Goal: Task Accomplishment & Management: Complete application form

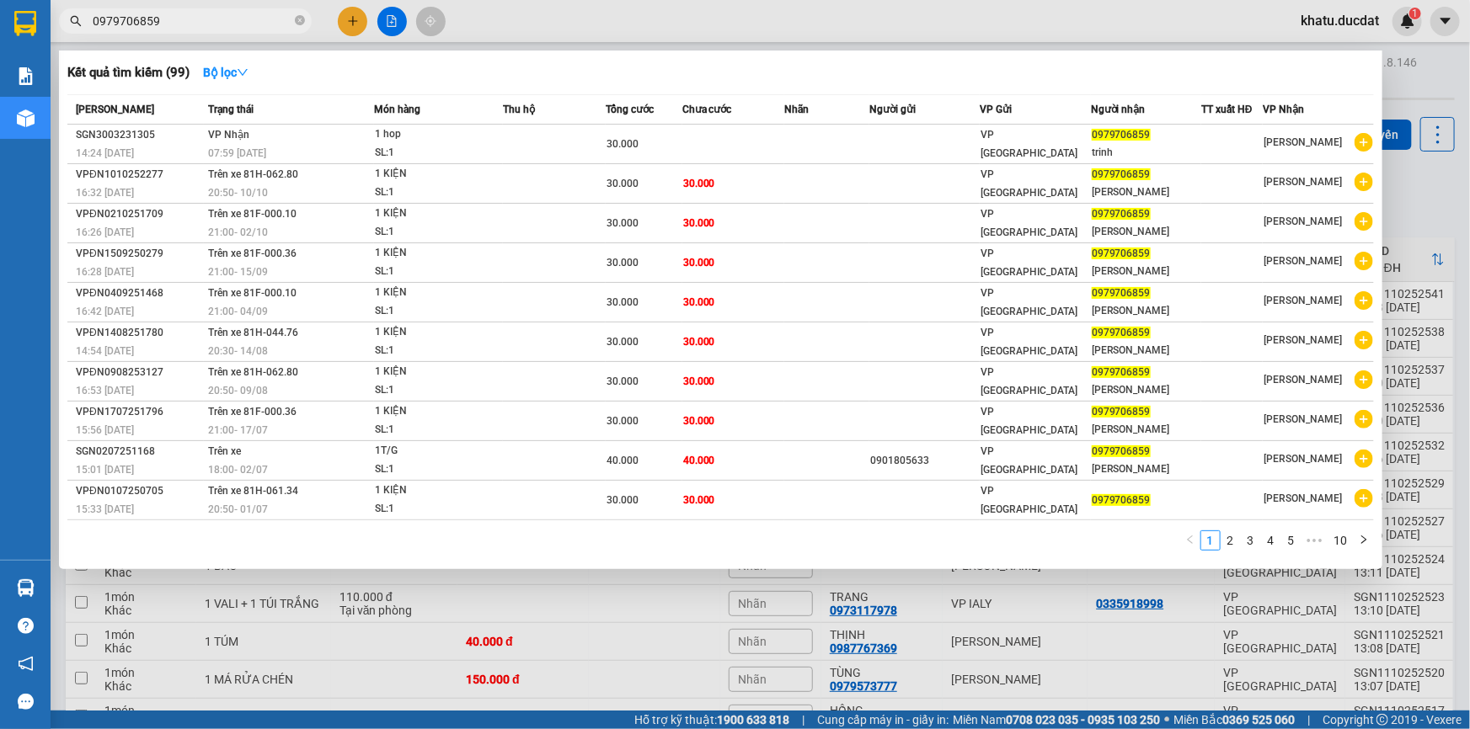
scroll to position [13, 0]
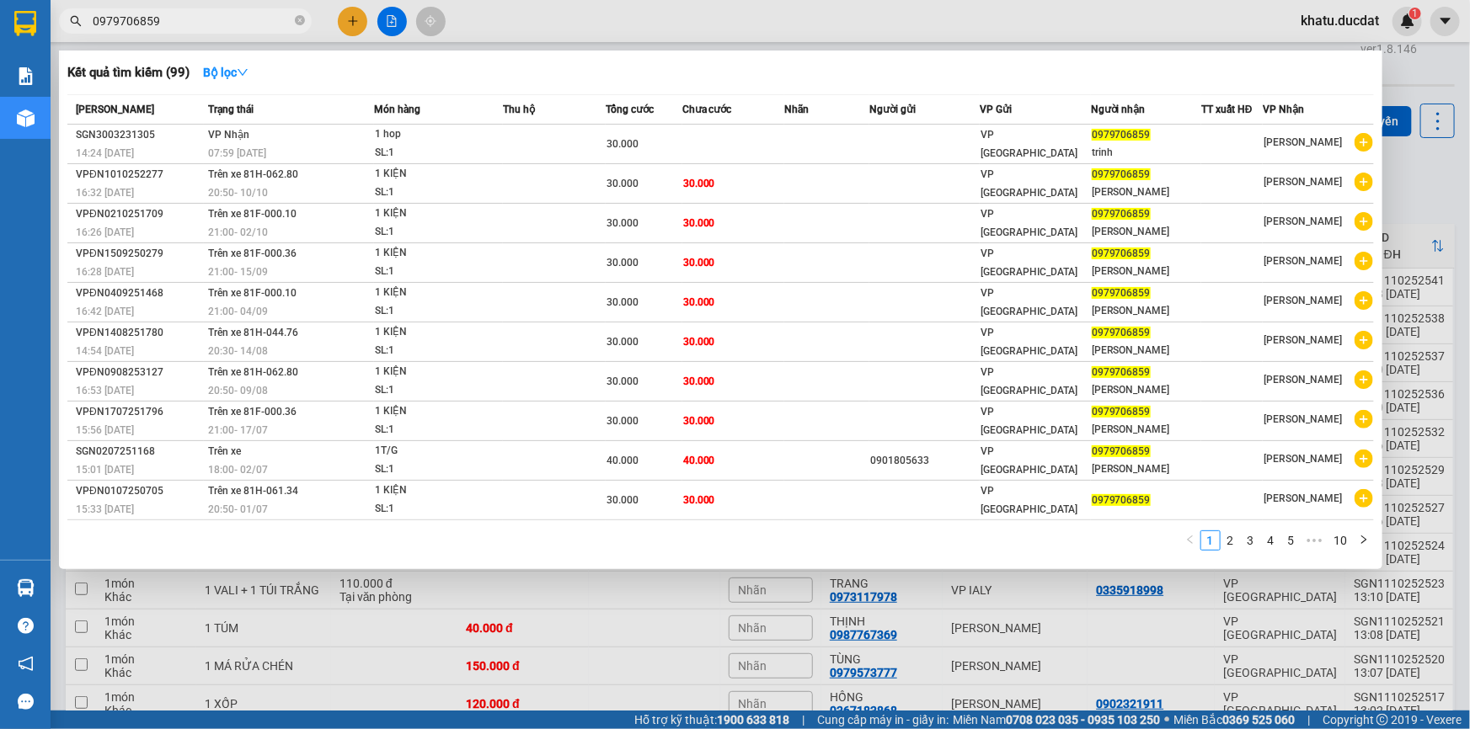
click at [164, 24] on input "0979706859" at bounding box center [192, 21] width 199 height 19
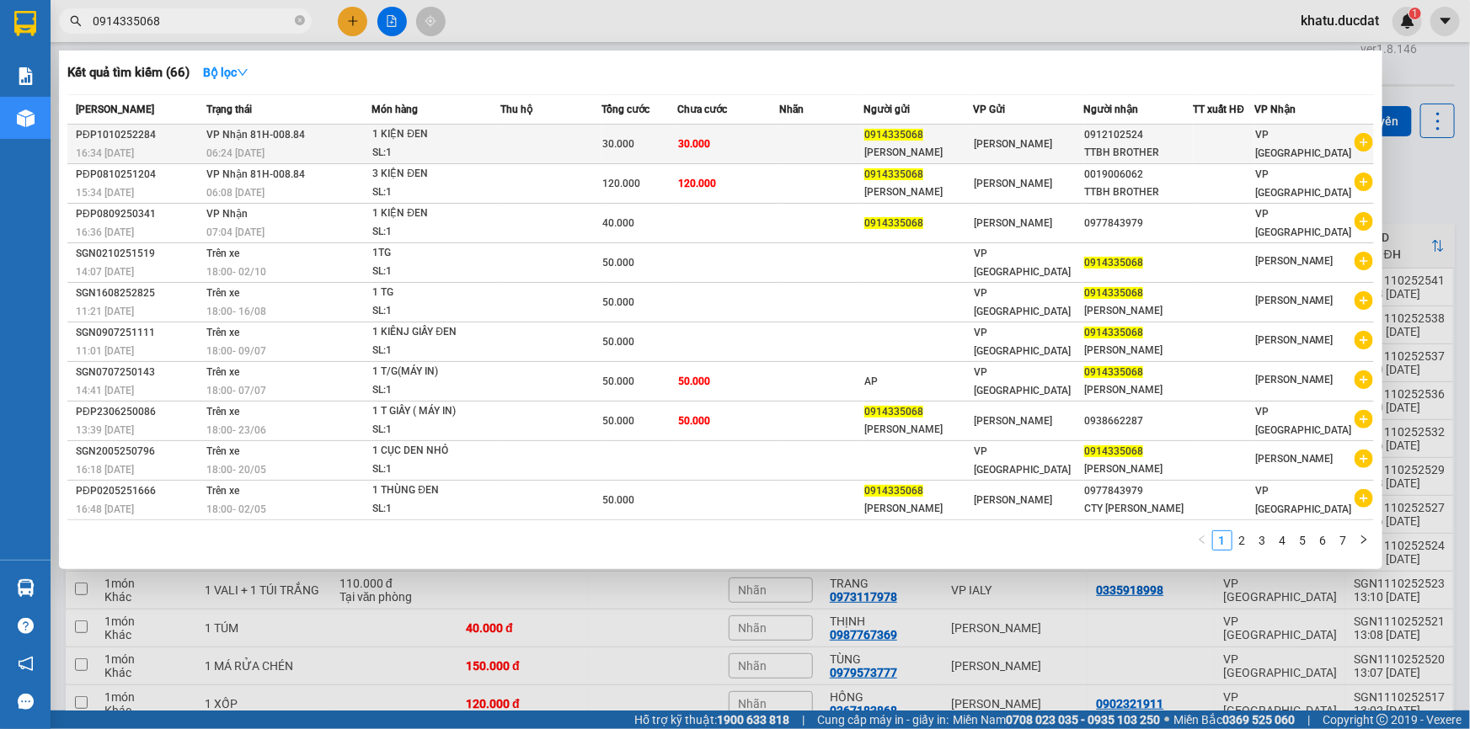
type input "0914335068"
click at [691, 133] on td "30.000" at bounding box center [728, 145] width 101 height 40
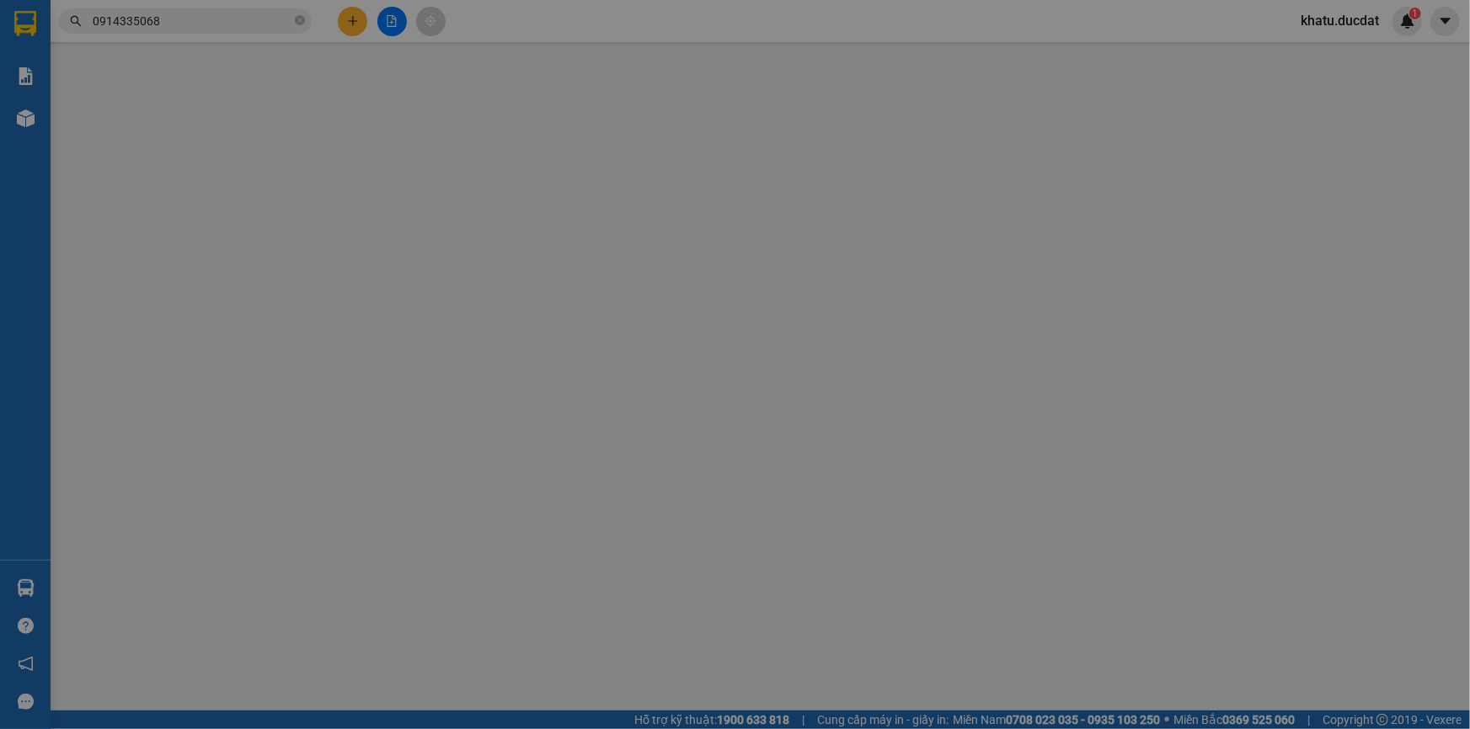
type input "0914335068"
type input "[PERSON_NAME]"
type input "0912102524"
type input "TTBH BROTHER"
type input "0"
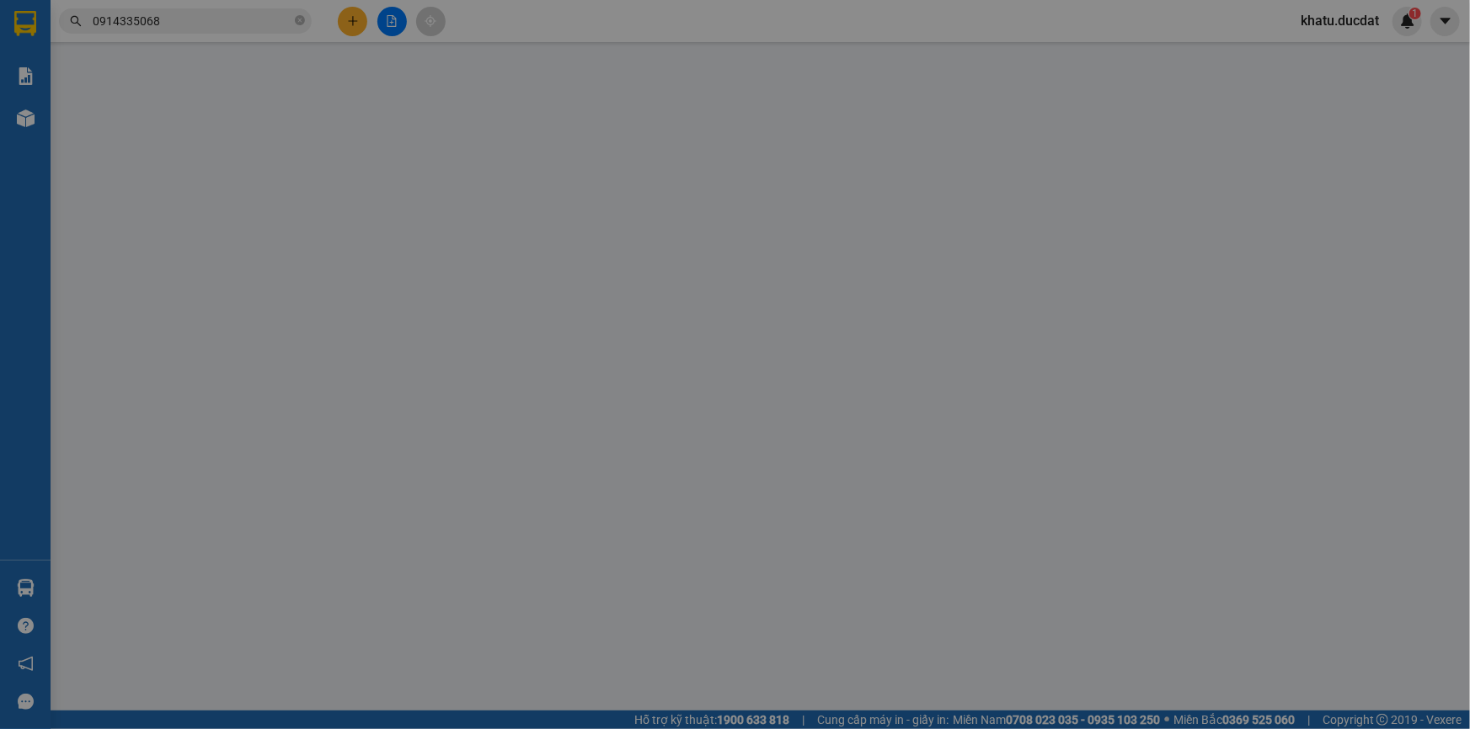
type input "30.000"
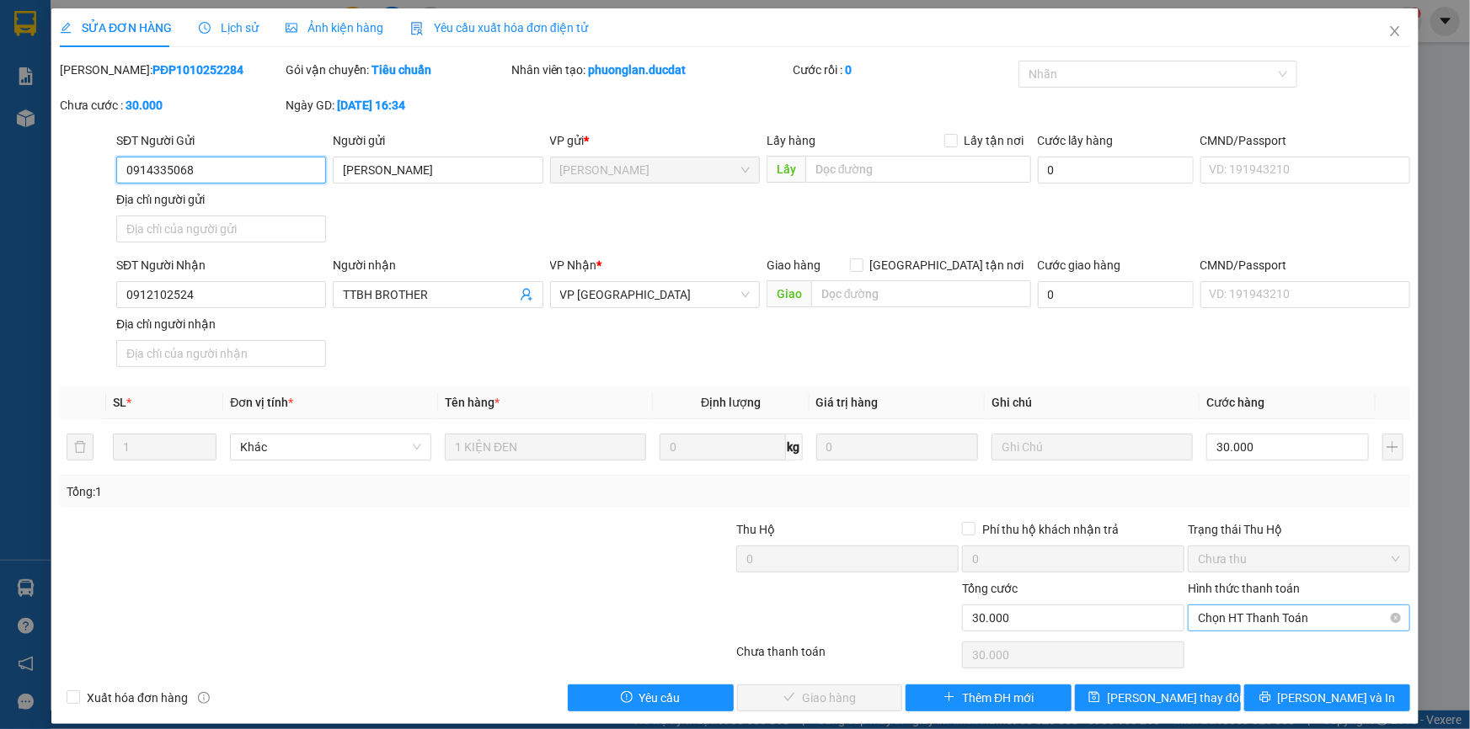
click at [1283, 621] on span "Chọn HT Thanh Toán" at bounding box center [1299, 618] width 202 height 25
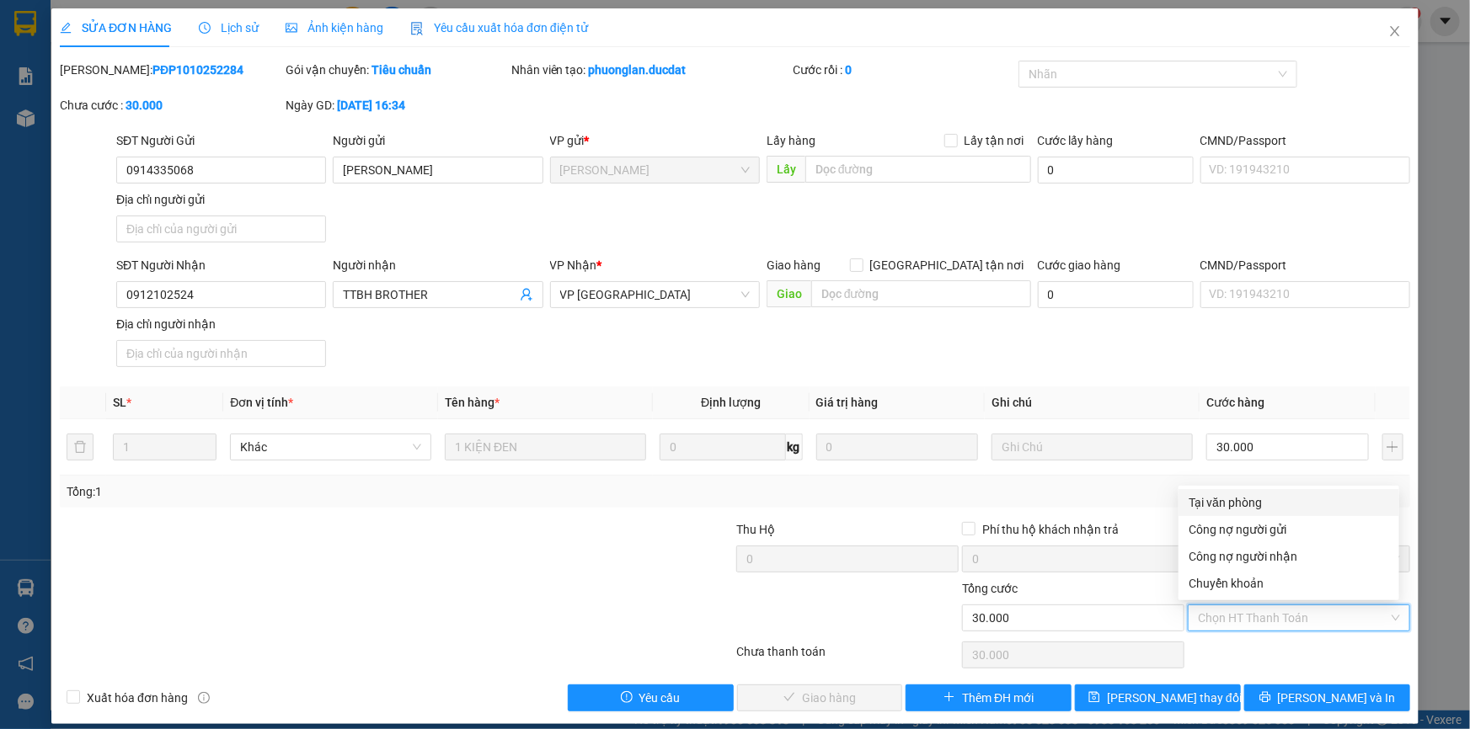
click at [1234, 505] on div "Tại văn phòng" at bounding box center [1289, 503] width 200 height 19
type input "0"
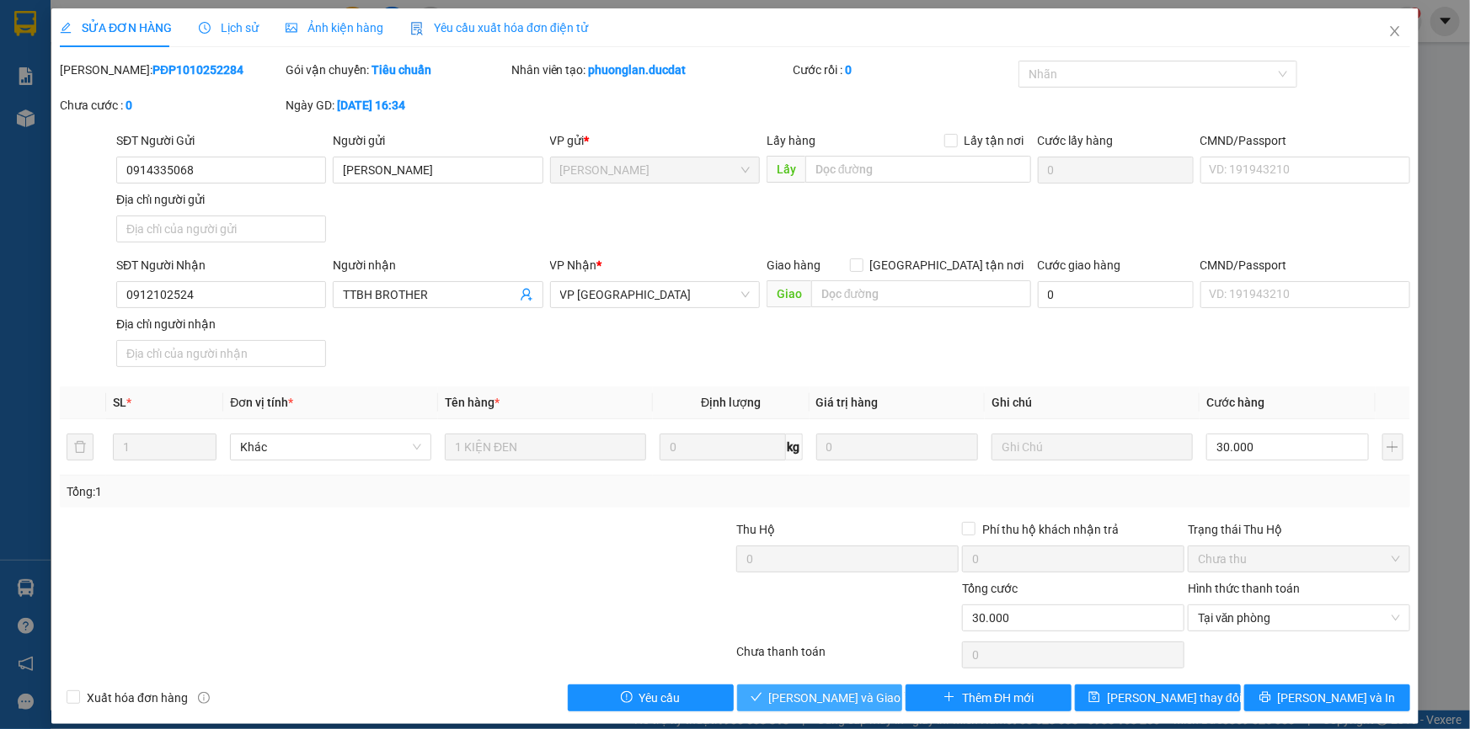
click at [827, 689] on span "[PERSON_NAME] và Giao hàng" at bounding box center [850, 698] width 162 height 19
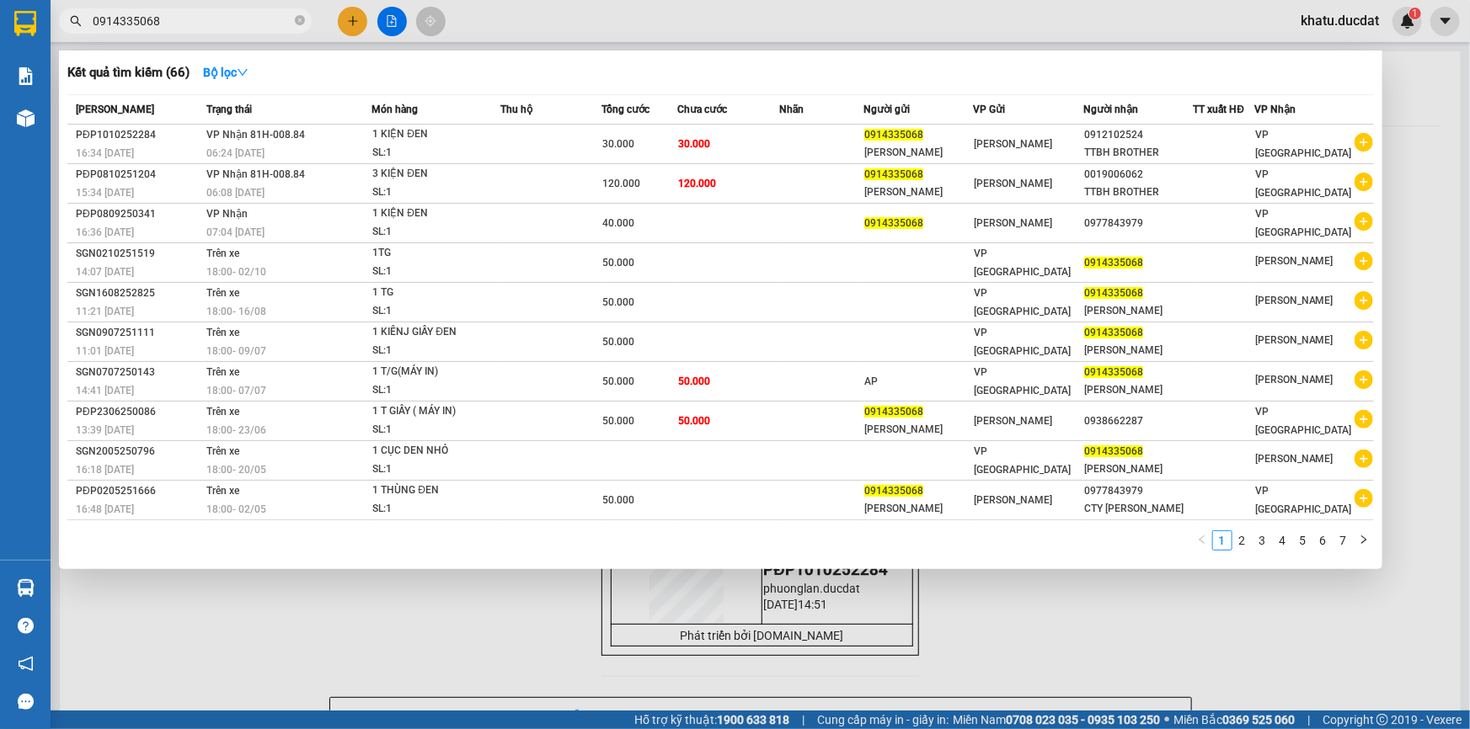
click at [152, 22] on input "0914335068" at bounding box center [192, 21] width 199 height 19
paste input "35549177"
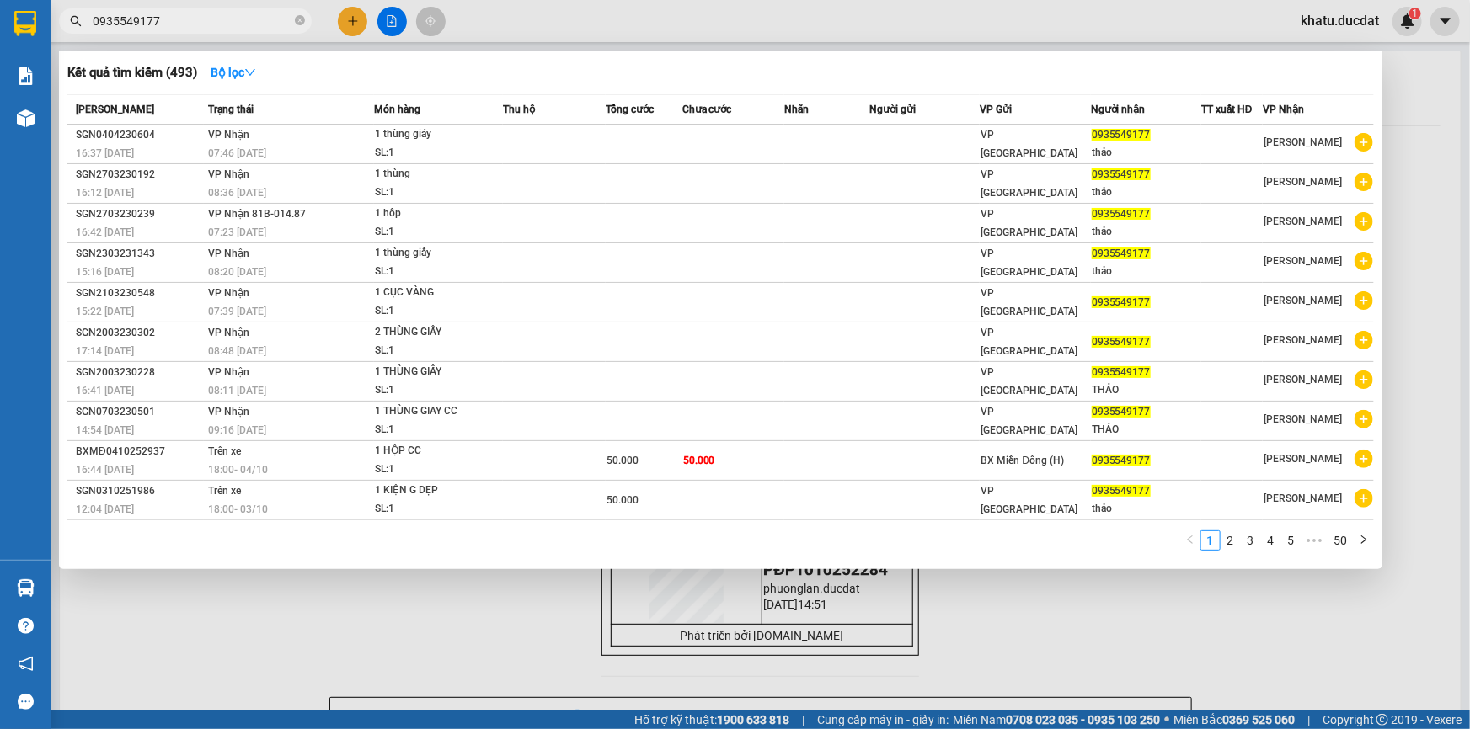
type input "0935549177"
click at [430, 614] on div at bounding box center [735, 364] width 1470 height 729
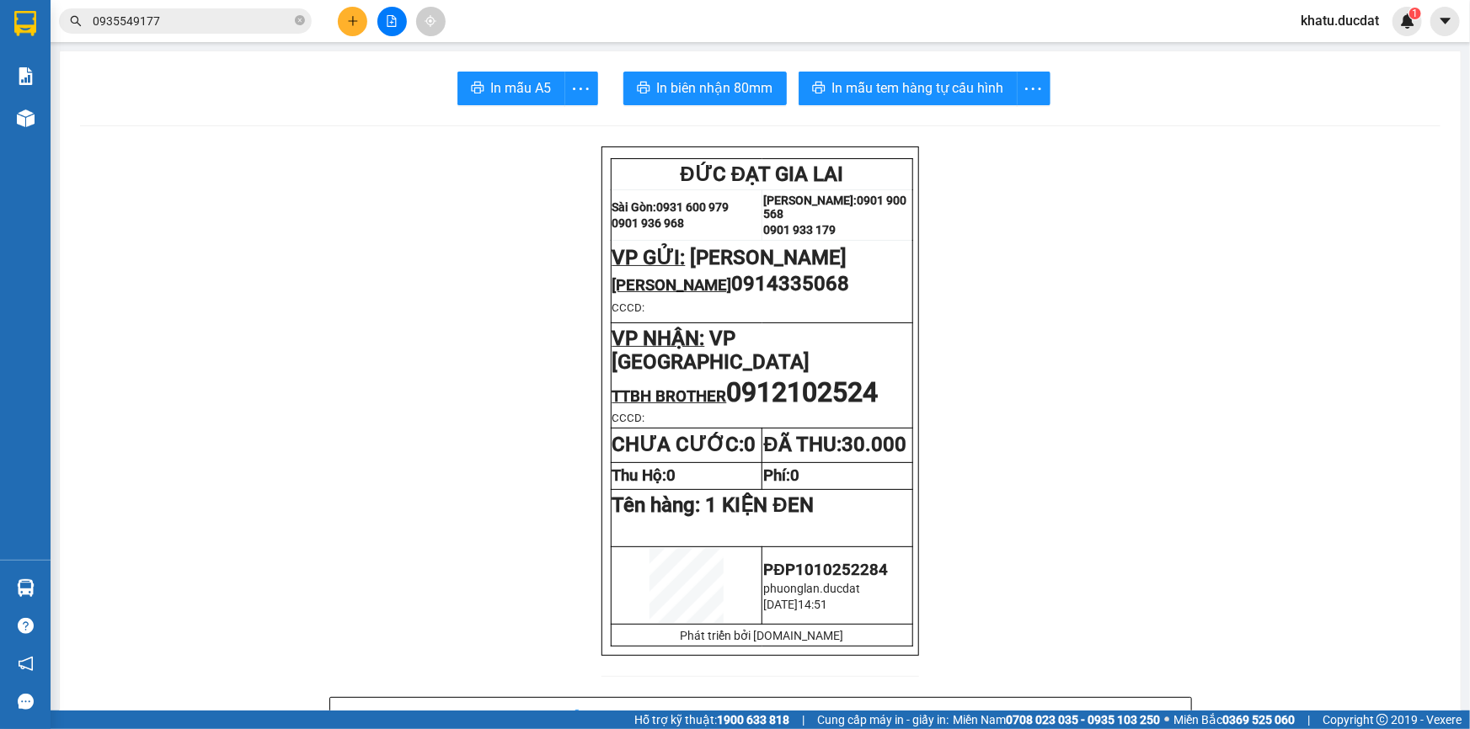
click at [371, 13] on div at bounding box center [392, 21] width 126 height 29
click at [344, 19] on button at bounding box center [352, 21] width 29 height 29
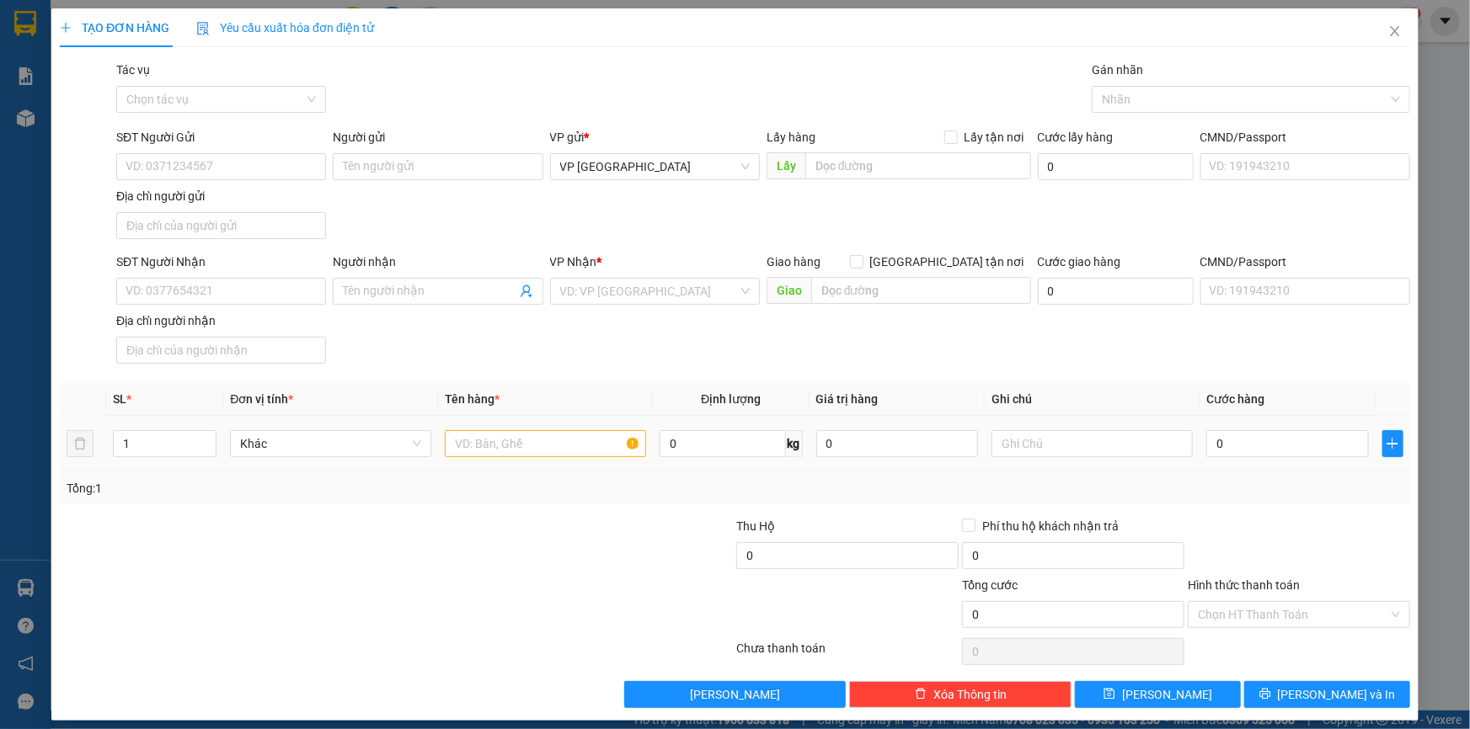
click at [497, 457] on div at bounding box center [545, 444] width 201 height 34
click at [497, 448] on input "text" at bounding box center [545, 443] width 201 height 27
type input "11TG NƯỚC GIẶT"
click at [295, 293] on input "SĐT Người Nhận" at bounding box center [221, 291] width 210 height 27
click at [198, 287] on input "SĐT Người Nhận" at bounding box center [221, 291] width 210 height 27
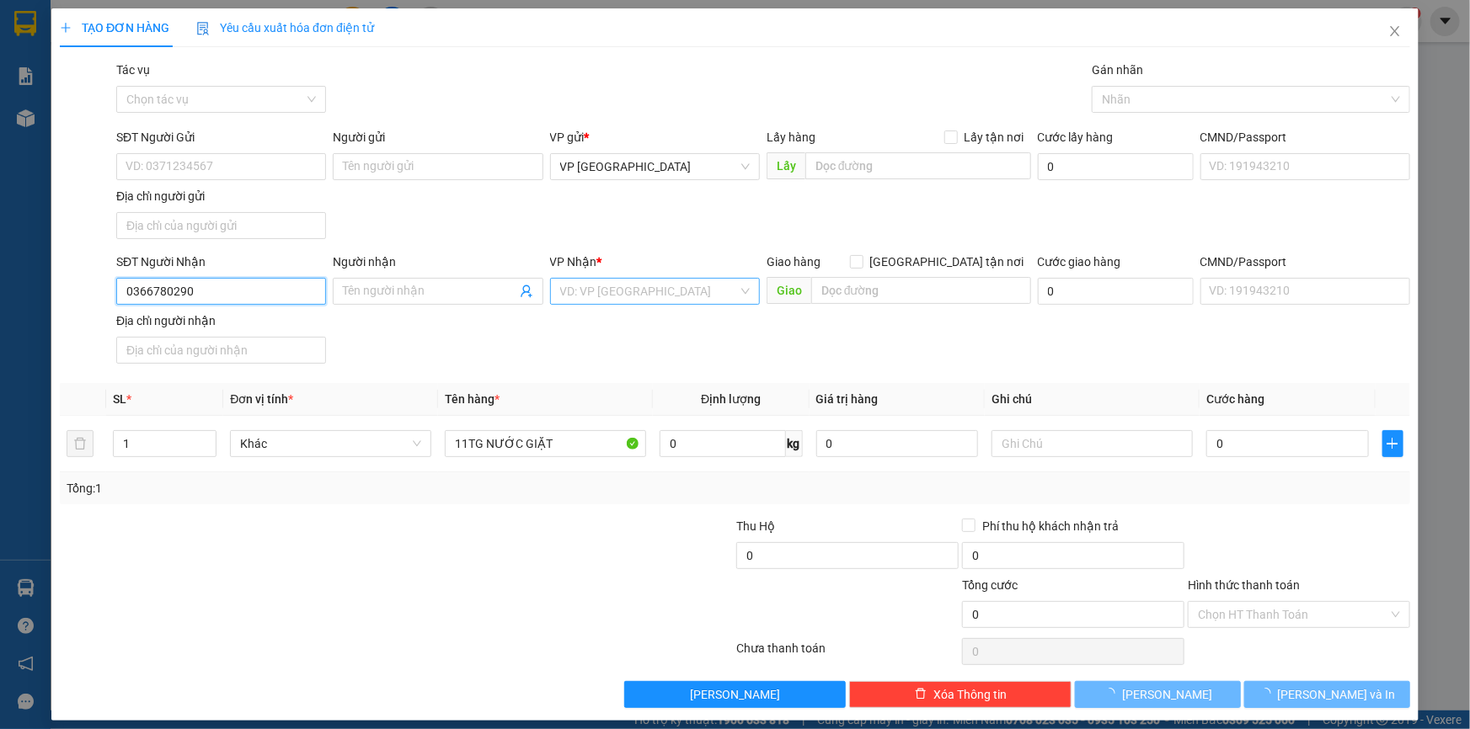
type input "0366780290"
click at [572, 294] on input "search" at bounding box center [649, 291] width 178 height 25
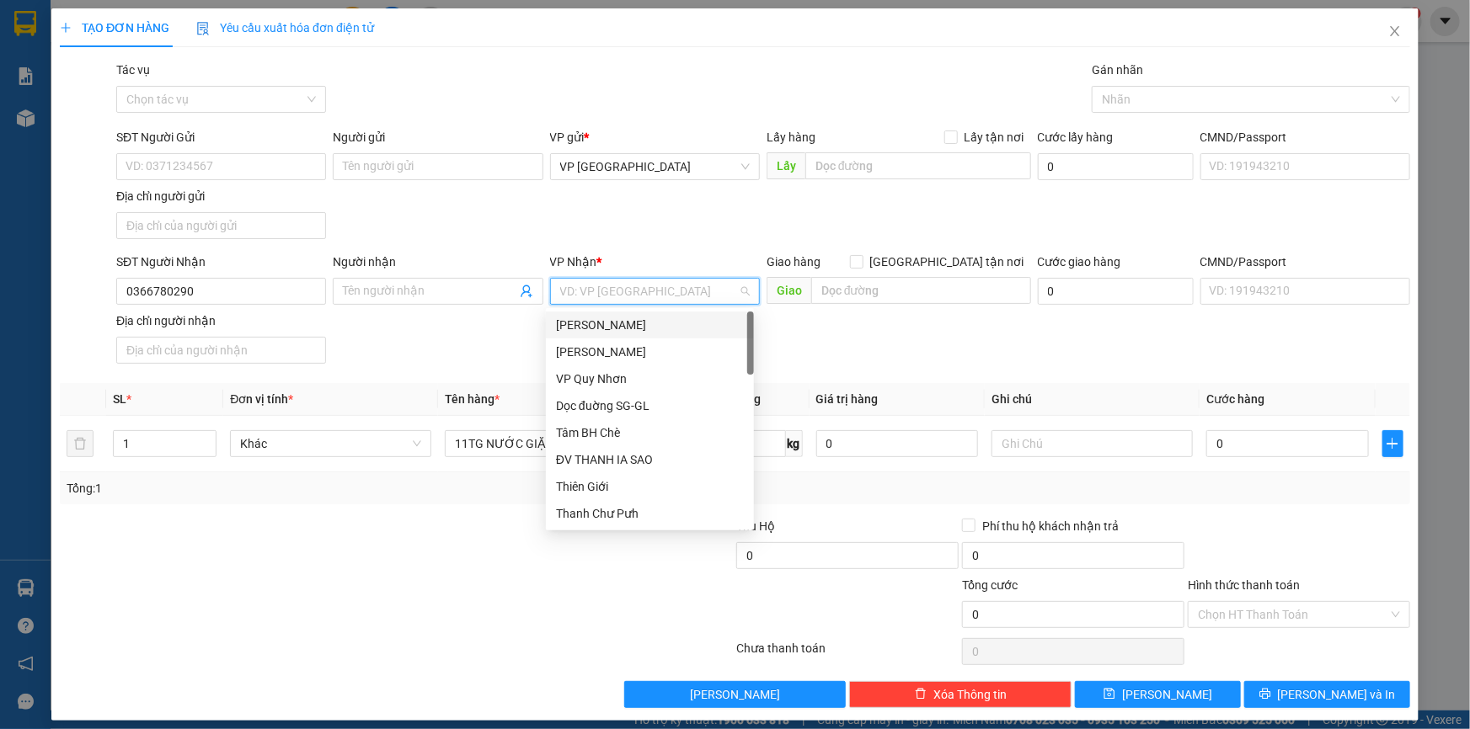
click at [580, 336] on div "[PERSON_NAME]" at bounding box center [650, 325] width 208 height 27
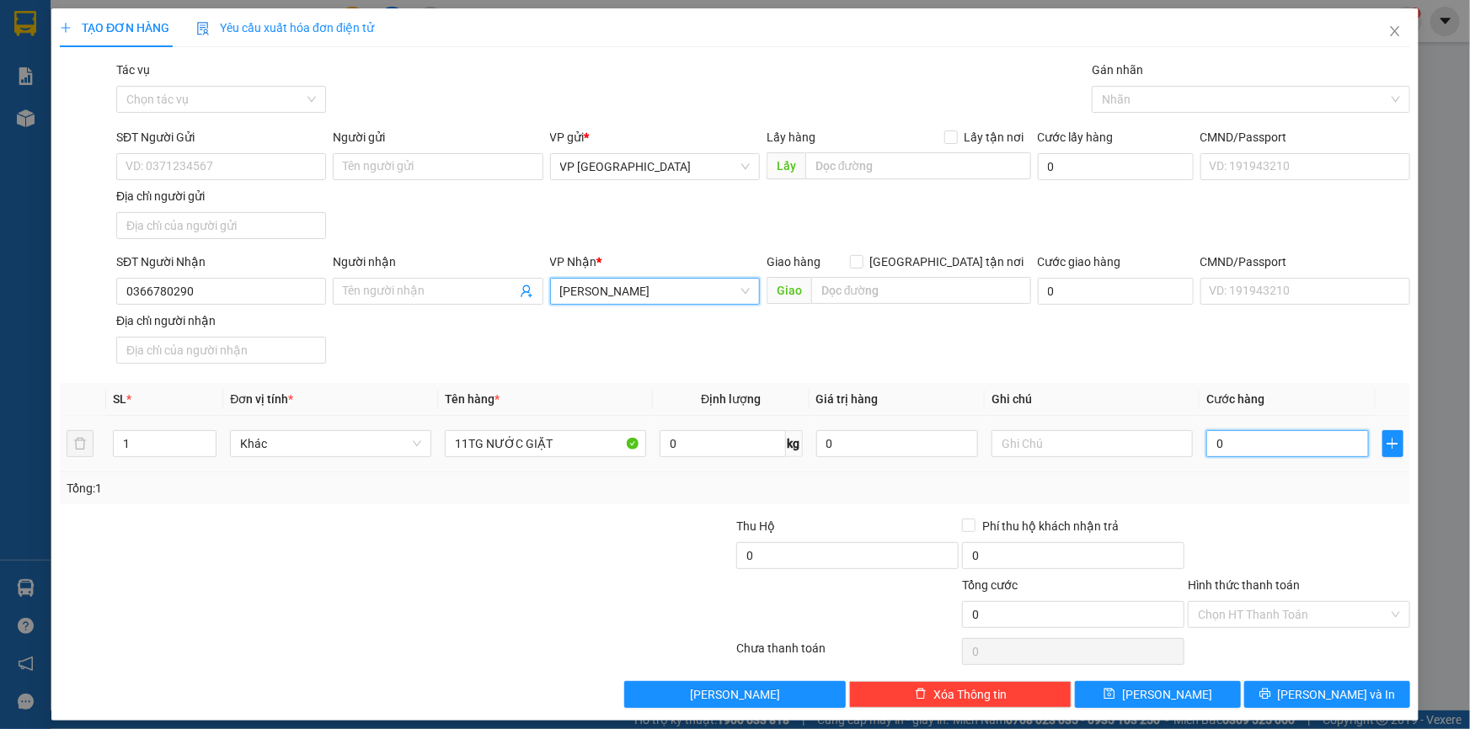
click at [1295, 446] on input "0" at bounding box center [1287, 443] width 163 height 27
type input "5"
type input "55"
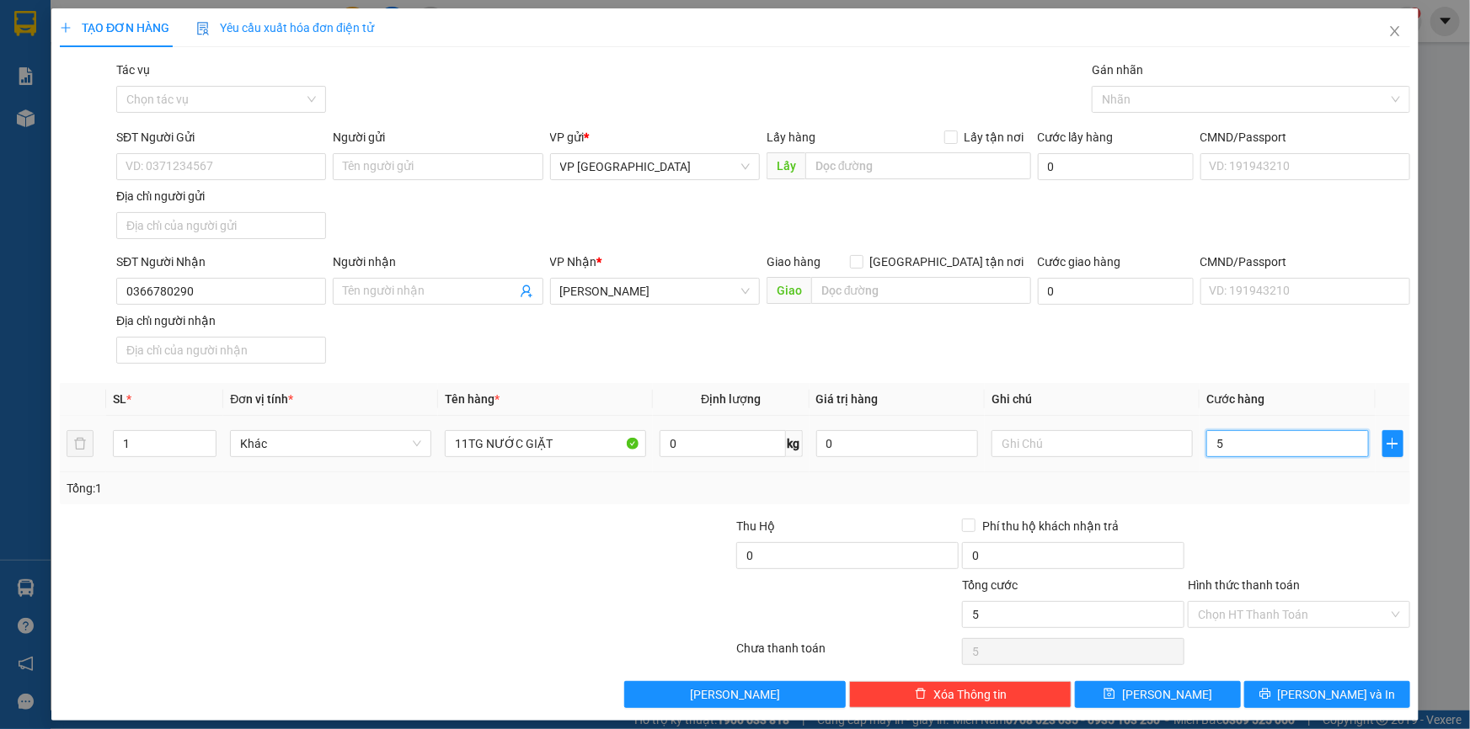
type input "55"
type input "550"
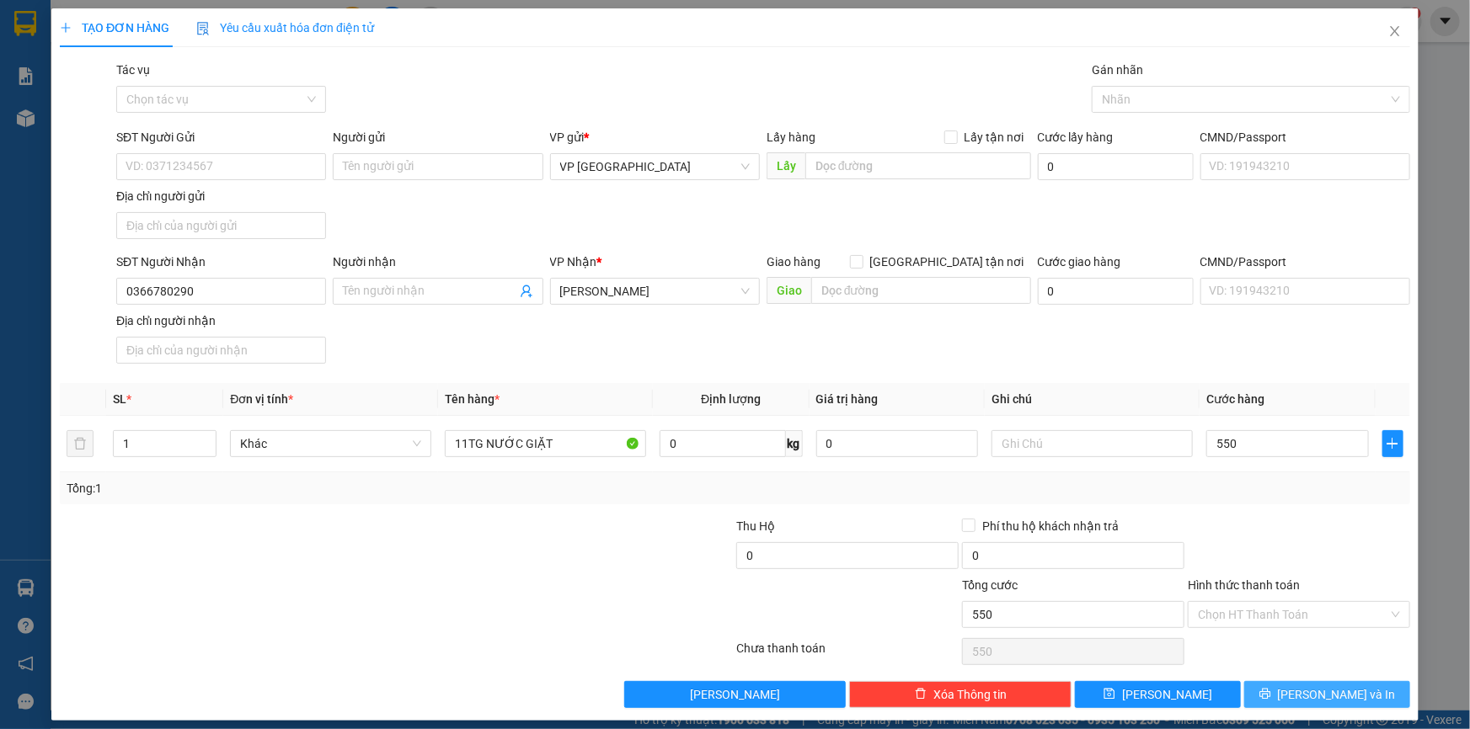
type input "550.000"
click at [1307, 691] on span "[PERSON_NAME] và In" at bounding box center [1337, 695] width 118 height 19
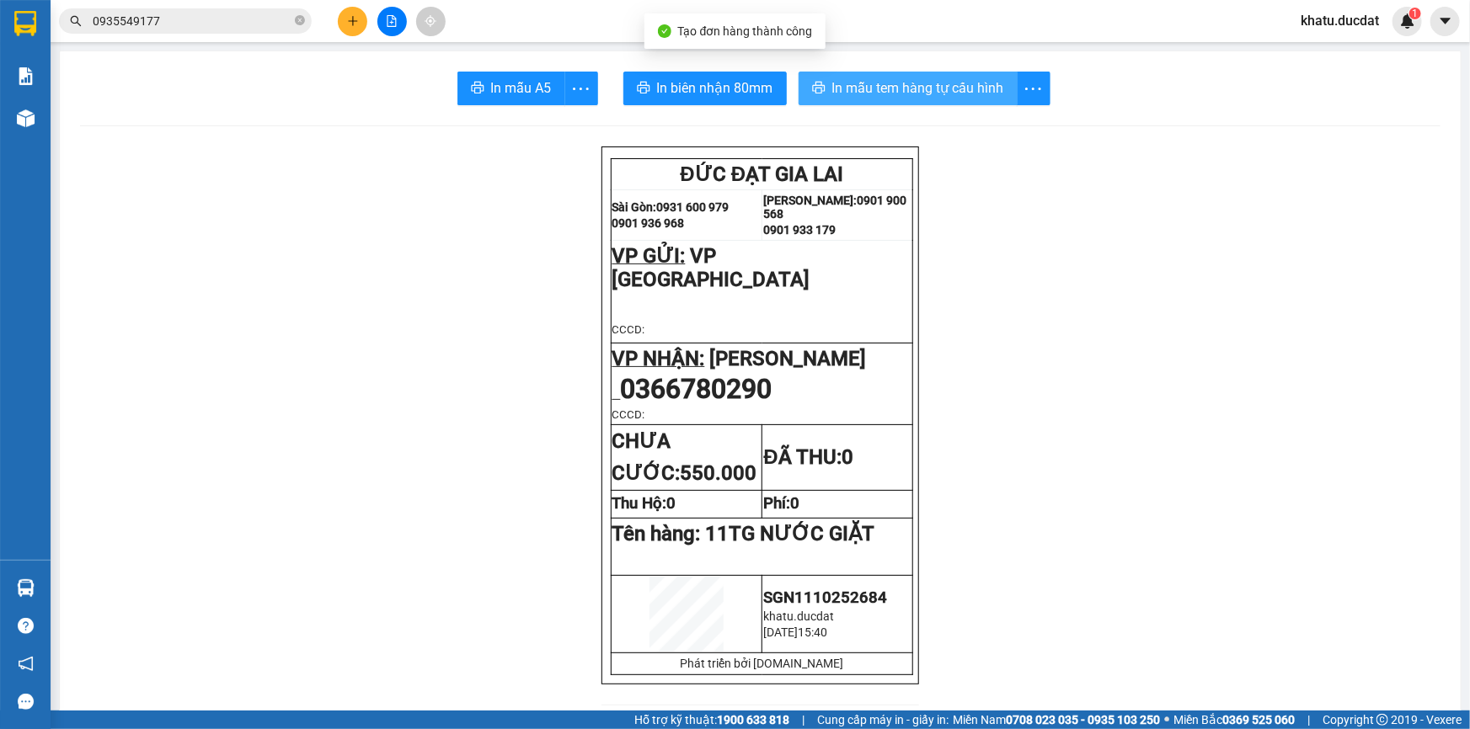
click at [935, 91] on span "In mẫu tem hàng tự cấu hình" at bounding box center [918, 87] width 172 height 21
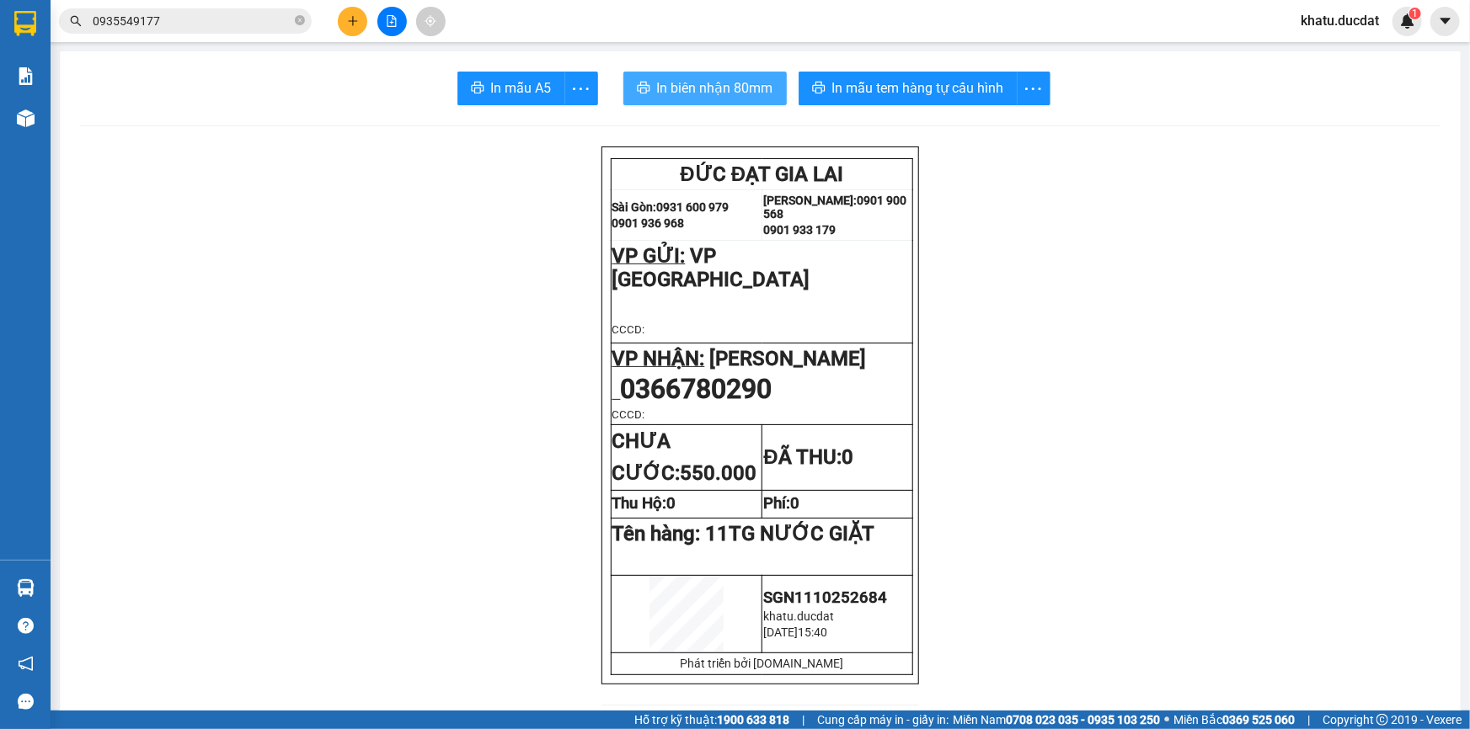
click at [705, 103] on button "In biên nhận 80mm" at bounding box center [704, 89] width 163 height 34
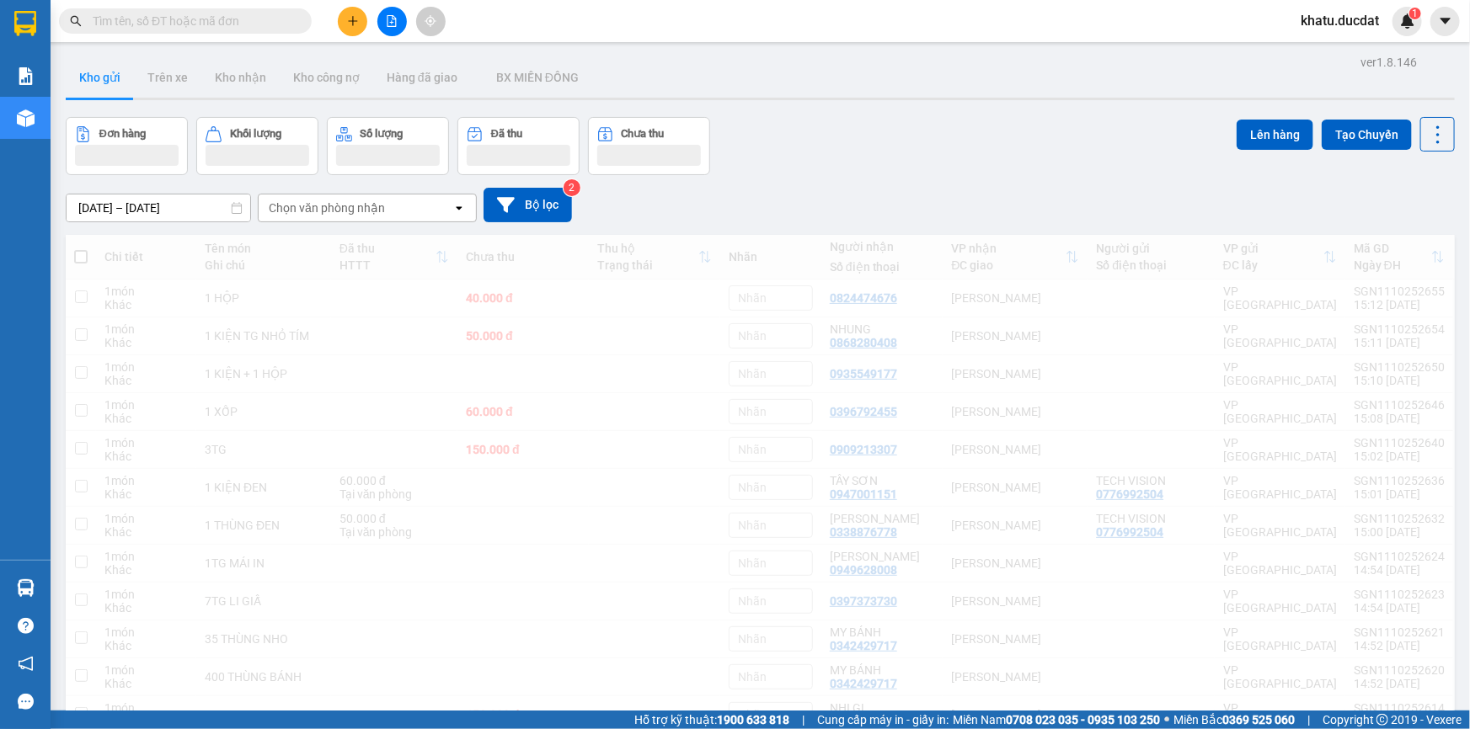
click at [350, 22] on icon "plus" at bounding box center [353, 21] width 12 height 12
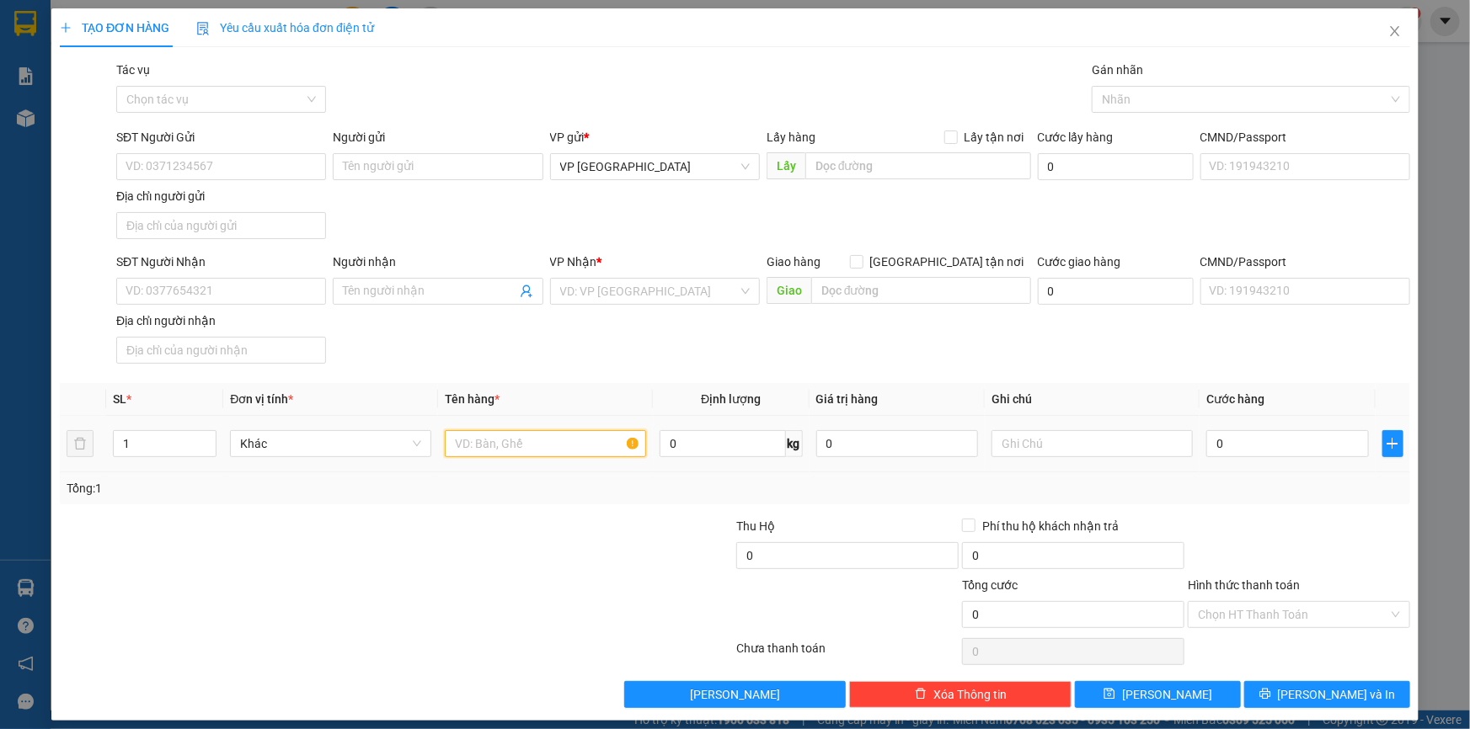
click at [514, 446] on input "text" at bounding box center [545, 443] width 201 height 27
type input "2TG"
click at [210, 291] on input "SĐT Người Nhận" at bounding box center [221, 291] width 210 height 27
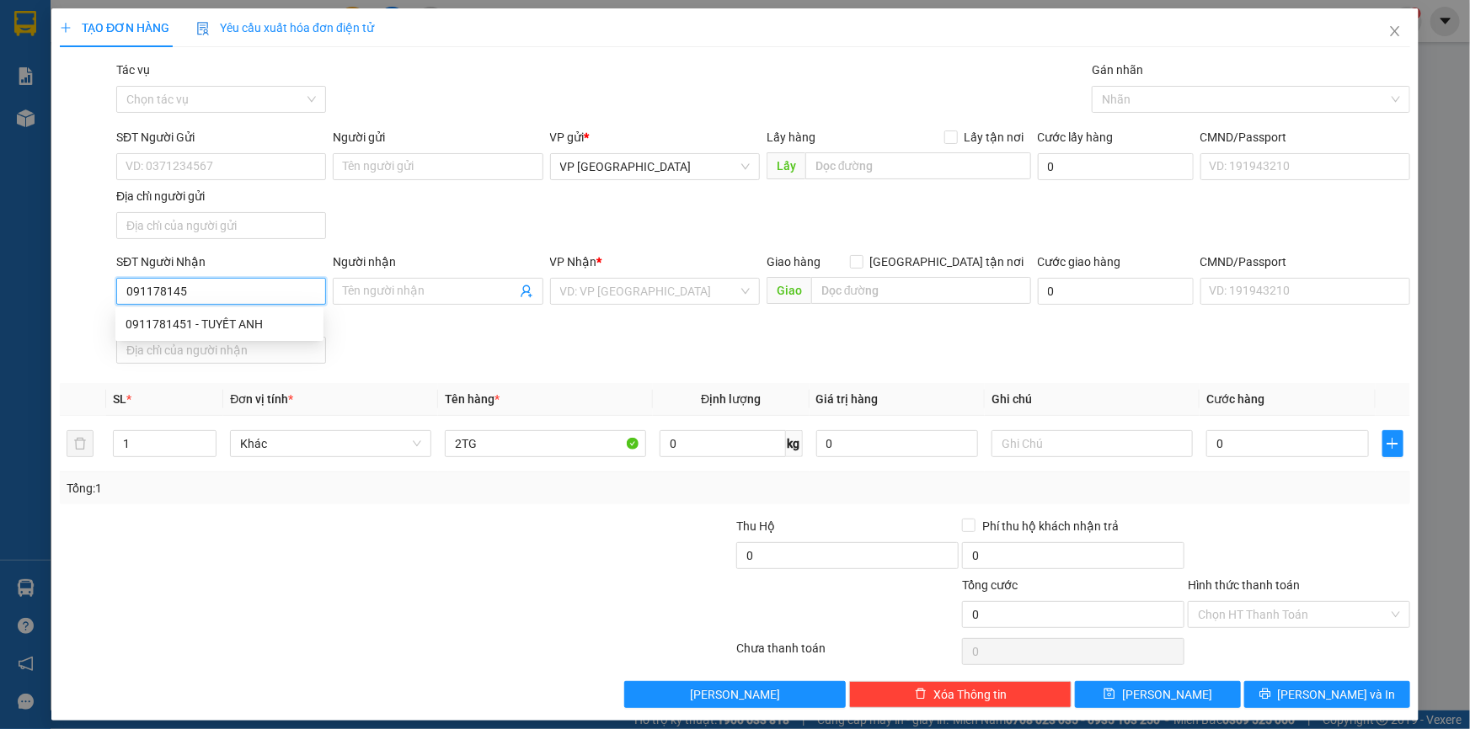
type input "0911781451"
click at [237, 332] on div "0911781451 - TUYẾT ANH" at bounding box center [220, 324] width 188 height 19
type input "TUYẾT ANH"
type input "0911781451"
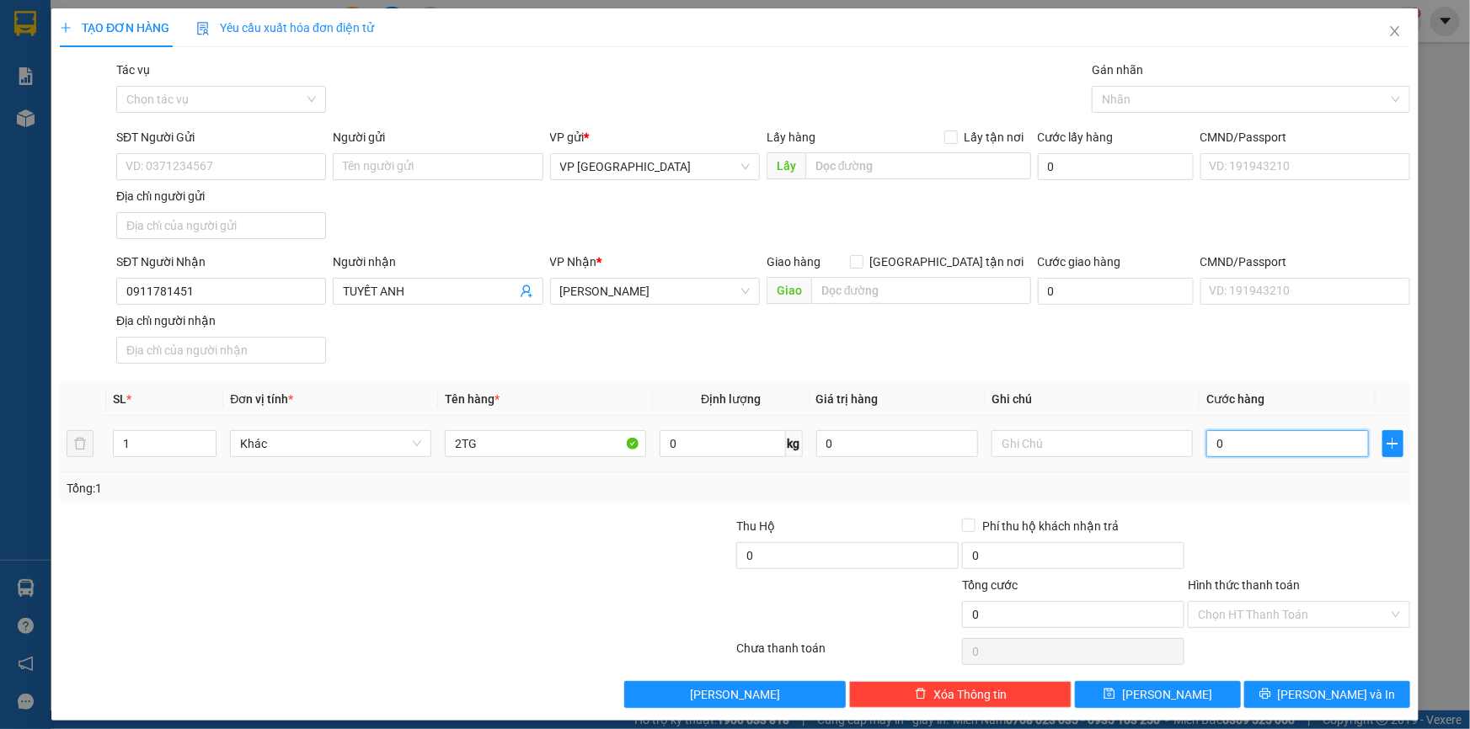
click at [1268, 441] on input "0" at bounding box center [1287, 443] width 163 height 27
type input "1"
type input "10"
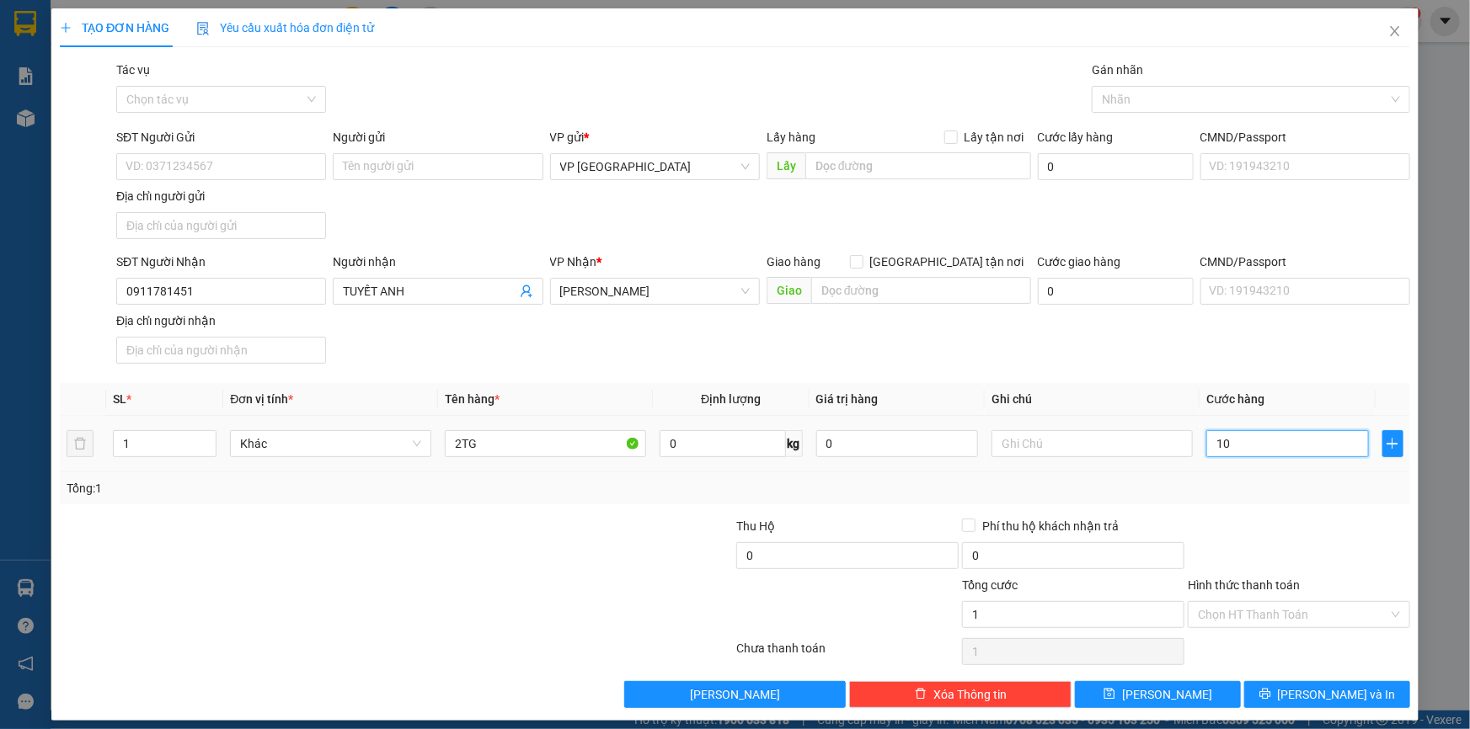
type input "10"
type input "100"
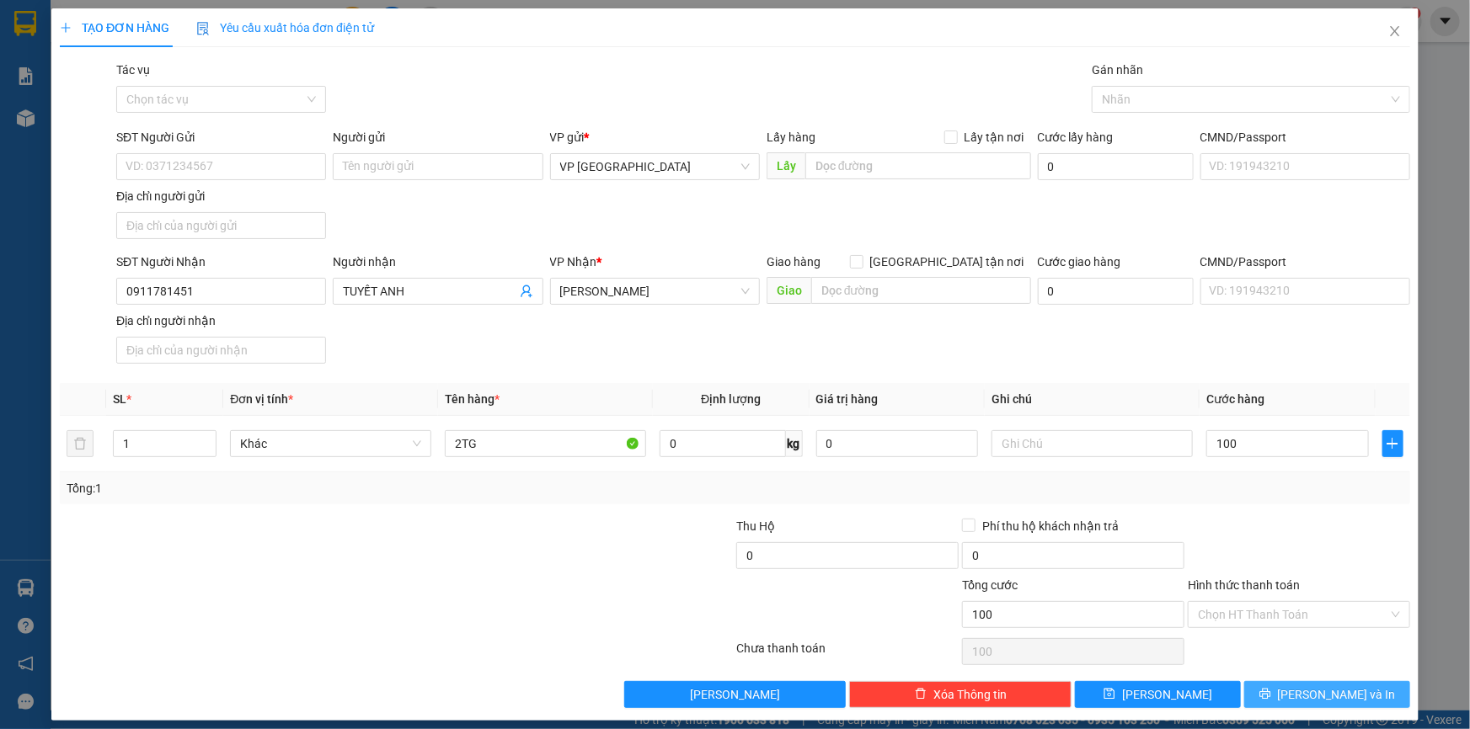
type input "100.000"
click at [1317, 686] on span "[PERSON_NAME] và In" at bounding box center [1337, 695] width 118 height 19
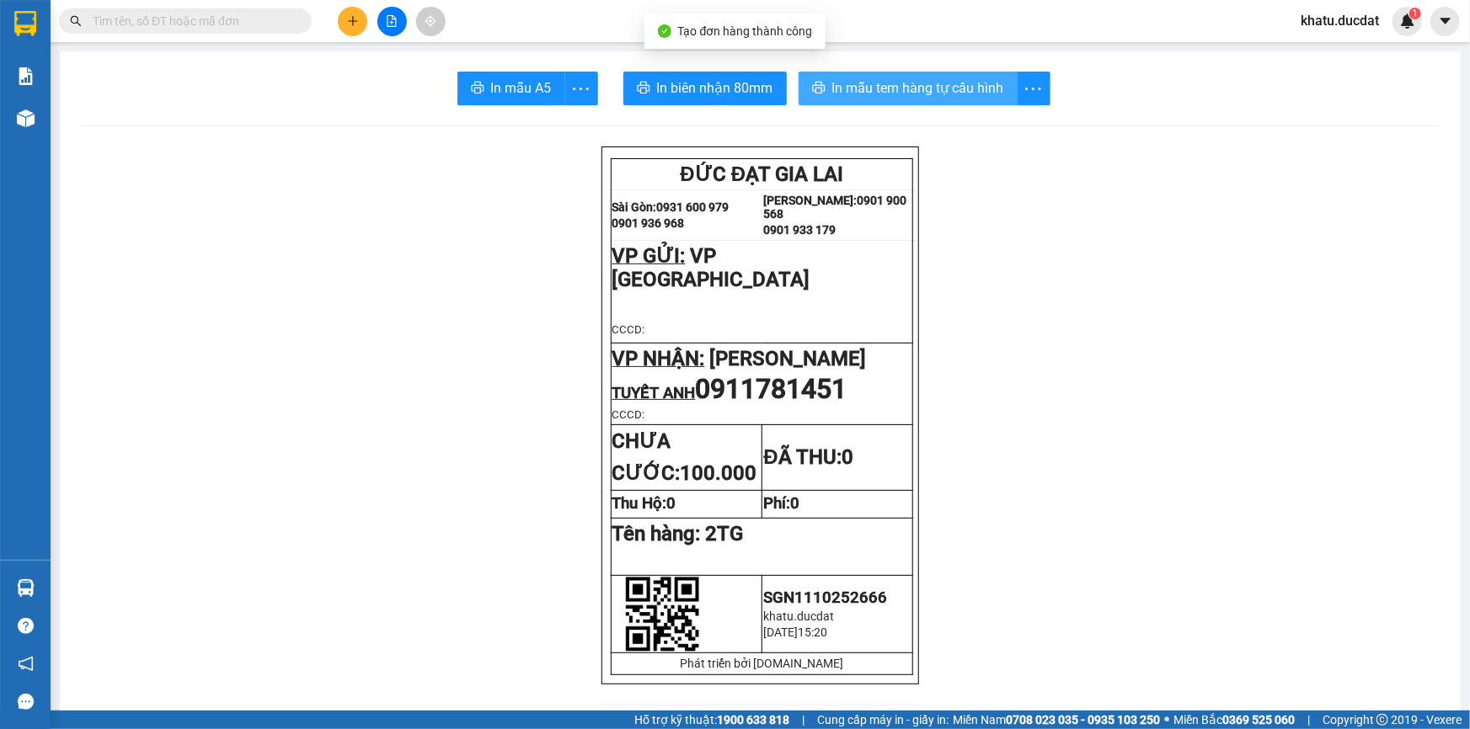
click at [922, 97] on span "In mẫu tem hàng tự cấu hình" at bounding box center [918, 87] width 172 height 21
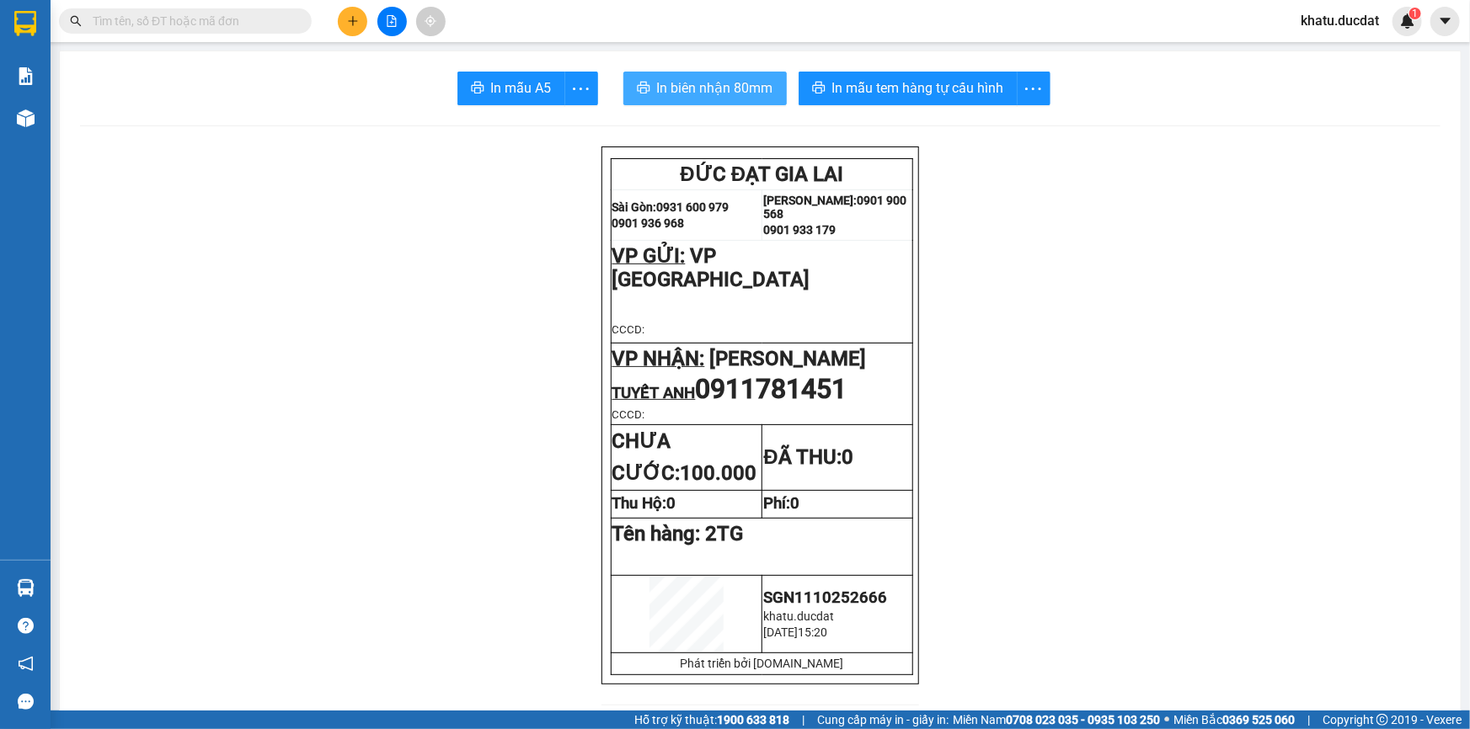
click at [695, 85] on span "In biên nhận 80mm" at bounding box center [715, 87] width 116 height 21
click at [395, 20] on icon "file-add" at bounding box center [392, 21] width 12 height 12
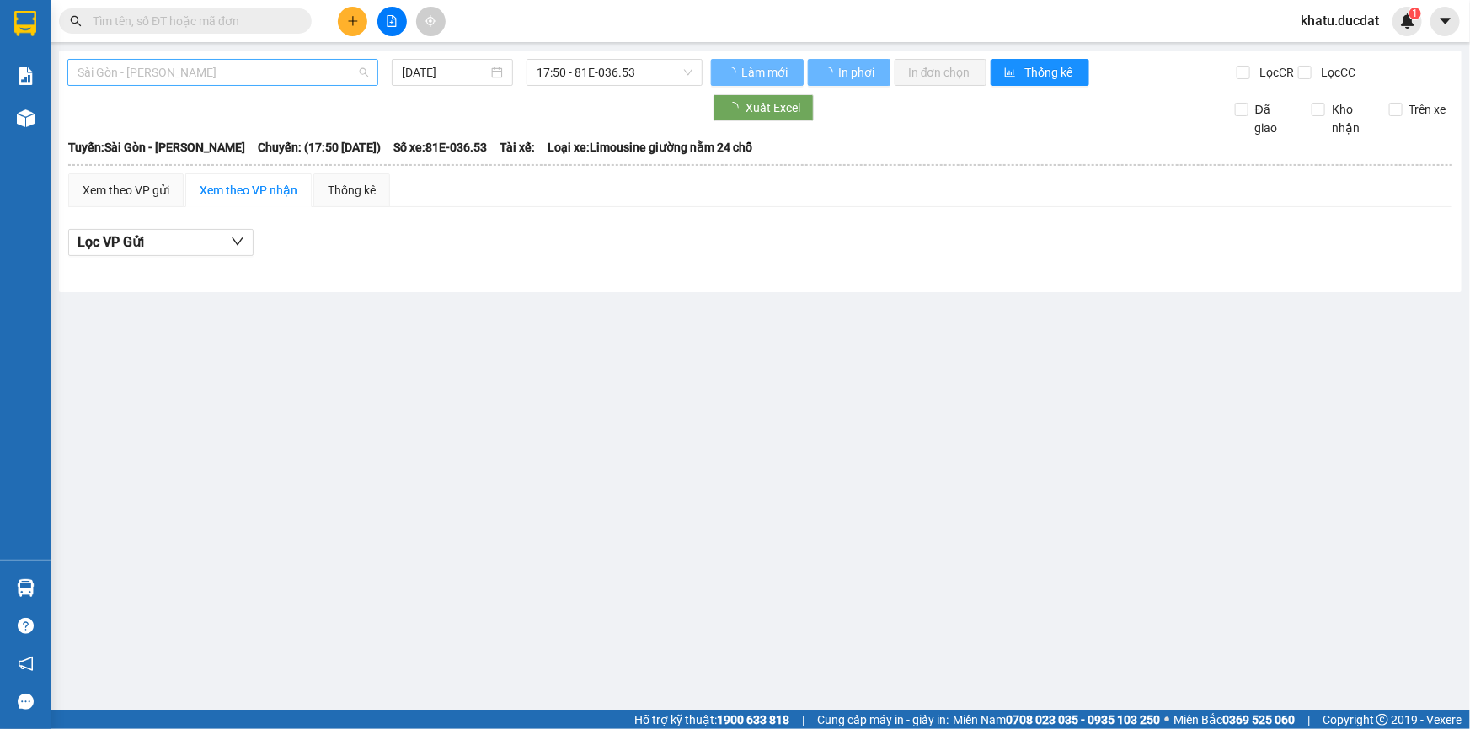
click at [312, 70] on span "Sài Gòn - Gia Lai" at bounding box center [222, 72] width 291 height 25
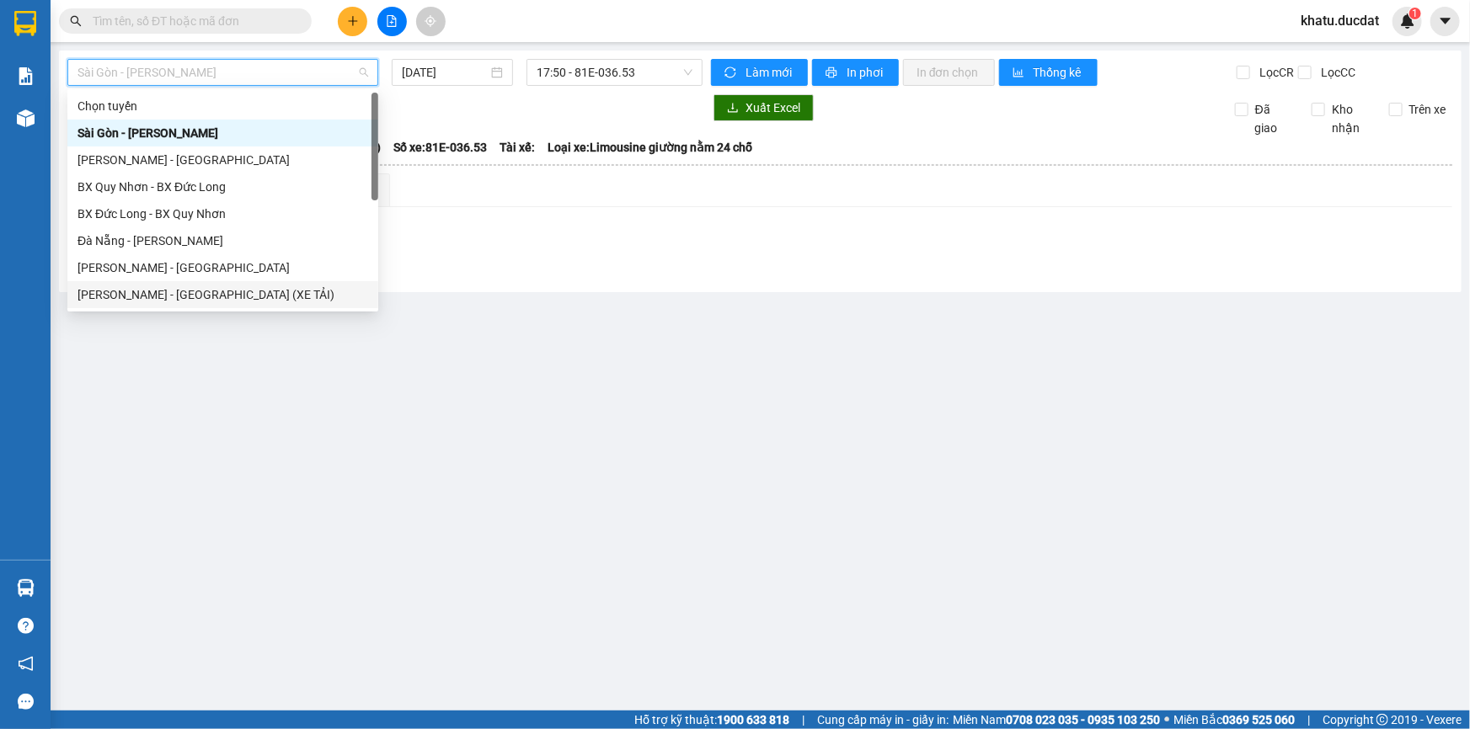
click at [230, 297] on div "Gia Lai - Sài Gòn (XE TẢI)" at bounding box center [222, 295] width 291 height 19
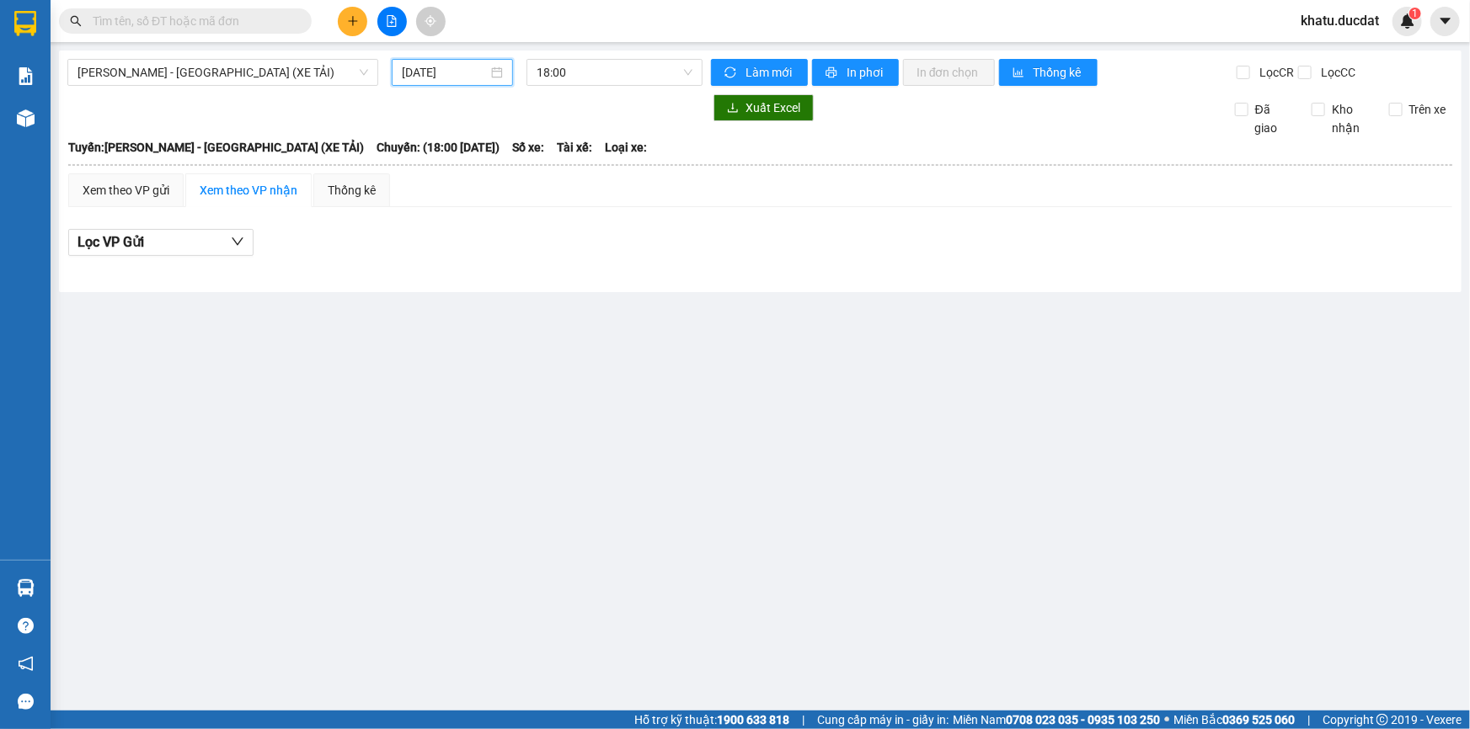
click at [451, 66] on input "[DATE]" at bounding box center [445, 72] width 86 height 19
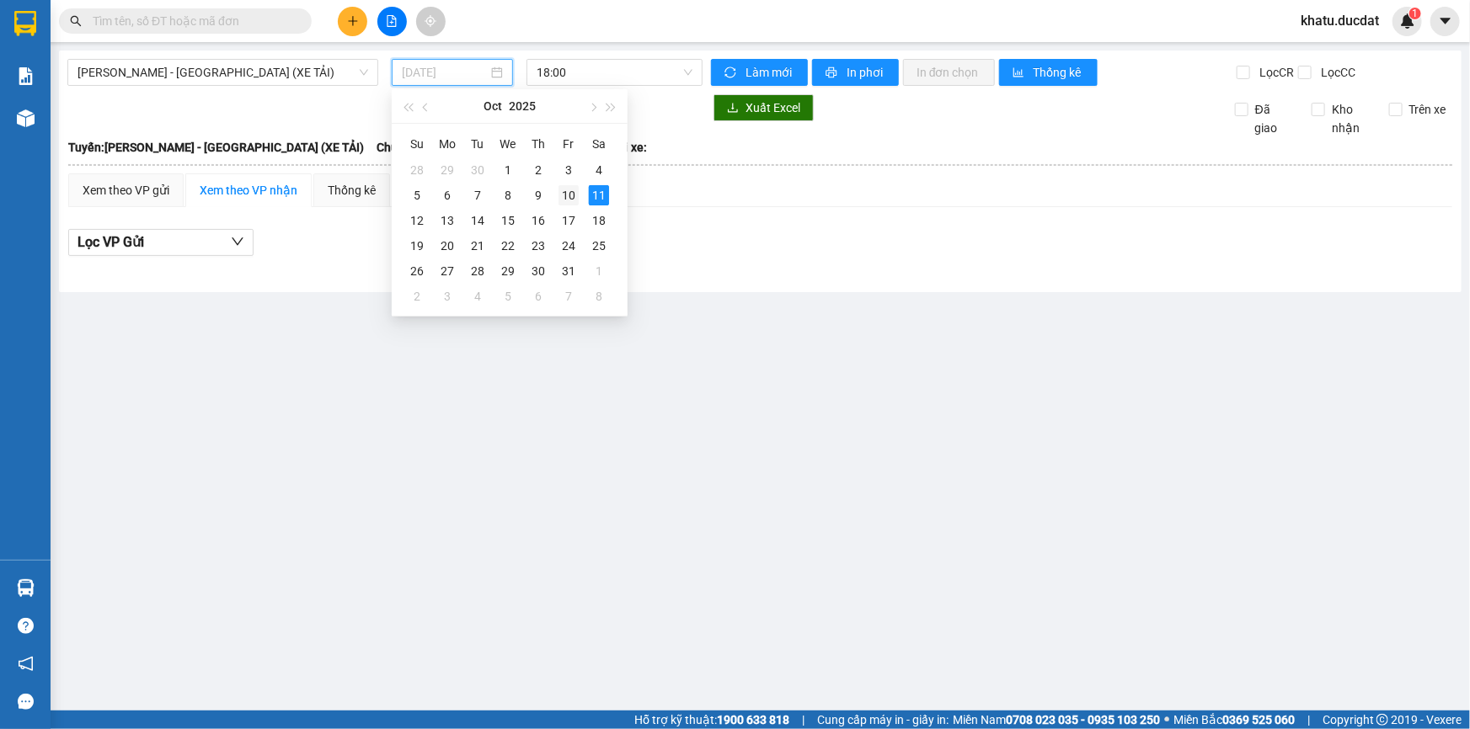
click at [565, 193] on div "10" at bounding box center [568, 195] width 20 height 20
type input "10/10/2025"
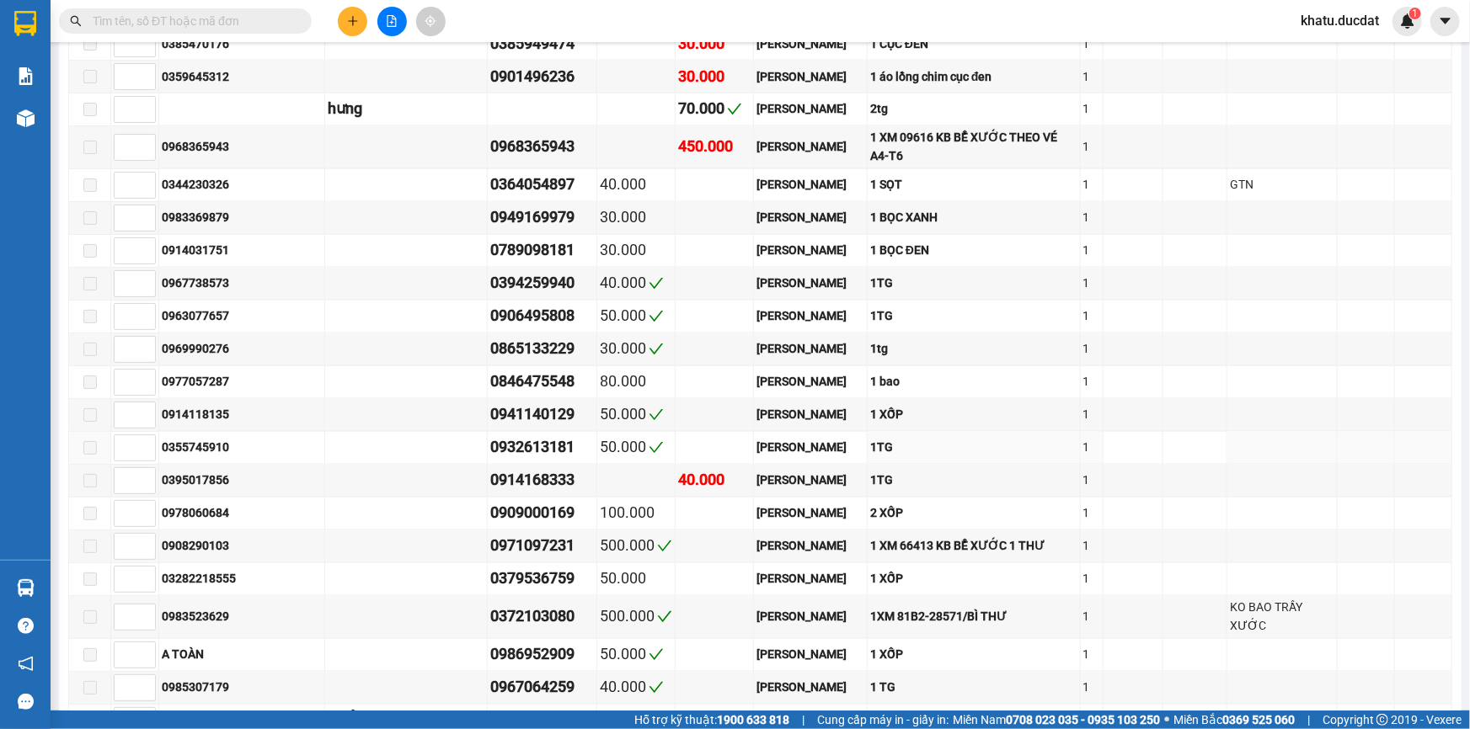
scroll to position [1760, 0]
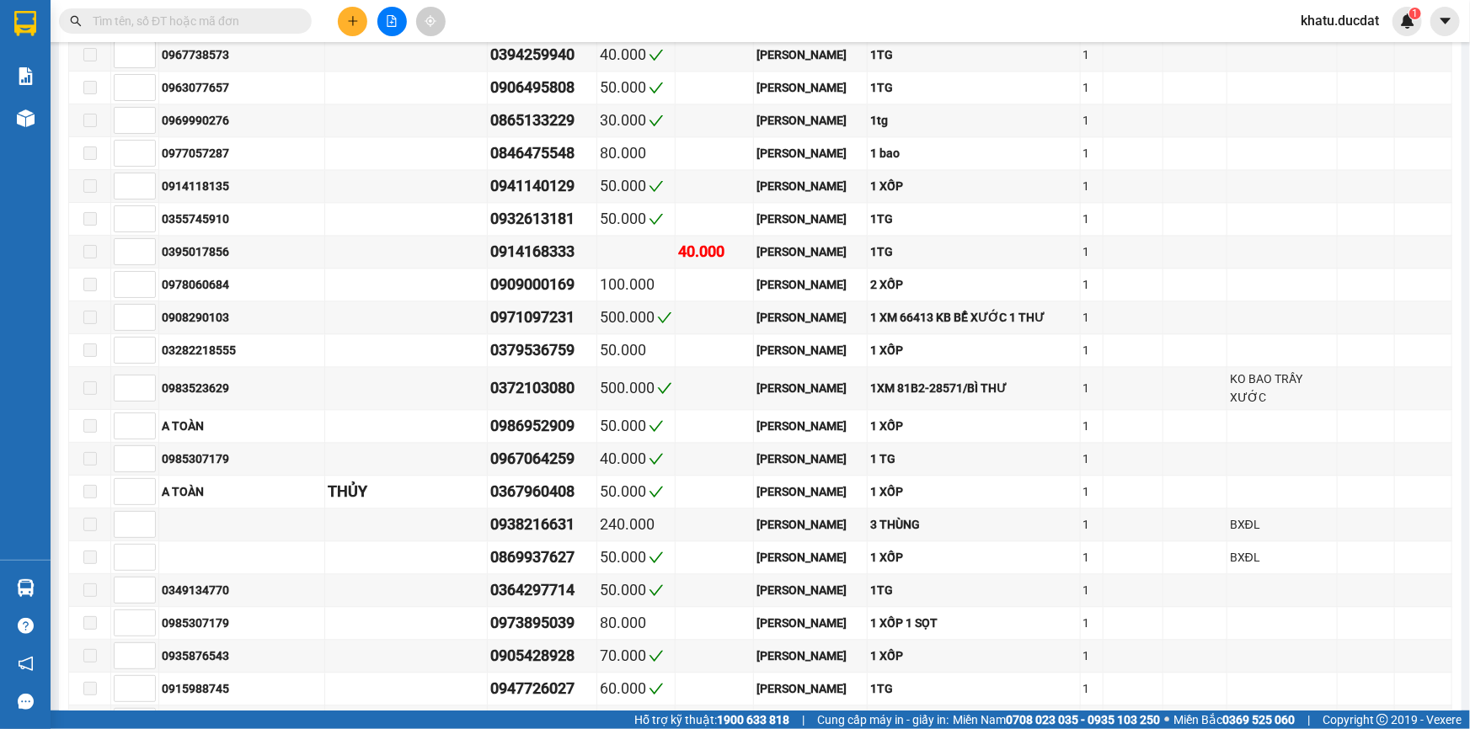
click at [358, 18] on button at bounding box center [352, 21] width 29 height 29
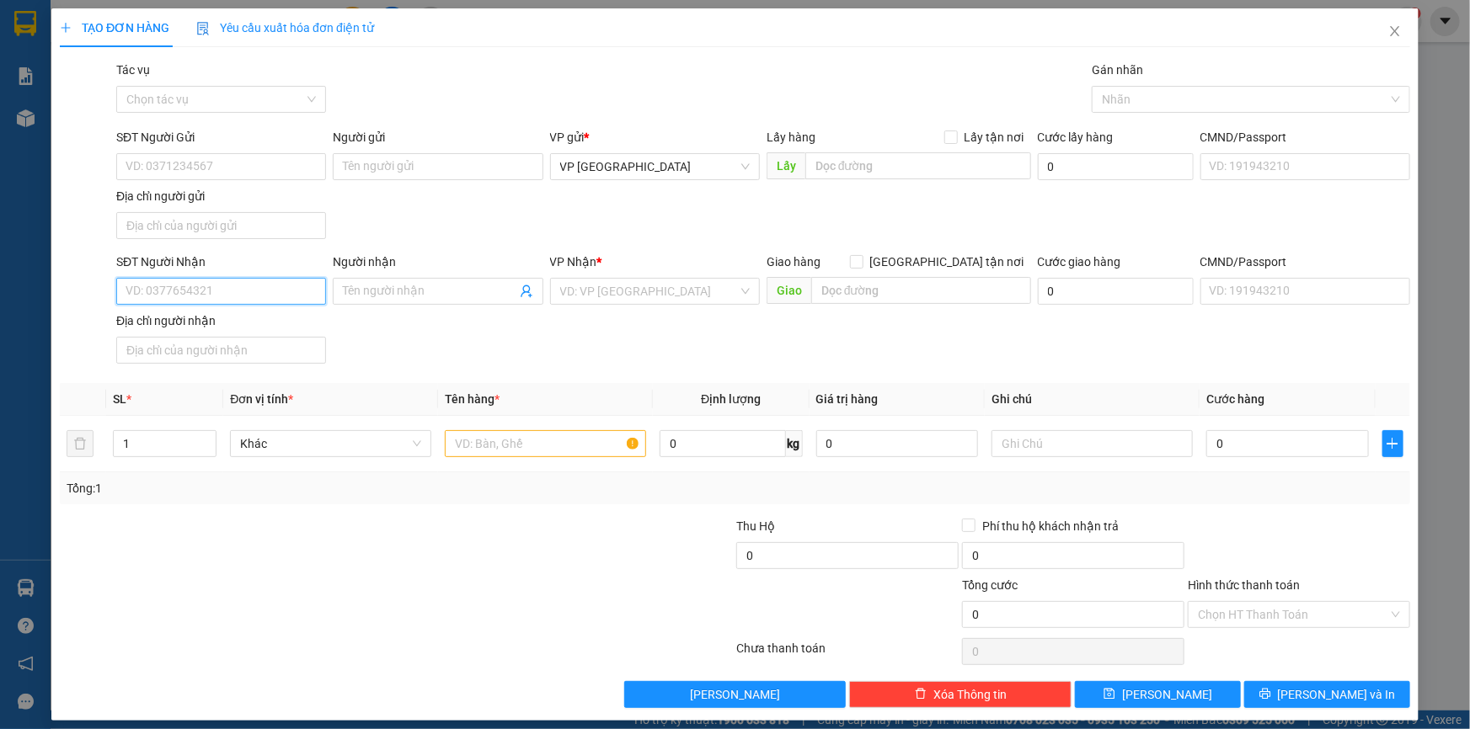
click at [226, 295] on input "SĐT Người Nhận" at bounding box center [221, 291] width 210 height 27
click at [218, 292] on input "6799" at bounding box center [221, 291] width 210 height 27
click at [222, 293] on input "6799" at bounding box center [221, 291] width 210 height 27
click at [232, 280] on input "6799" at bounding box center [221, 291] width 210 height 27
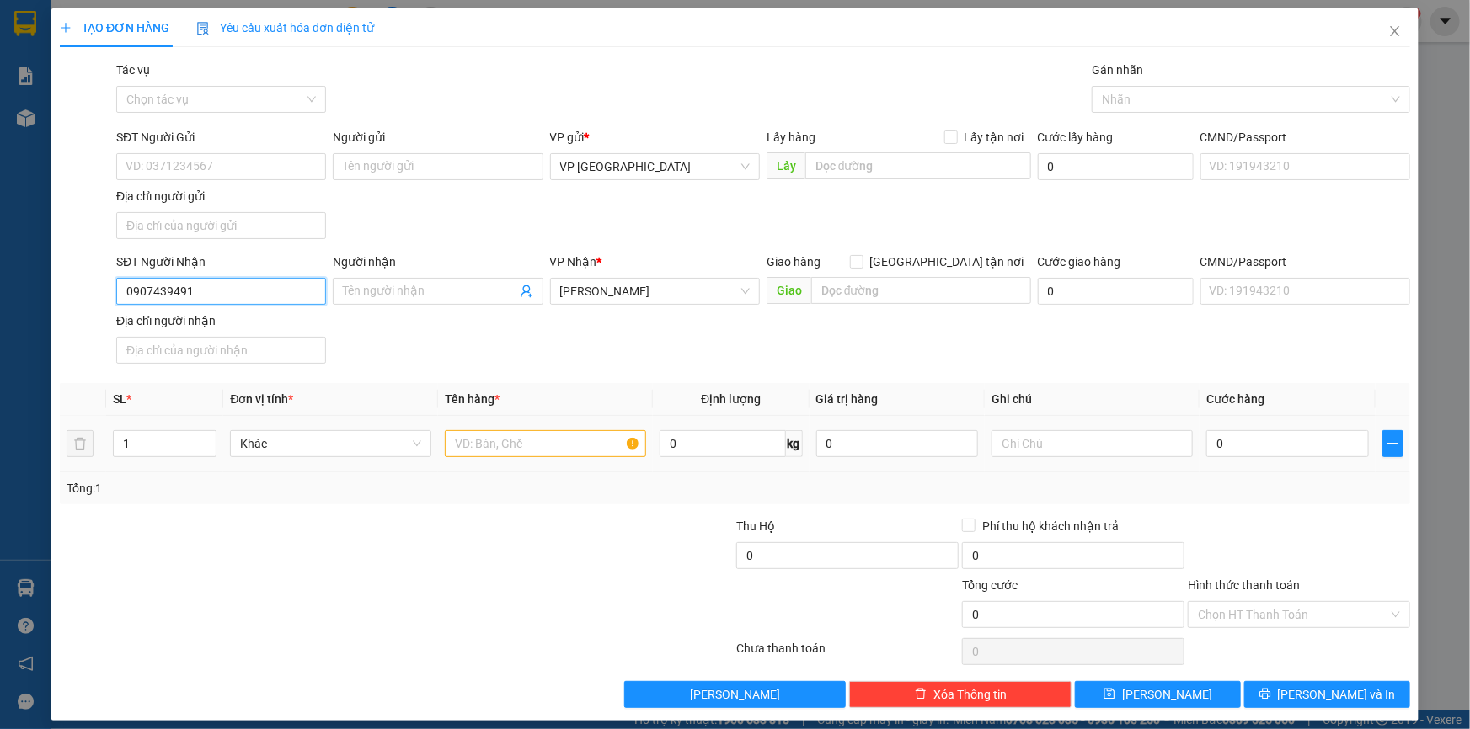
type input "0907439491"
click at [472, 444] on input "text" at bounding box center [545, 443] width 201 height 27
type input "1TG NHỎ"
drag, startPoint x: 1252, startPoint y: 376, endPoint x: 1247, endPoint y: 412, distance: 36.5
click at [1250, 379] on div "Transit Pickup Surcharge Ids Transit Deliver Surcharge Ids Transit Deliver Surc…" at bounding box center [735, 385] width 1350 height 648
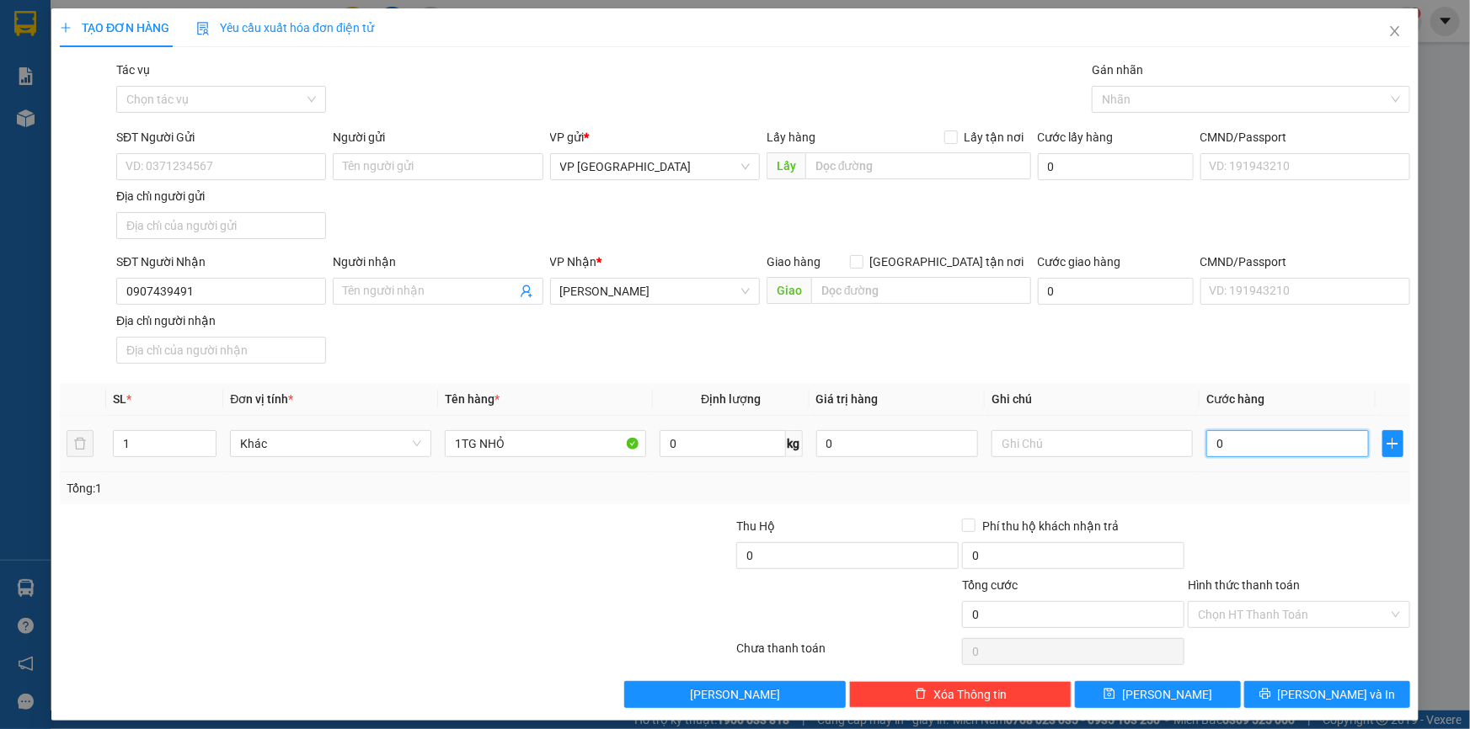
click at [1247, 436] on input "0" at bounding box center [1287, 443] width 163 height 27
type input "3"
type input "30"
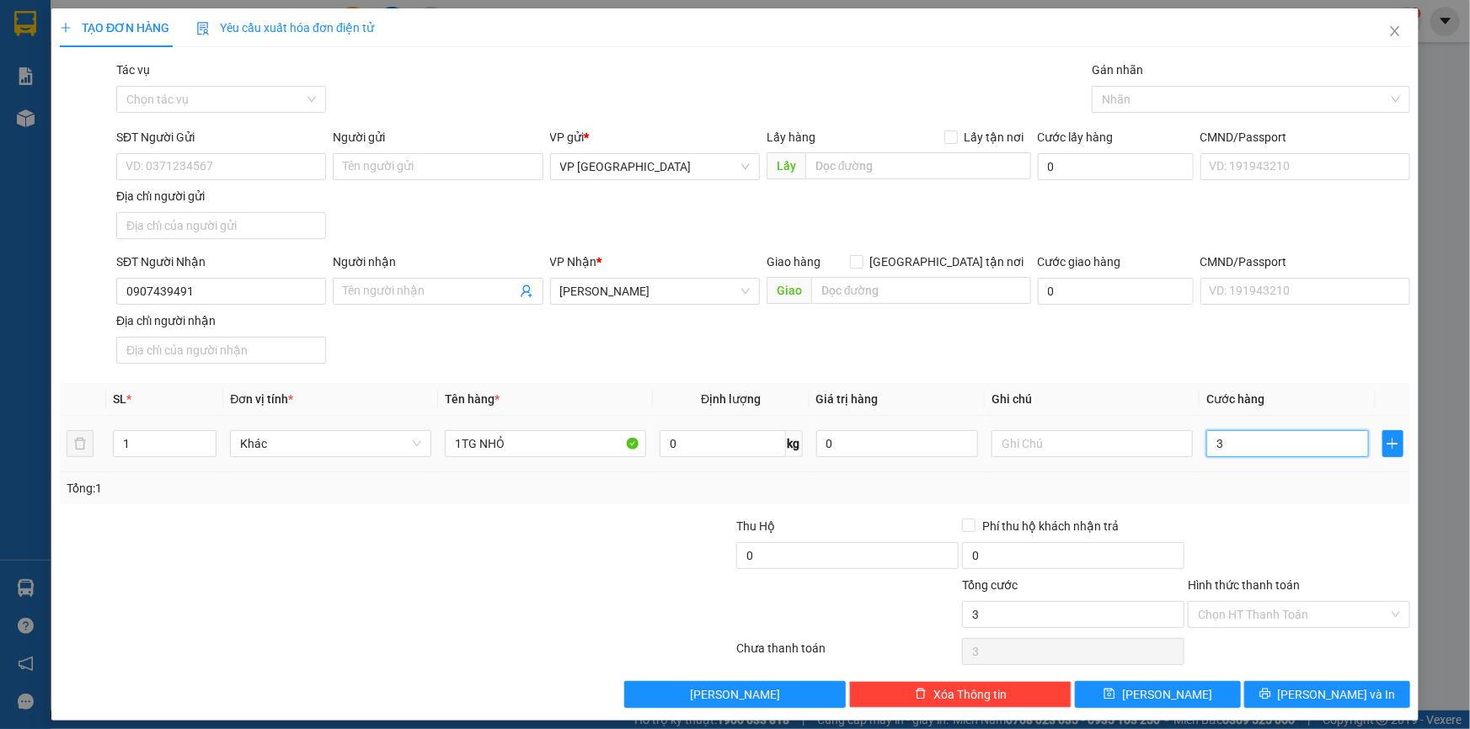
type input "30"
type input "30.000"
click at [1206, 618] on input "Hình thức thanh toán" at bounding box center [1293, 614] width 190 height 25
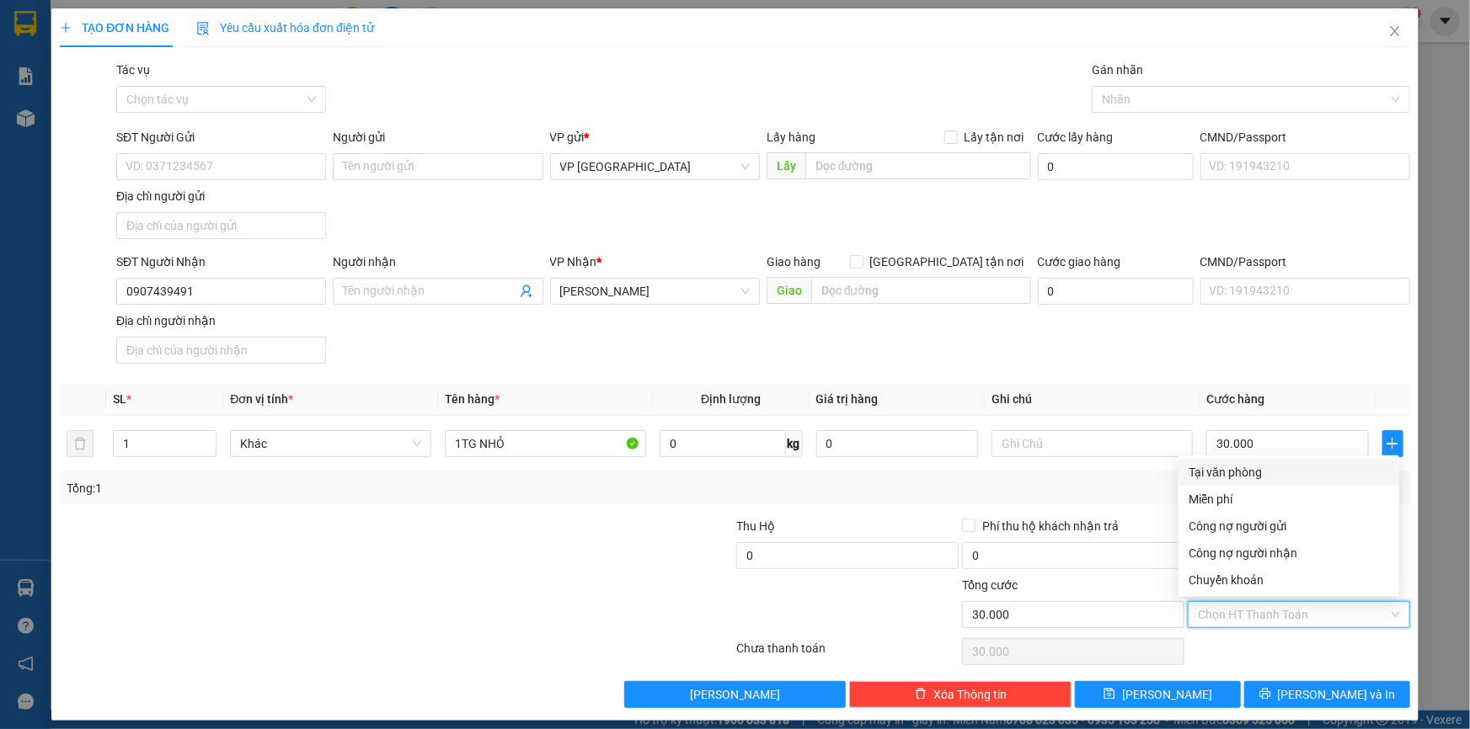
click at [1201, 479] on div "Tại văn phòng" at bounding box center [1289, 472] width 200 height 19
type input "0"
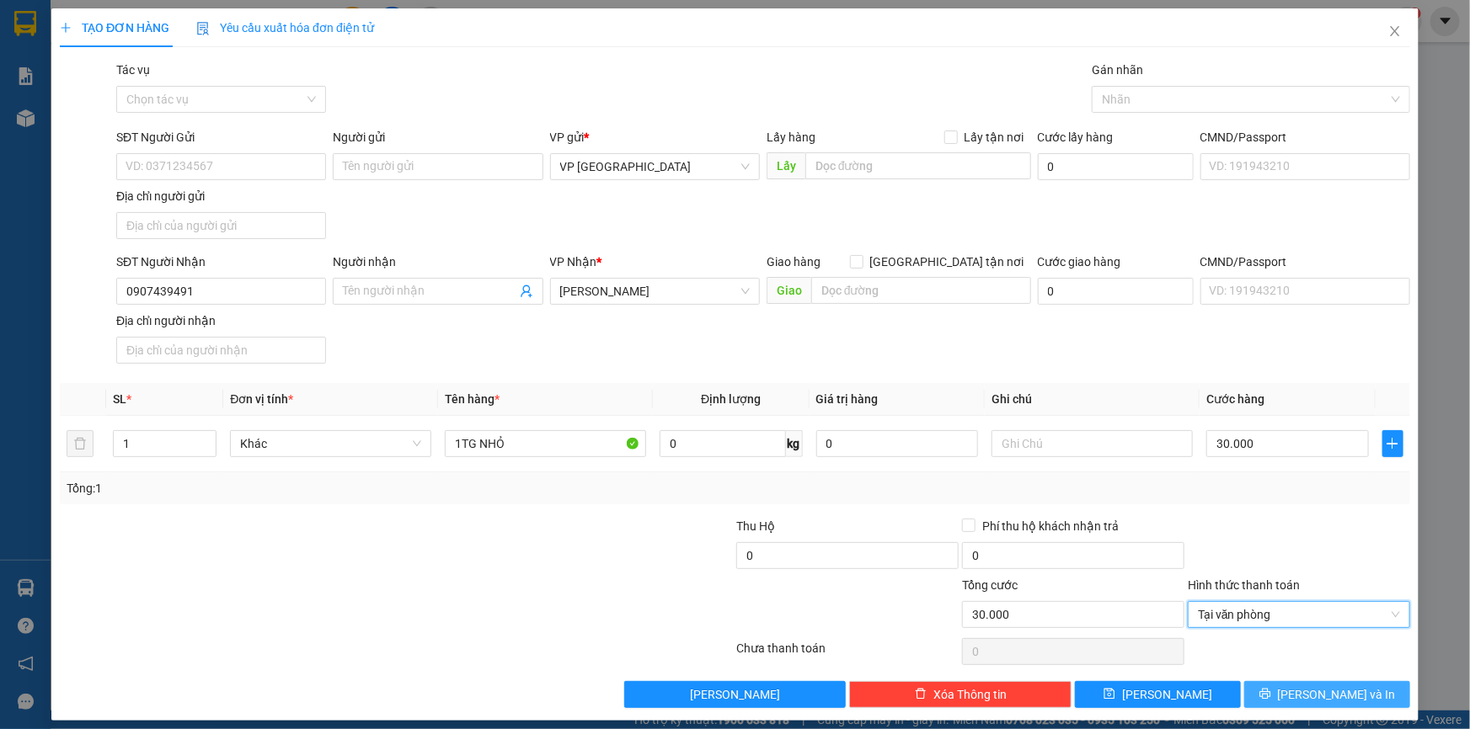
click at [1322, 692] on span "[PERSON_NAME] và In" at bounding box center [1337, 695] width 118 height 19
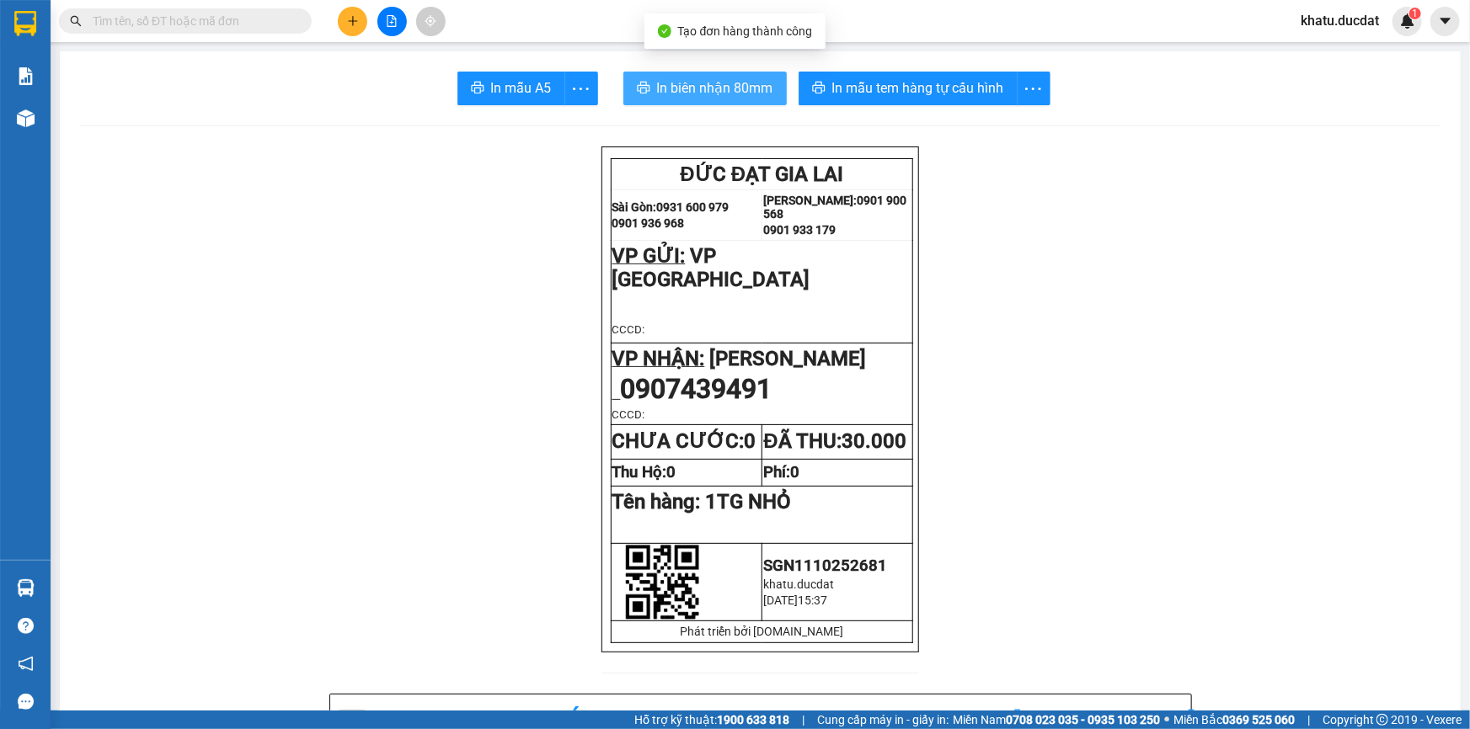
click at [710, 92] on span "In biên nhận 80mm" at bounding box center [715, 87] width 116 height 21
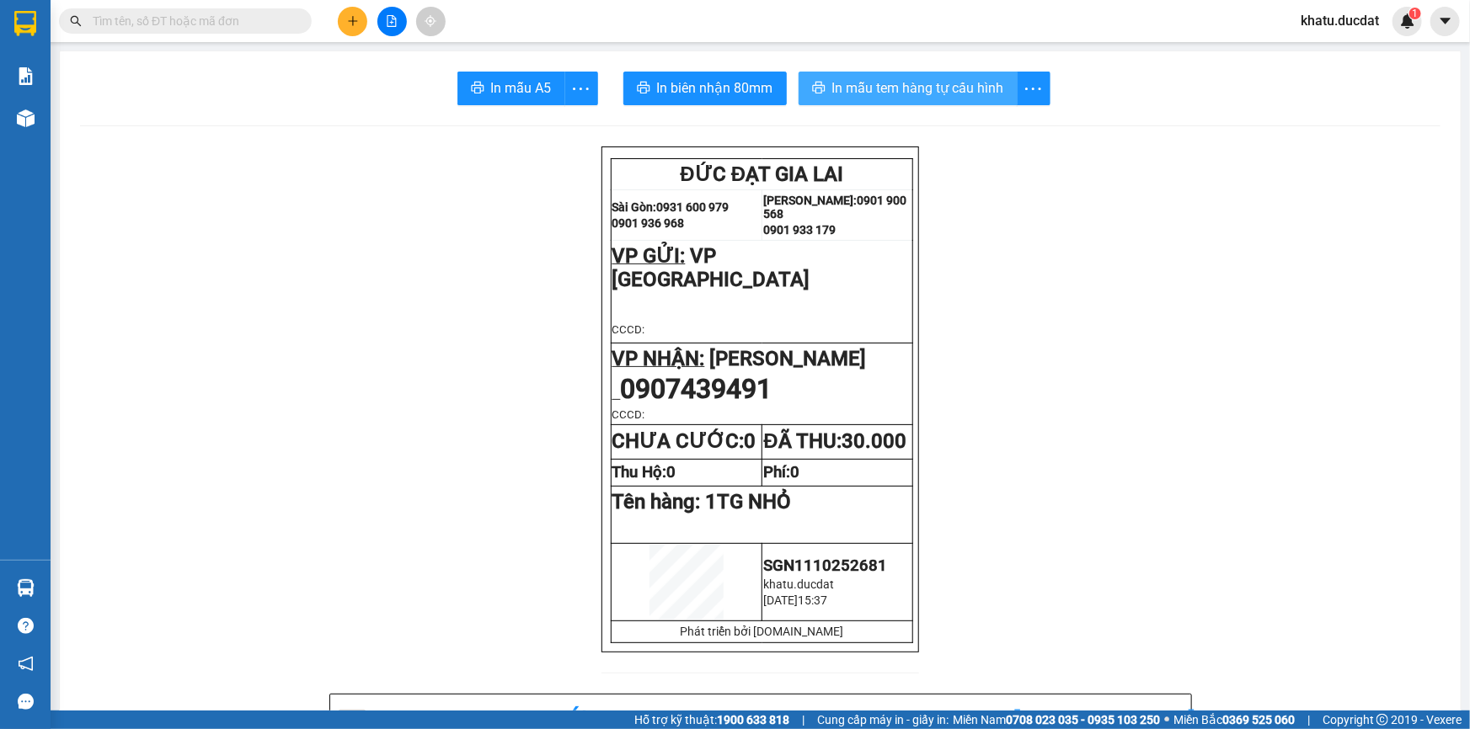
click at [927, 104] on button "In mẫu tem hàng tự cấu hình" at bounding box center [908, 89] width 219 height 34
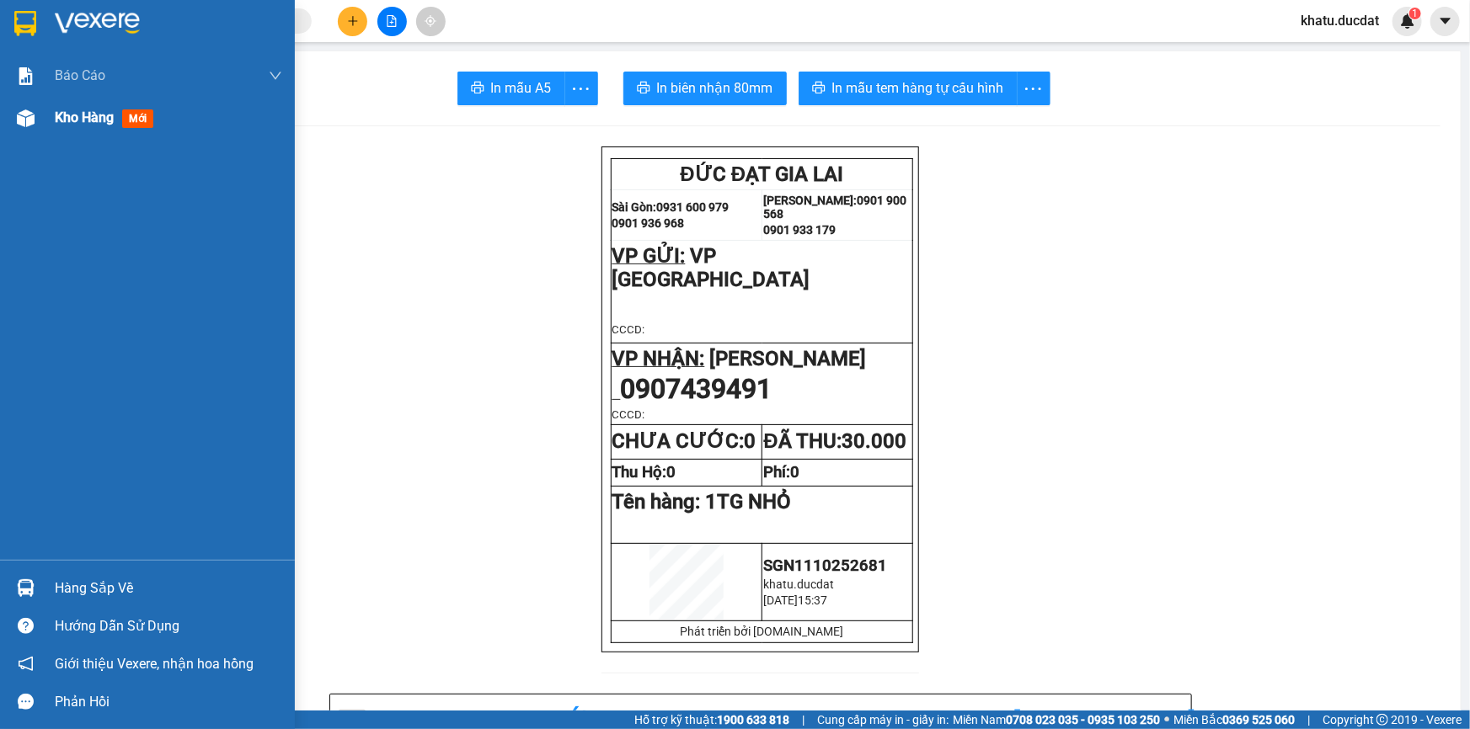
click at [15, 115] on div at bounding box center [25, 118] width 29 height 29
click at [44, 111] on div "Kho hàng mới" at bounding box center [147, 118] width 295 height 42
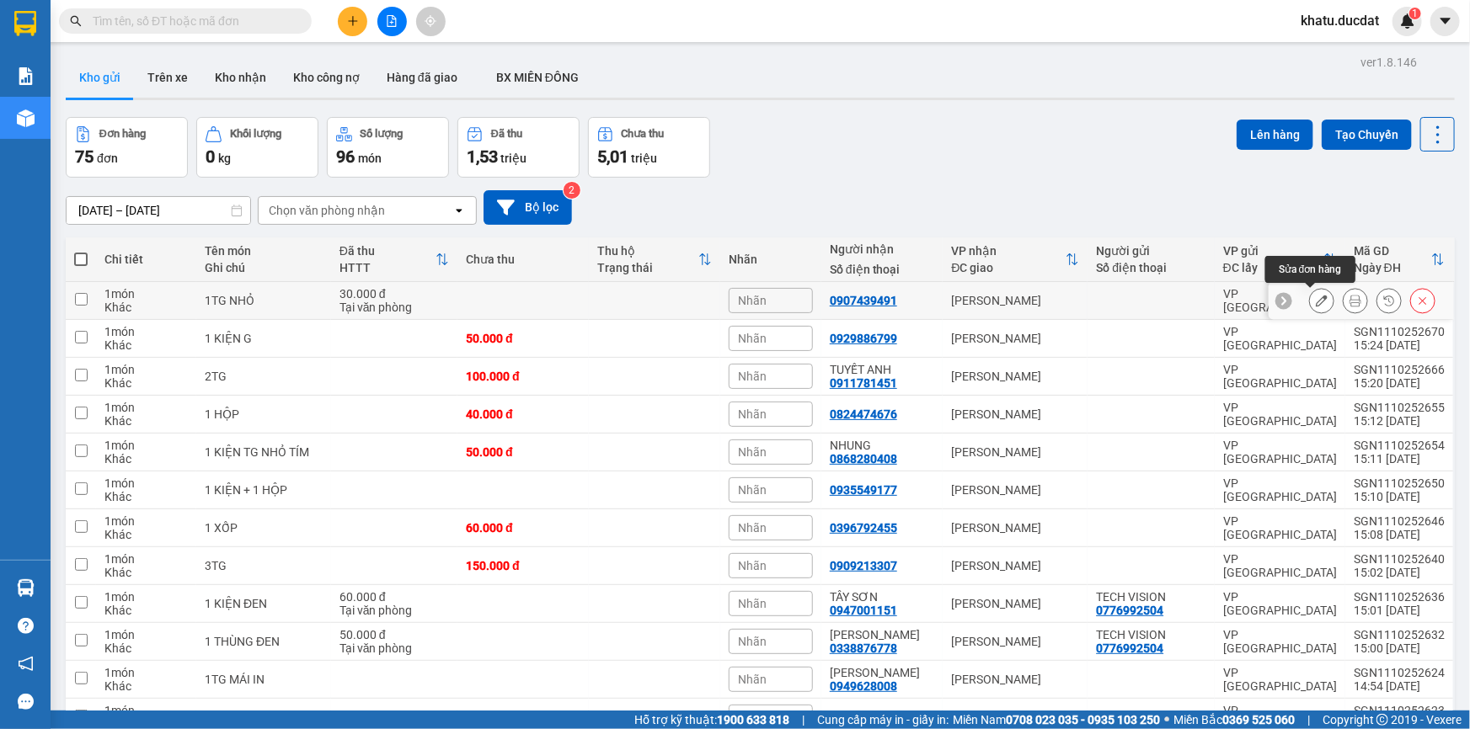
click at [1322, 296] on div at bounding box center [1321, 300] width 25 height 25
click at [1324, 295] on div at bounding box center [1372, 300] width 126 height 25
click at [1316, 296] on icon at bounding box center [1322, 301] width 12 height 12
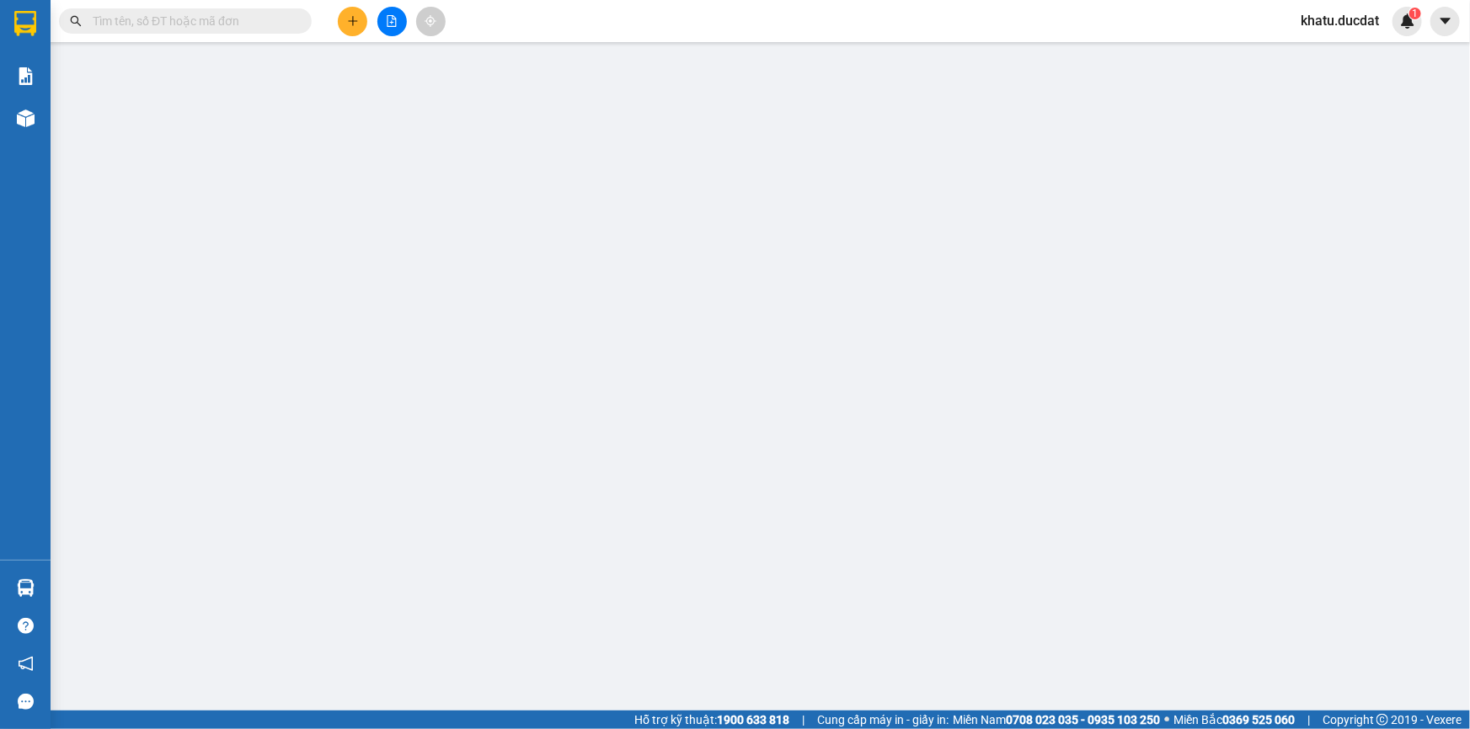
type input "0907439491"
type input "0"
type input "30.000"
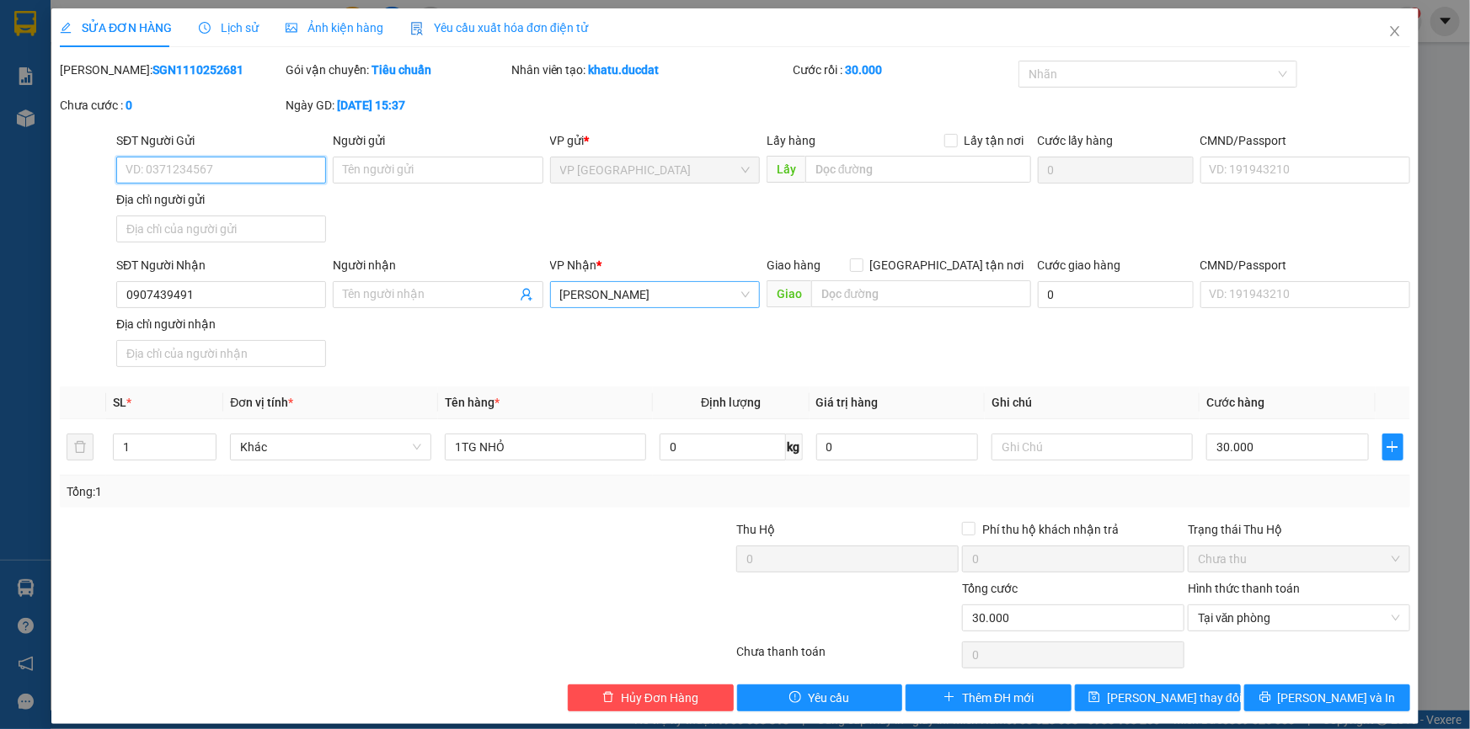
click at [661, 286] on span "[PERSON_NAME]" at bounding box center [655, 294] width 190 height 25
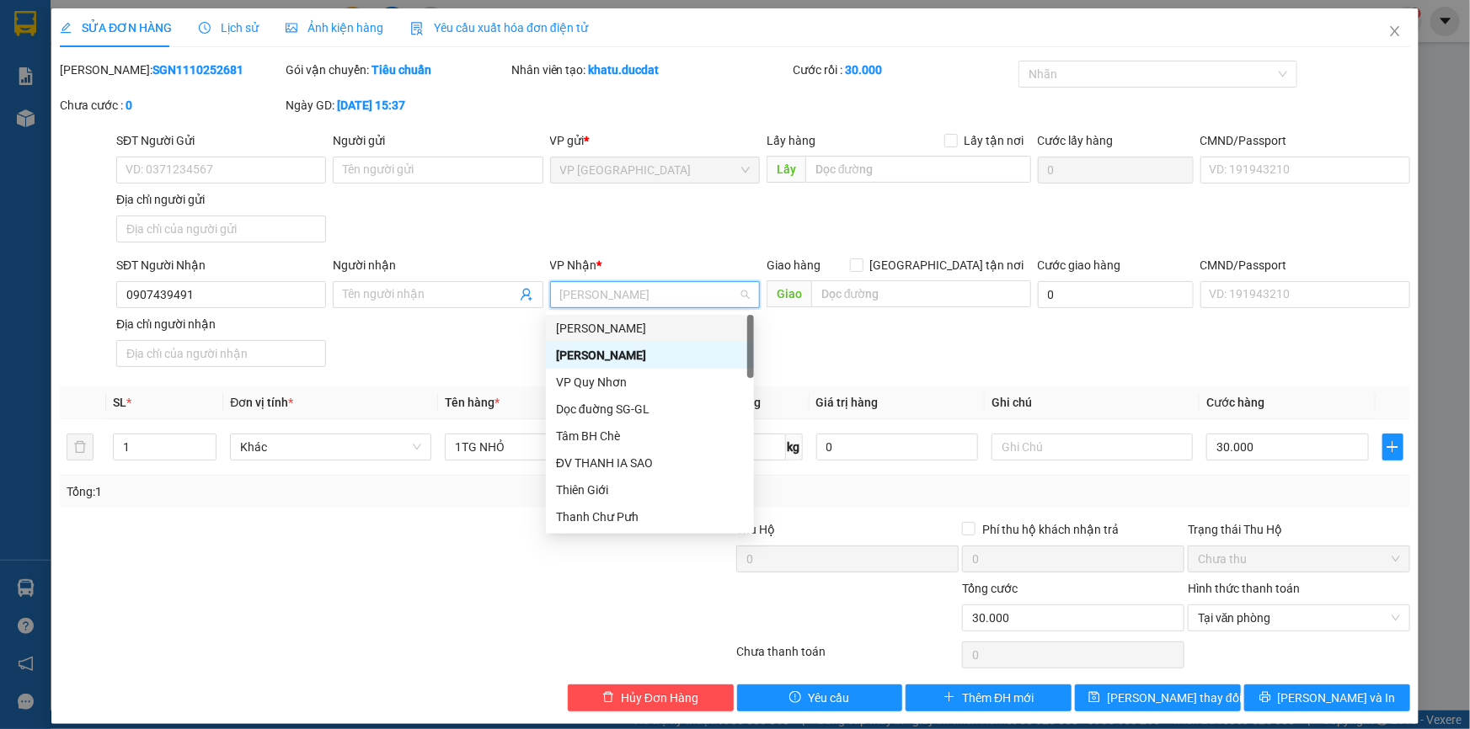
click at [649, 332] on div "[PERSON_NAME]" at bounding box center [650, 328] width 188 height 19
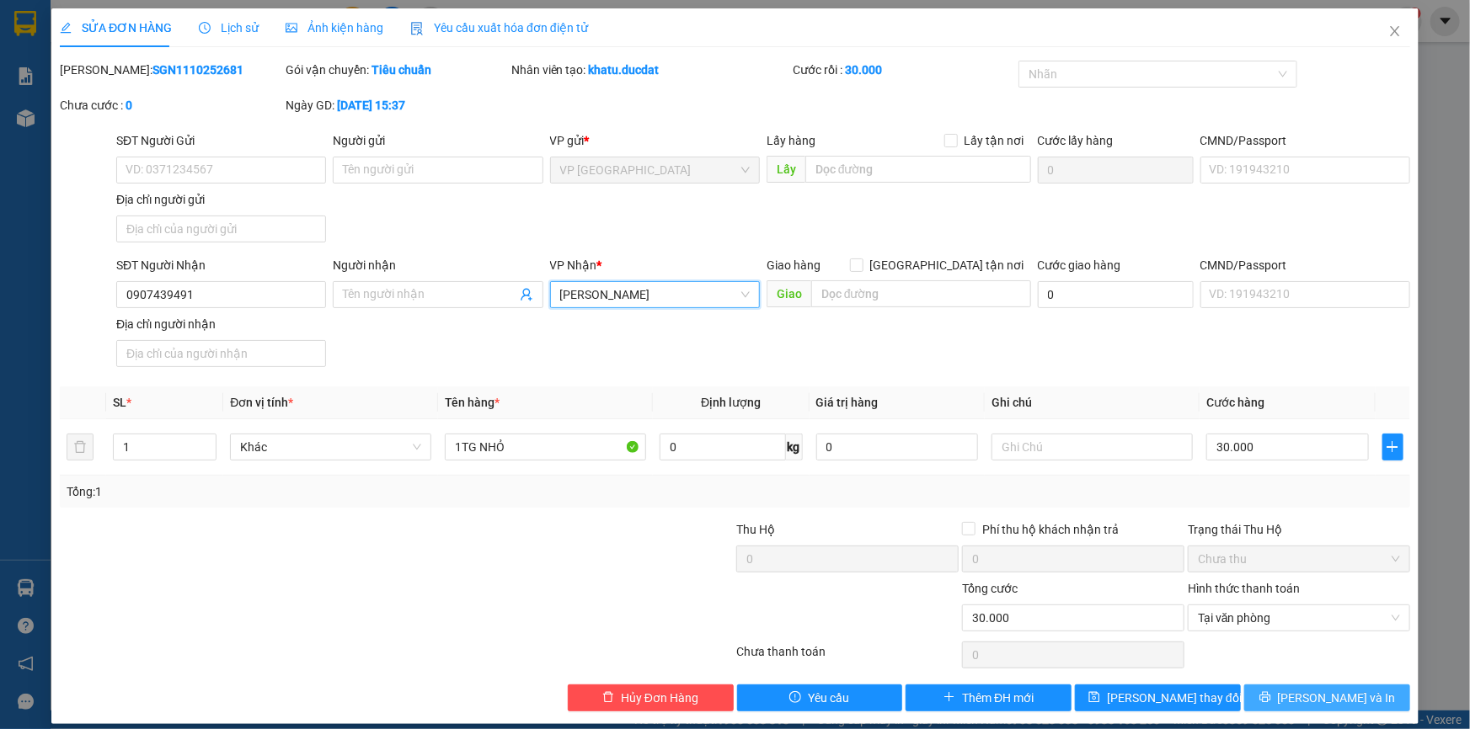
click at [1322, 689] on span "[PERSON_NAME] và In" at bounding box center [1337, 698] width 118 height 19
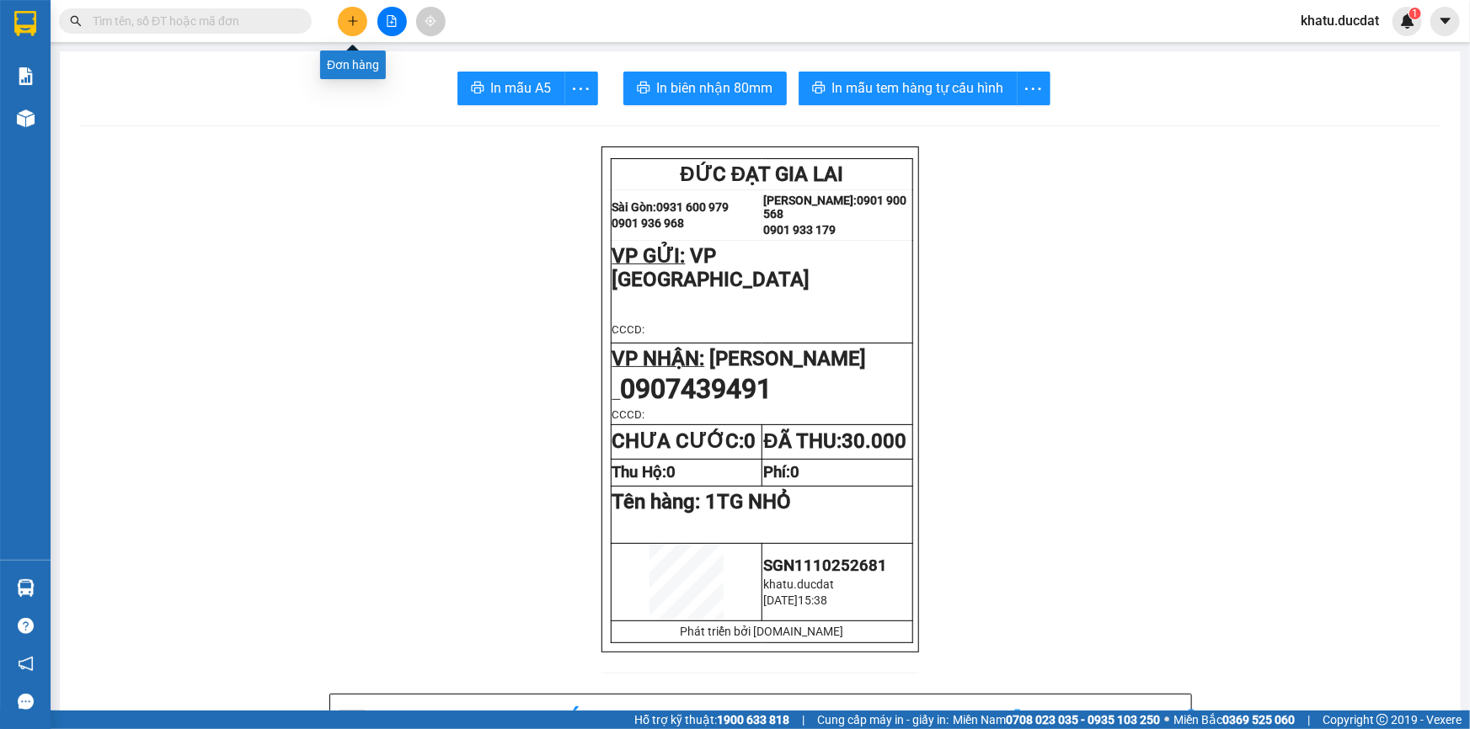
click at [352, 26] on icon "plus" at bounding box center [353, 21] width 12 height 12
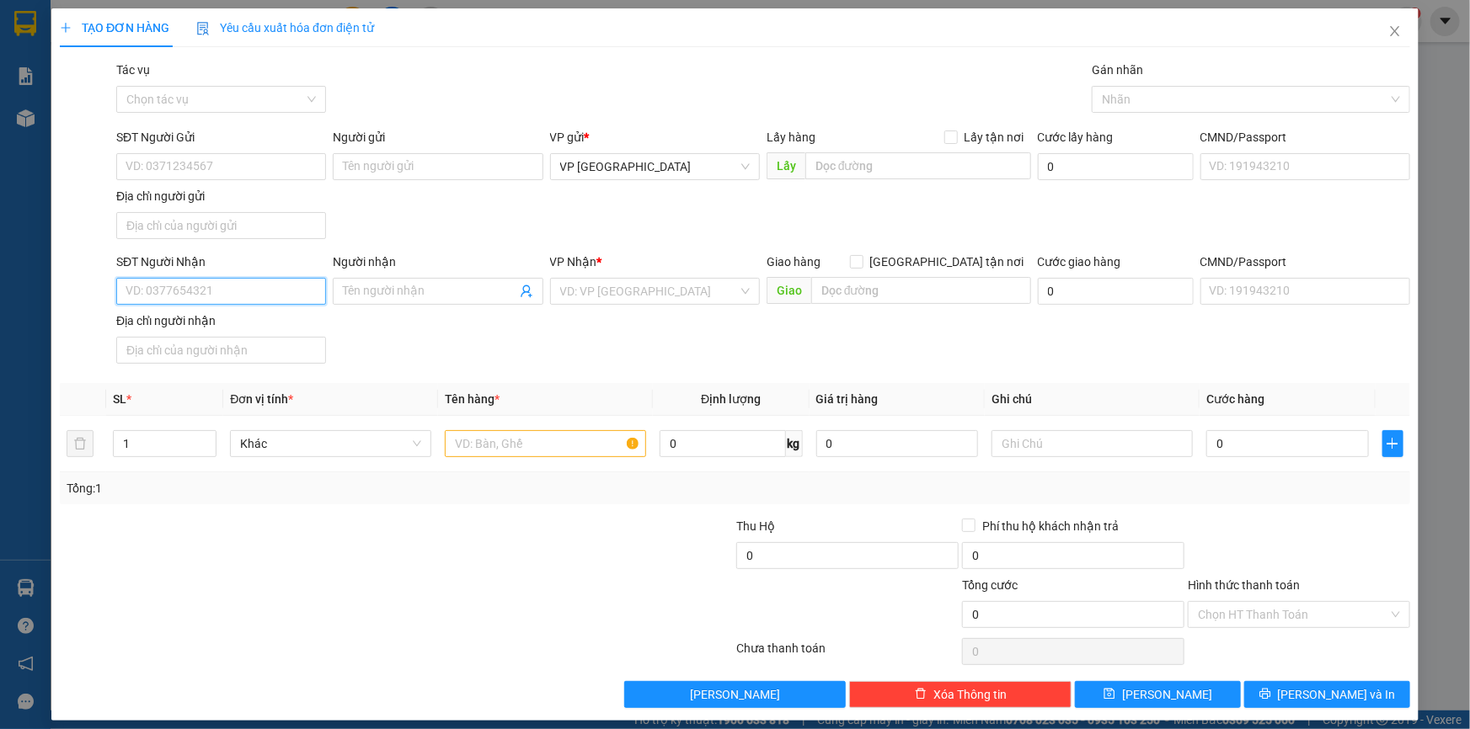
click at [290, 291] on input "SĐT Người Nhận" at bounding box center [221, 291] width 210 height 27
click at [303, 326] on div "0399623479" at bounding box center [220, 324] width 188 height 19
type input "0399623479"
click at [517, 433] on input "text" at bounding box center [545, 443] width 201 height 27
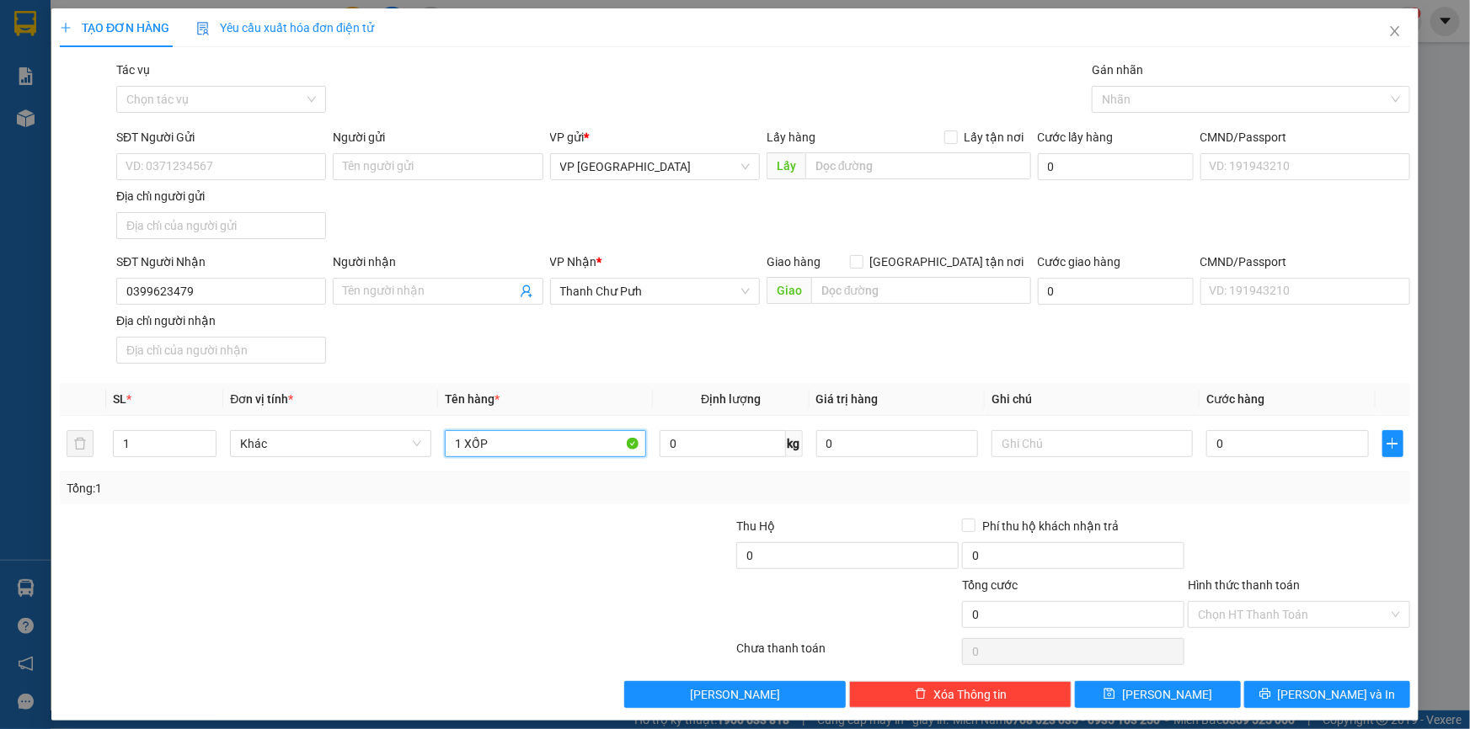
type input "1 XỐP"
click at [1259, 441] on input "0" at bounding box center [1287, 443] width 163 height 27
type input "1"
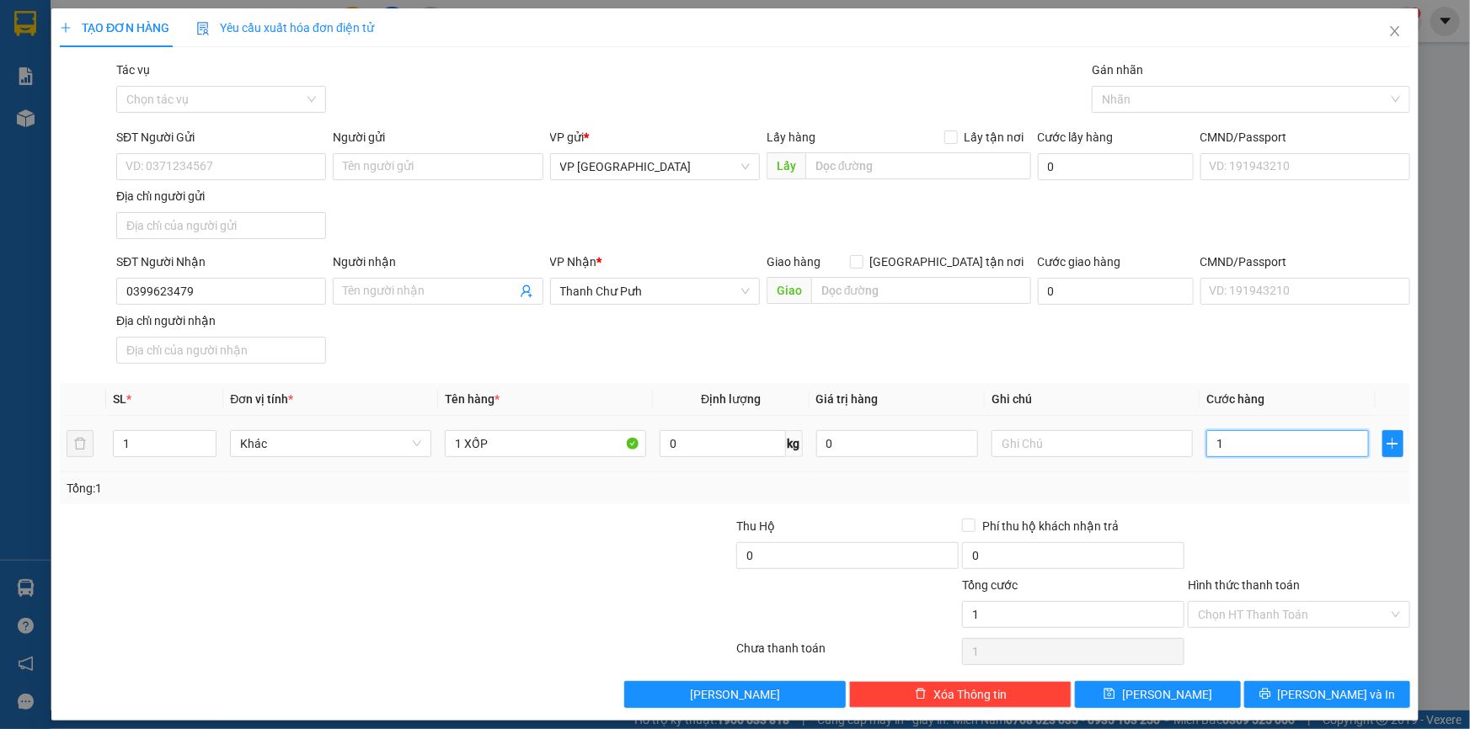
type input "10"
type input "100"
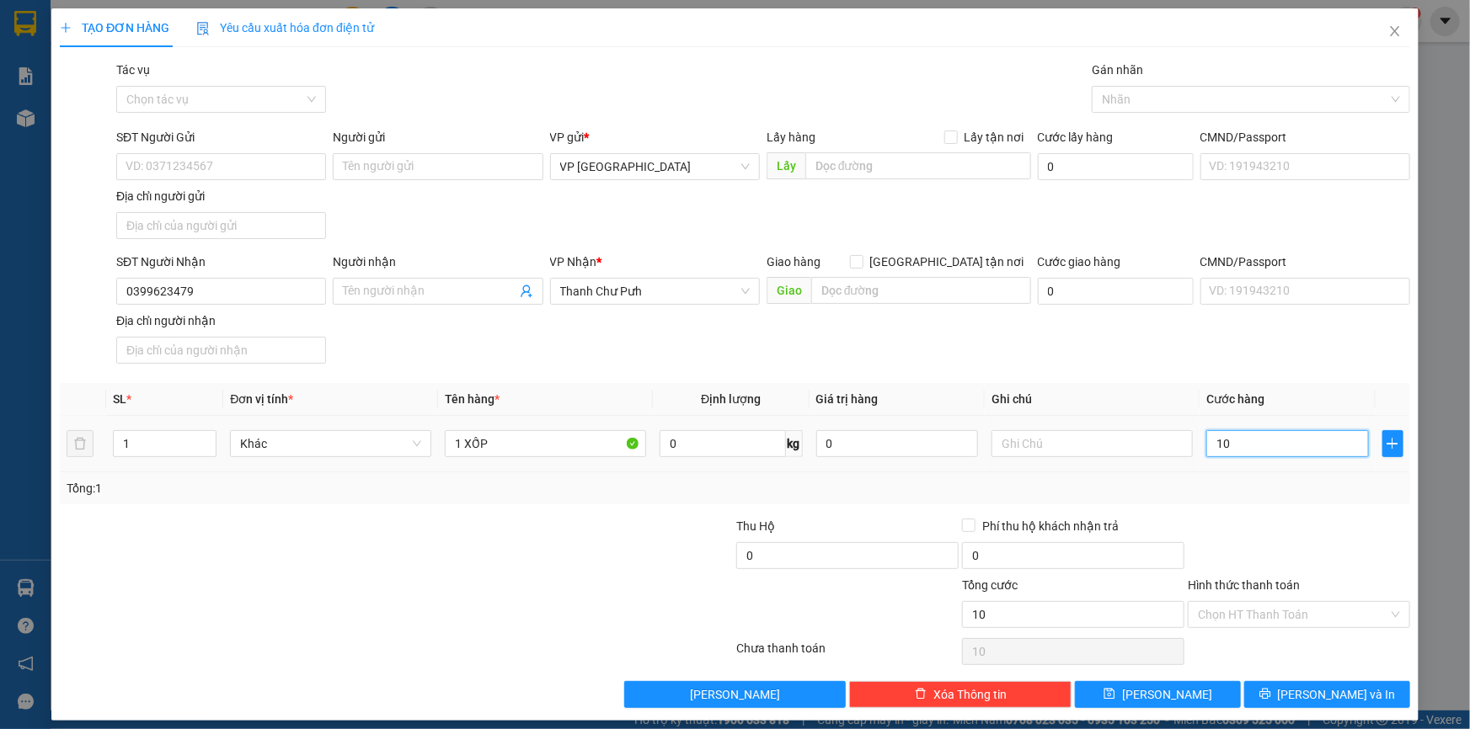
type input "100"
type input "100.000"
click at [1300, 695] on button "[PERSON_NAME] và In" at bounding box center [1327, 694] width 166 height 27
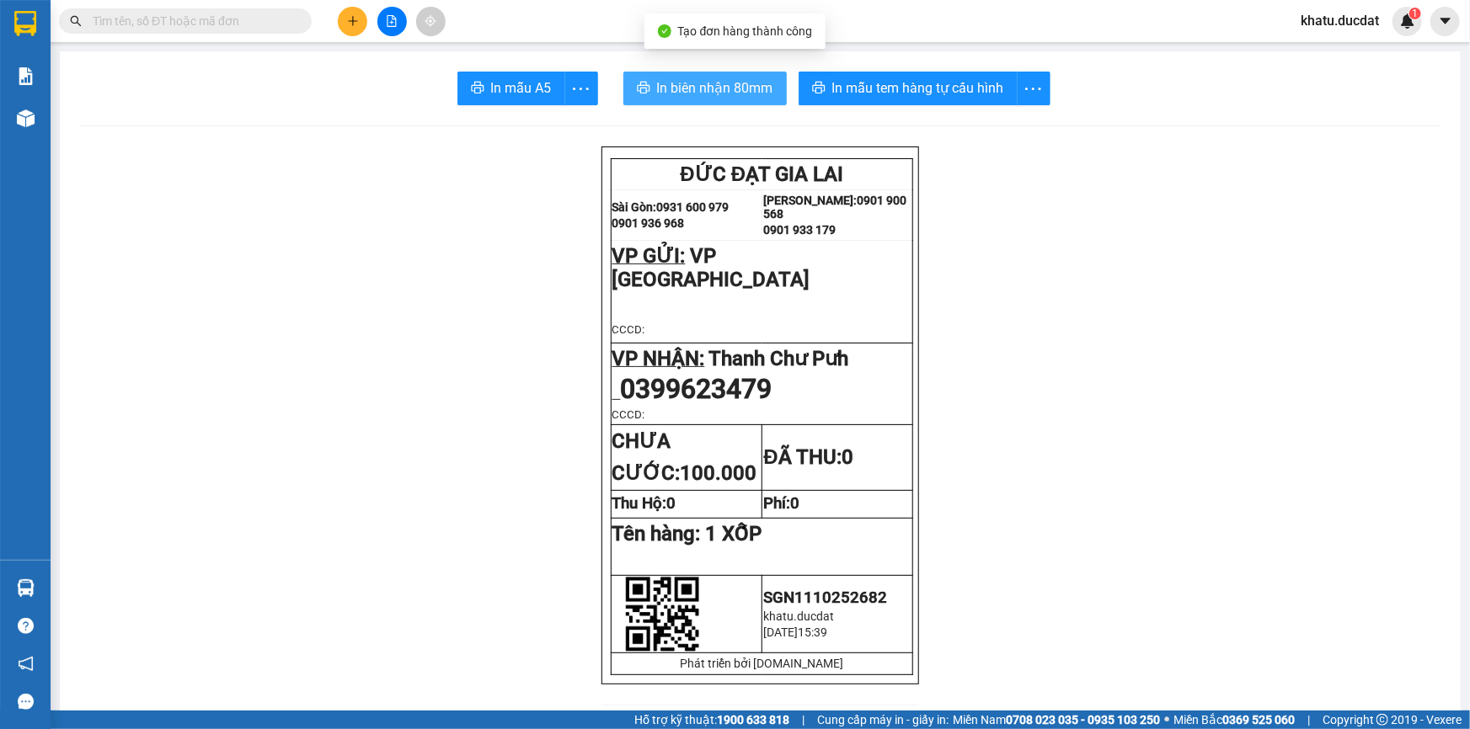
click at [702, 92] on span "In biên nhận 80mm" at bounding box center [715, 87] width 116 height 21
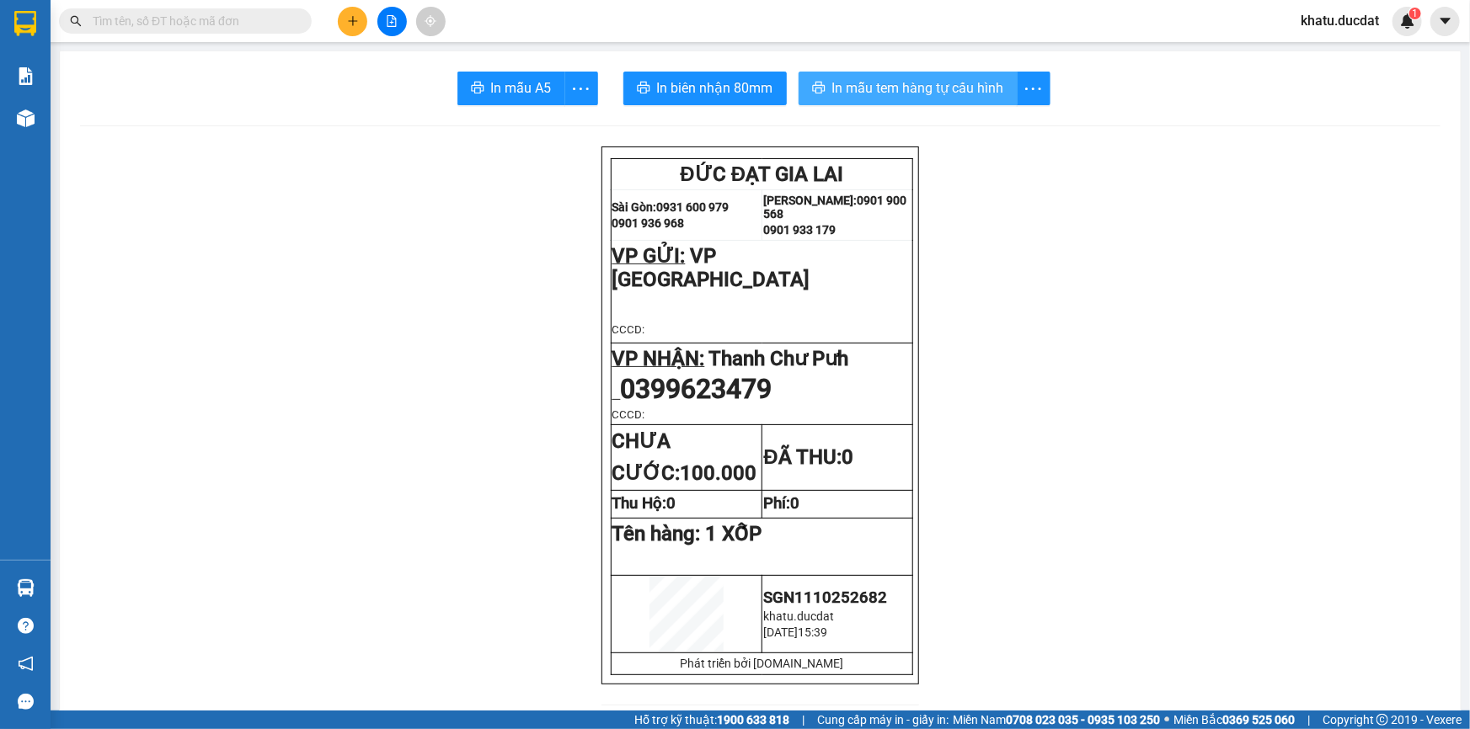
click at [922, 88] on span "In mẫu tem hàng tự cấu hình" at bounding box center [918, 87] width 172 height 21
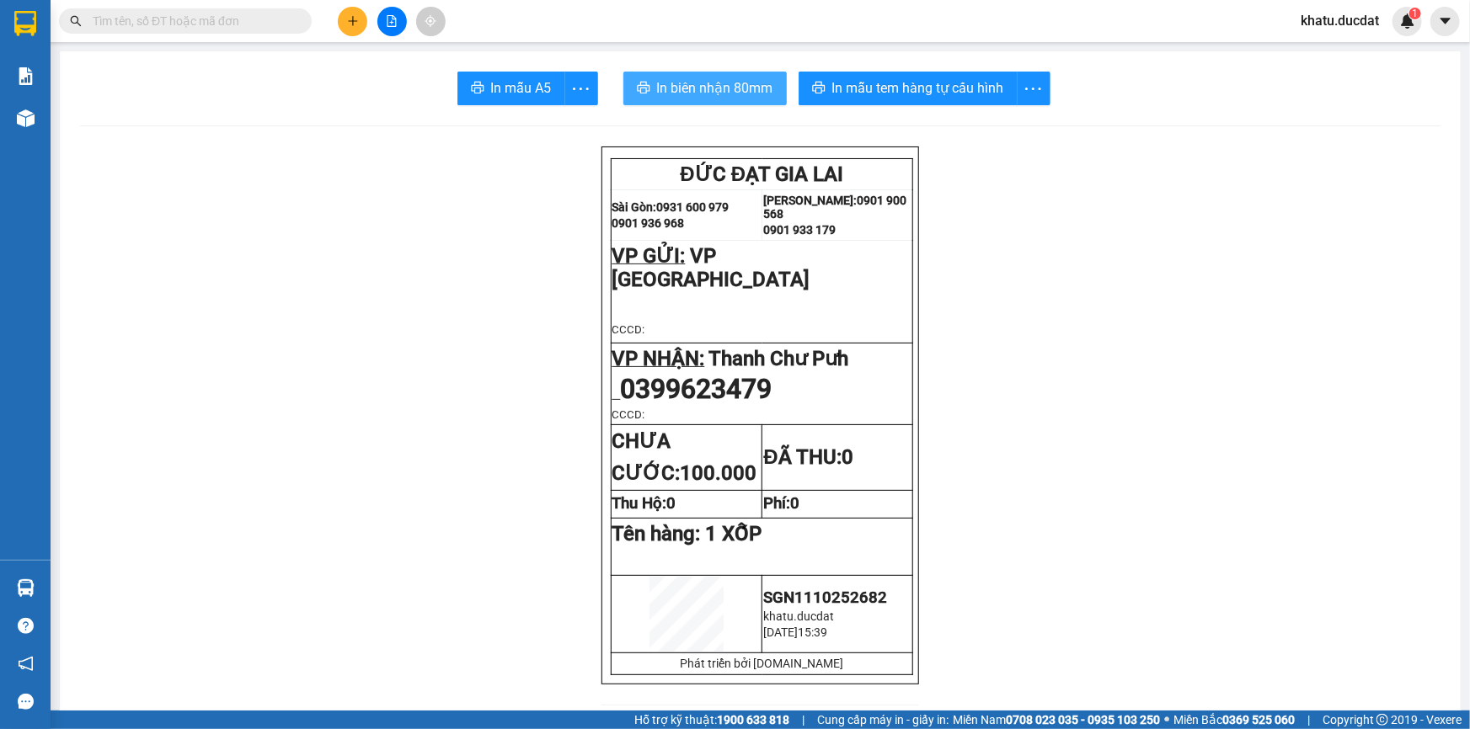
click at [665, 93] on span "In biên nhận 80mm" at bounding box center [715, 87] width 116 height 21
click at [359, 30] on button at bounding box center [352, 21] width 29 height 29
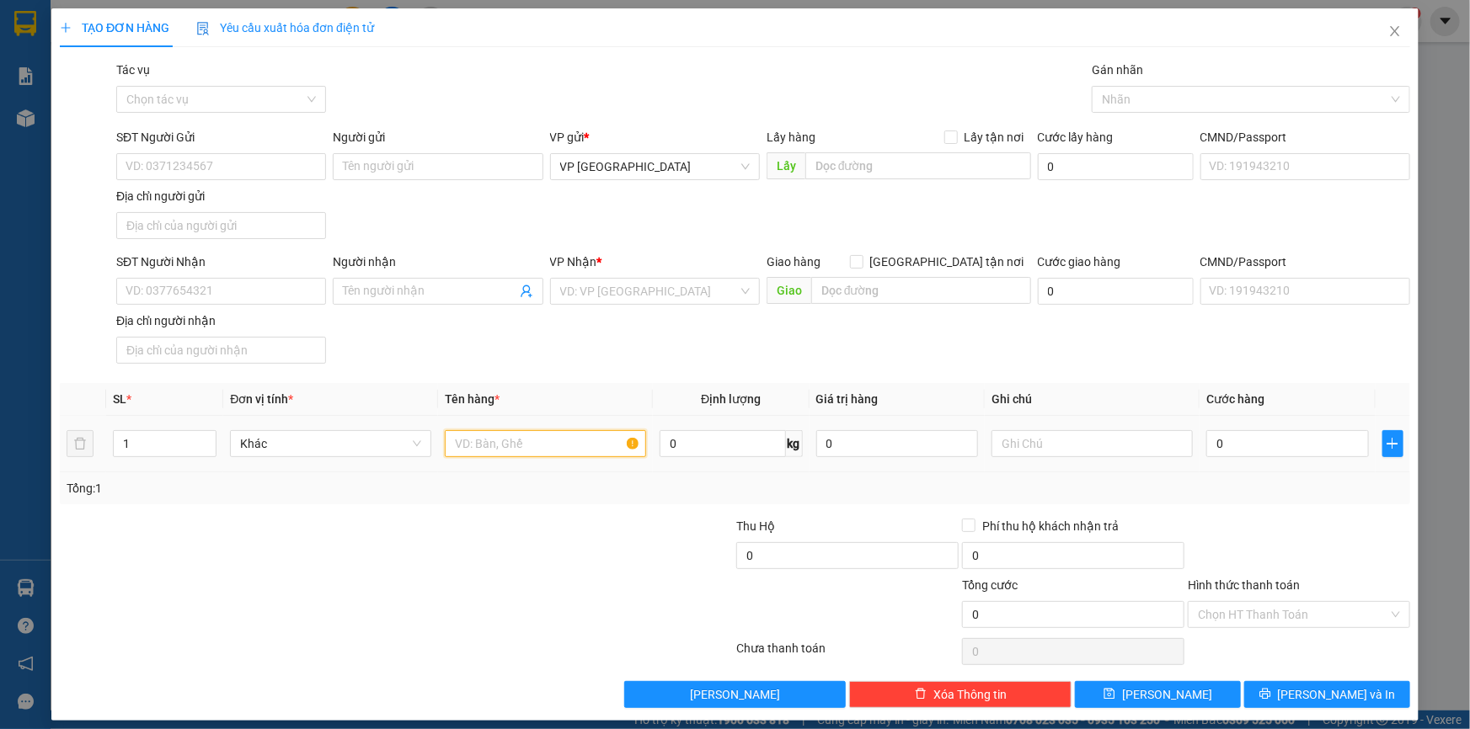
click at [520, 441] on input "text" at bounding box center [545, 443] width 201 height 27
click at [539, 444] on input "text" at bounding box center [545, 443] width 201 height 27
type input "1 THÙNG"
click at [261, 291] on input "SĐT Người Nhận" at bounding box center [221, 291] width 210 height 27
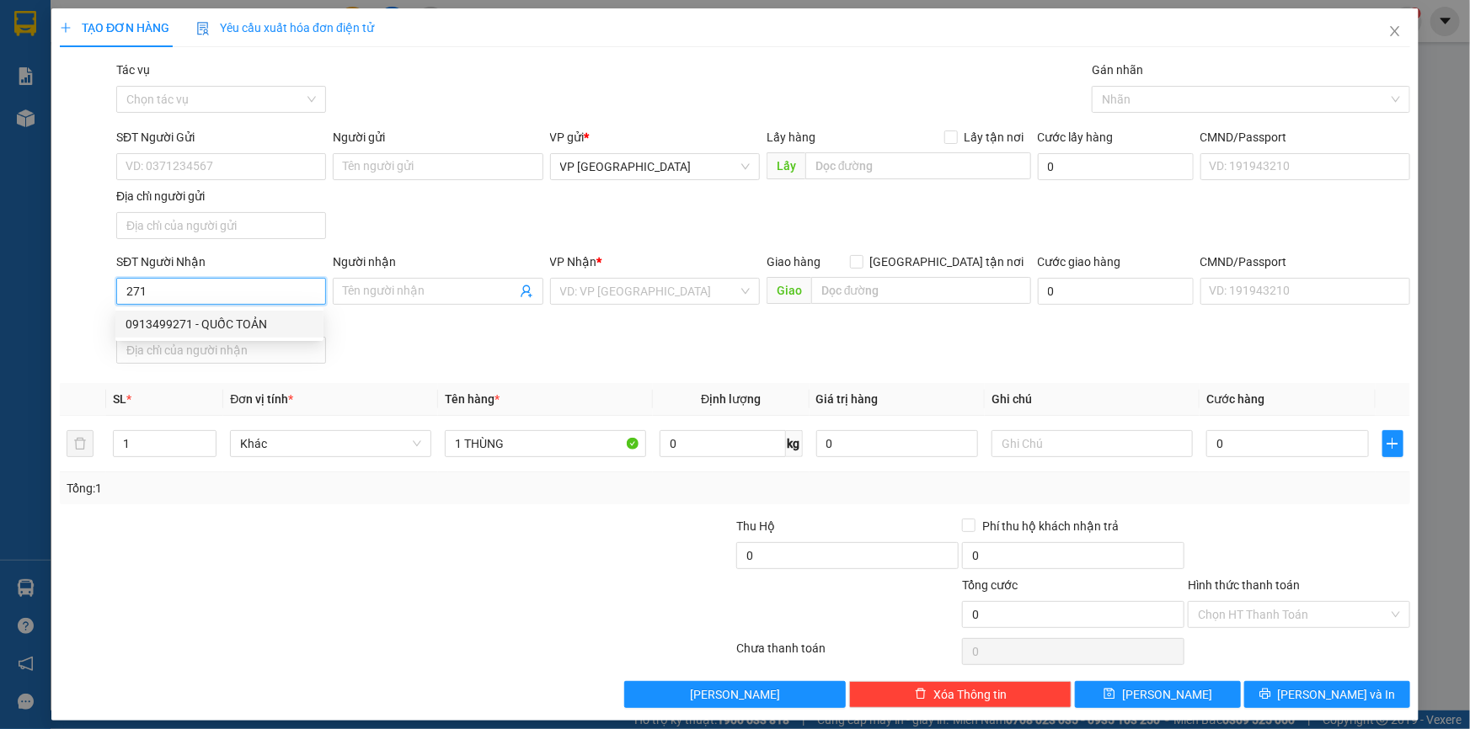
click at [262, 315] on div "0913499271 - QUỐC TOẢN" at bounding box center [220, 324] width 188 height 19
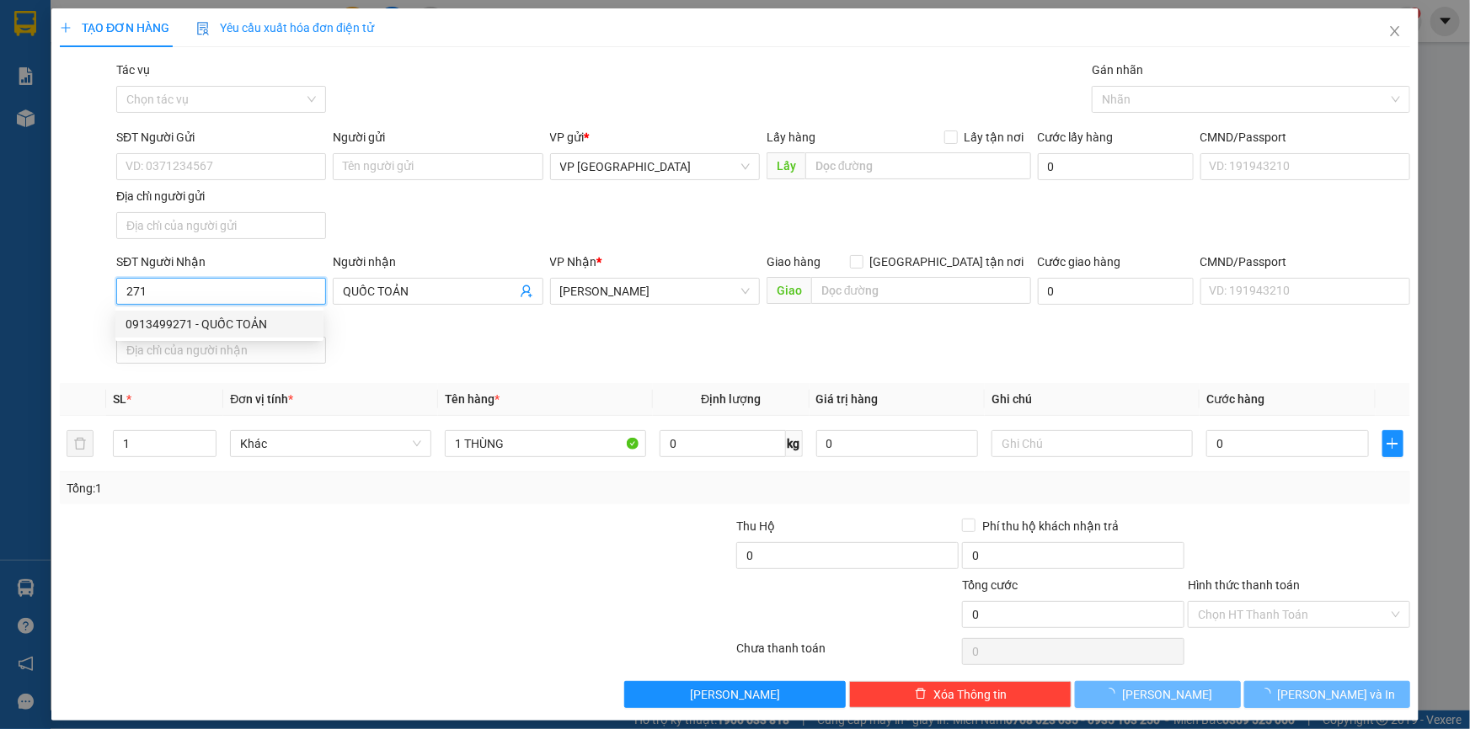
type input "0913499271"
type input "QUỐC TOẢN"
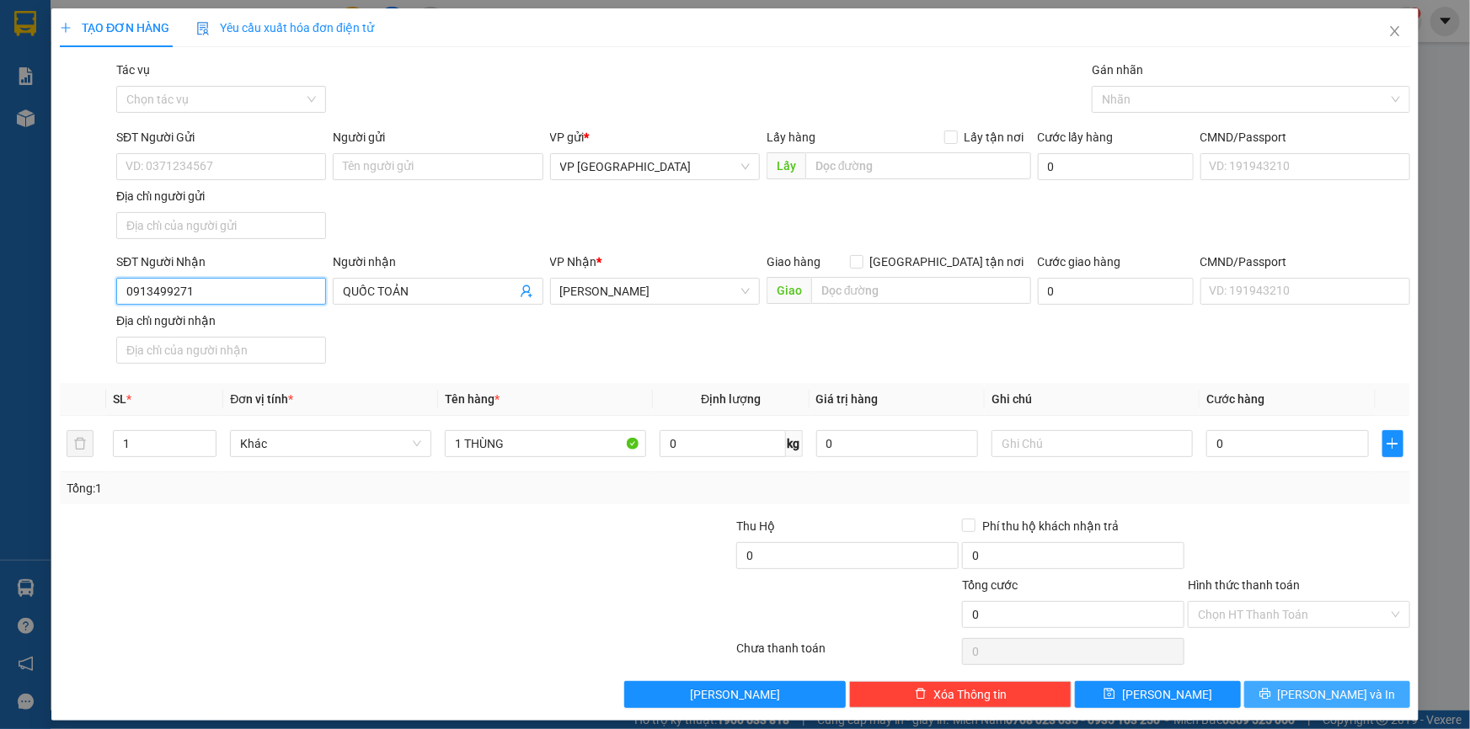
type input "0913499271"
click at [1311, 695] on span "[PERSON_NAME] và In" at bounding box center [1337, 695] width 118 height 19
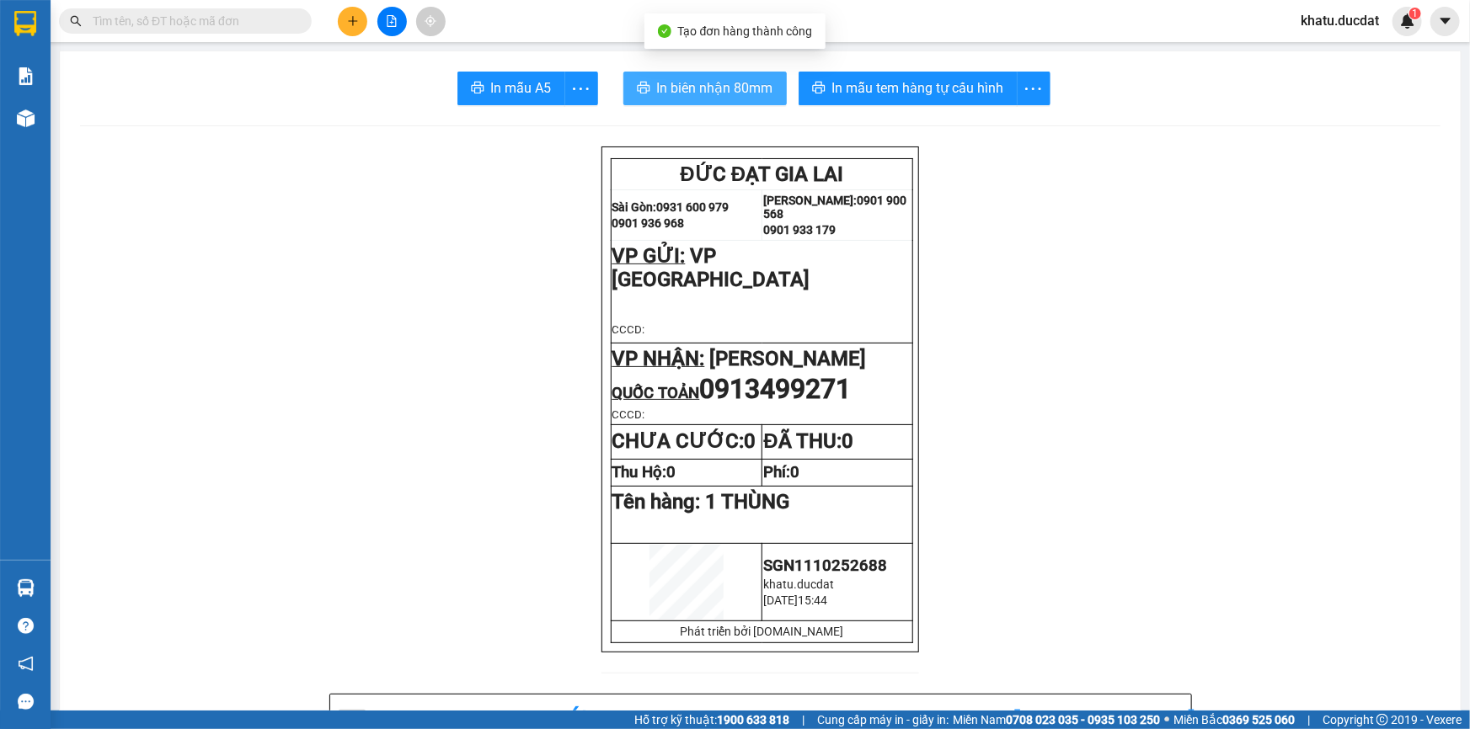
click at [692, 84] on span "In biên nhận 80mm" at bounding box center [715, 87] width 116 height 21
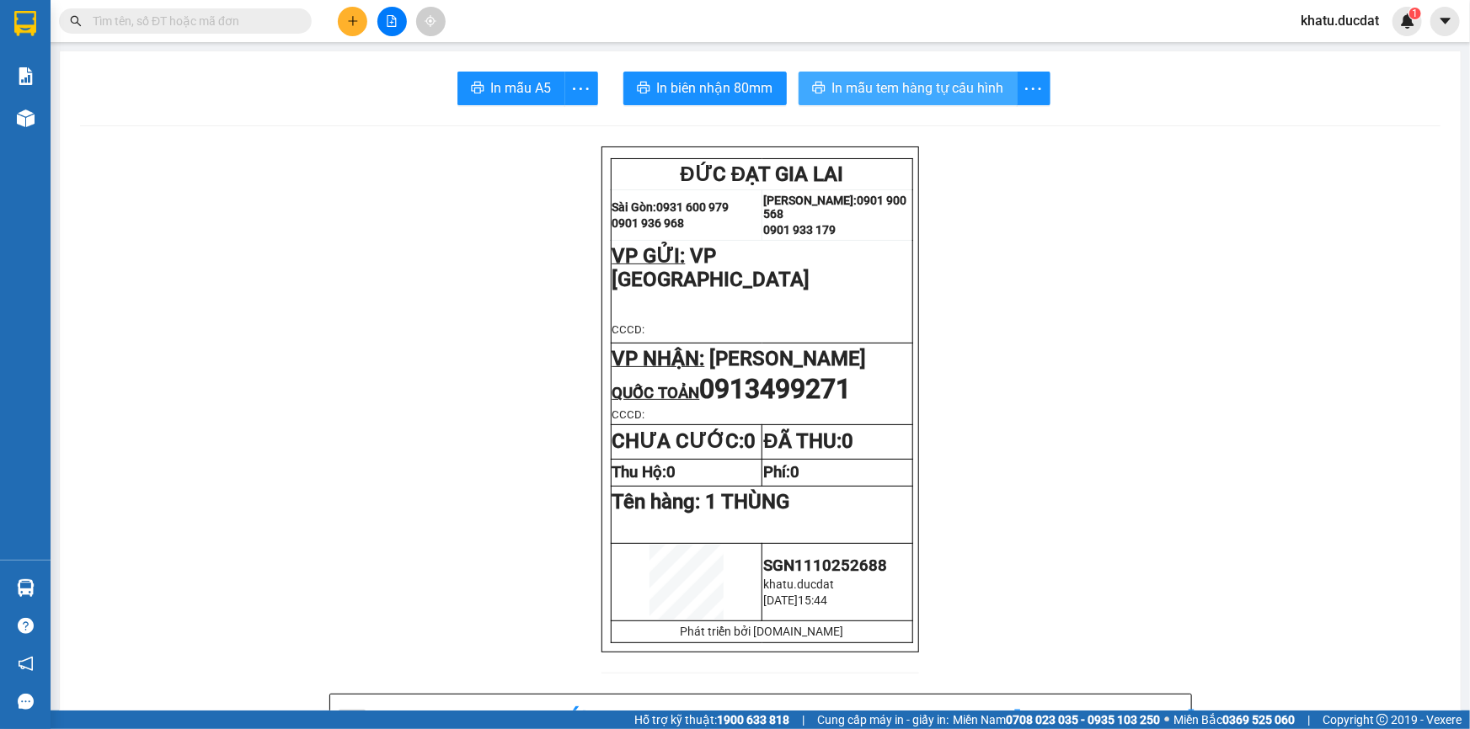
click at [887, 76] on button "In mẫu tem hàng tự cấu hình" at bounding box center [908, 89] width 219 height 34
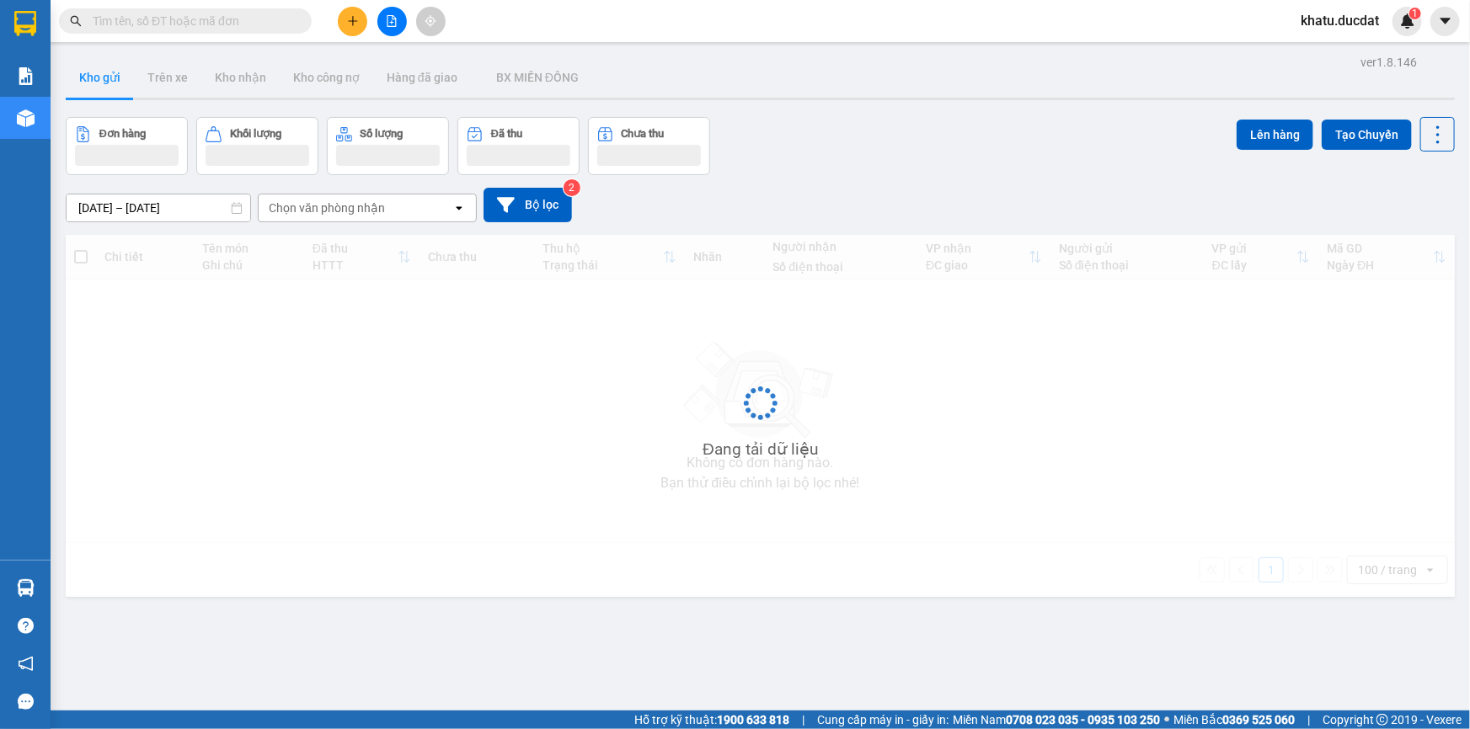
click at [348, 27] on button at bounding box center [352, 21] width 29 height 29
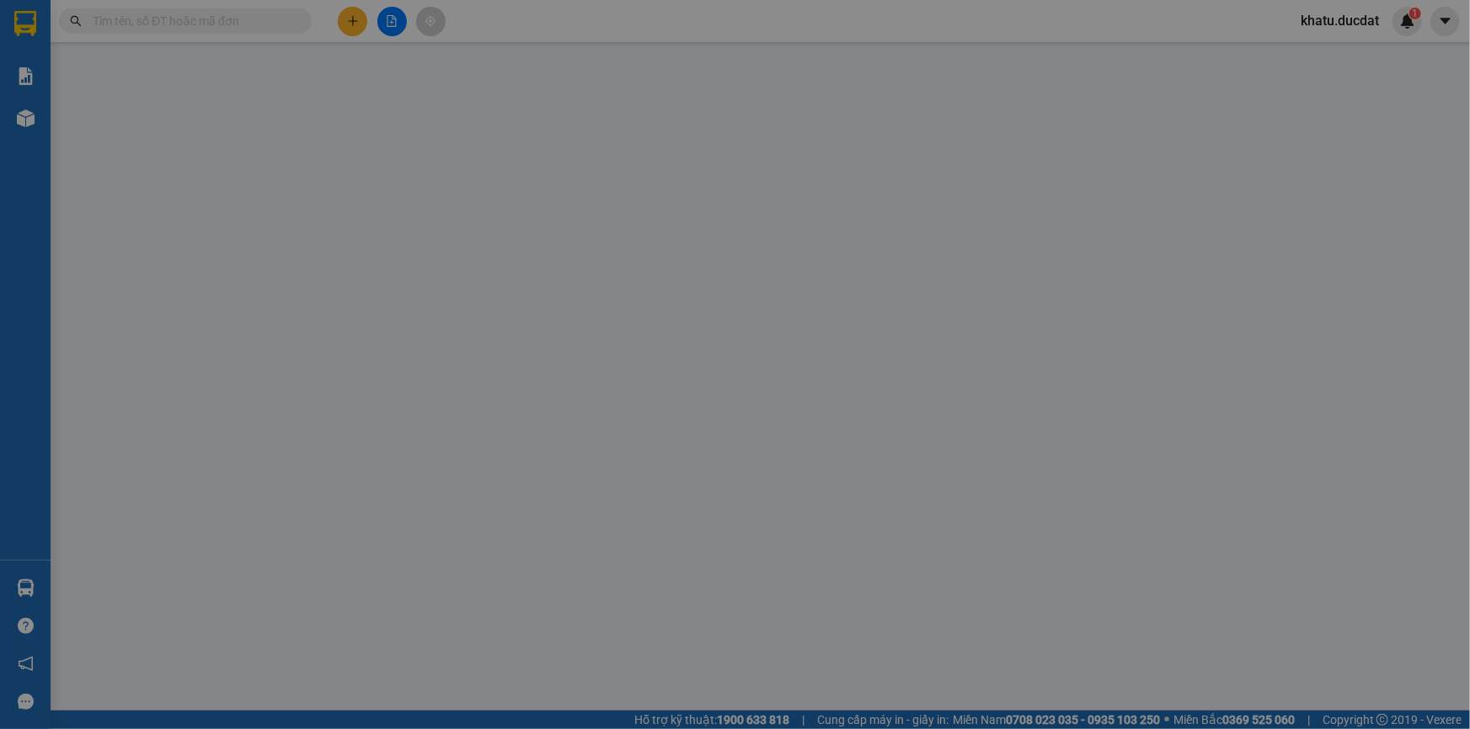
click at [354, 24] on div "TẠO ĐƠN HÀNG Yêu cầu xuất hóa đơn điện tử" at bounding box center [735, 27] width 1350 height 39
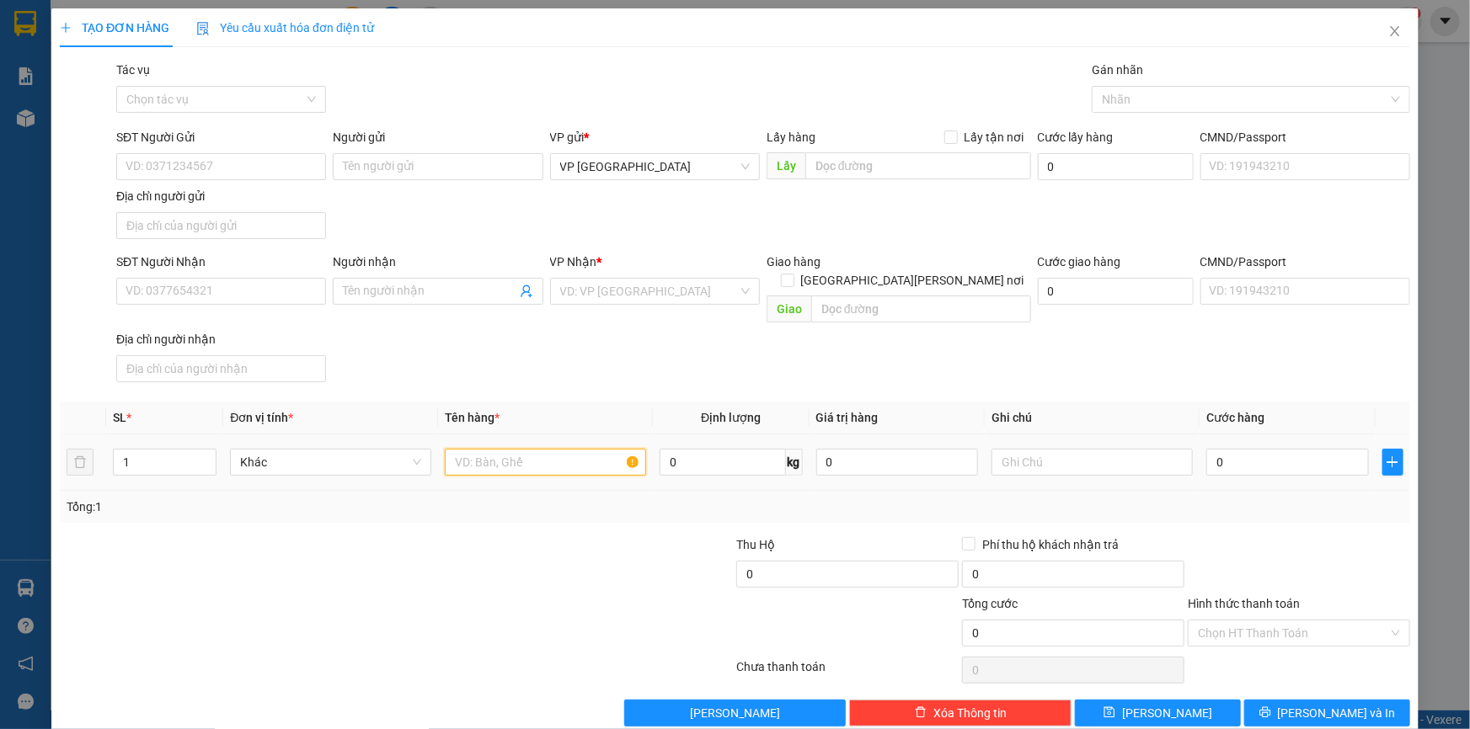
click at [525, 449] on input "text" at bounding box center [545, 462] width 201 height 27
type input "5 XỐP"
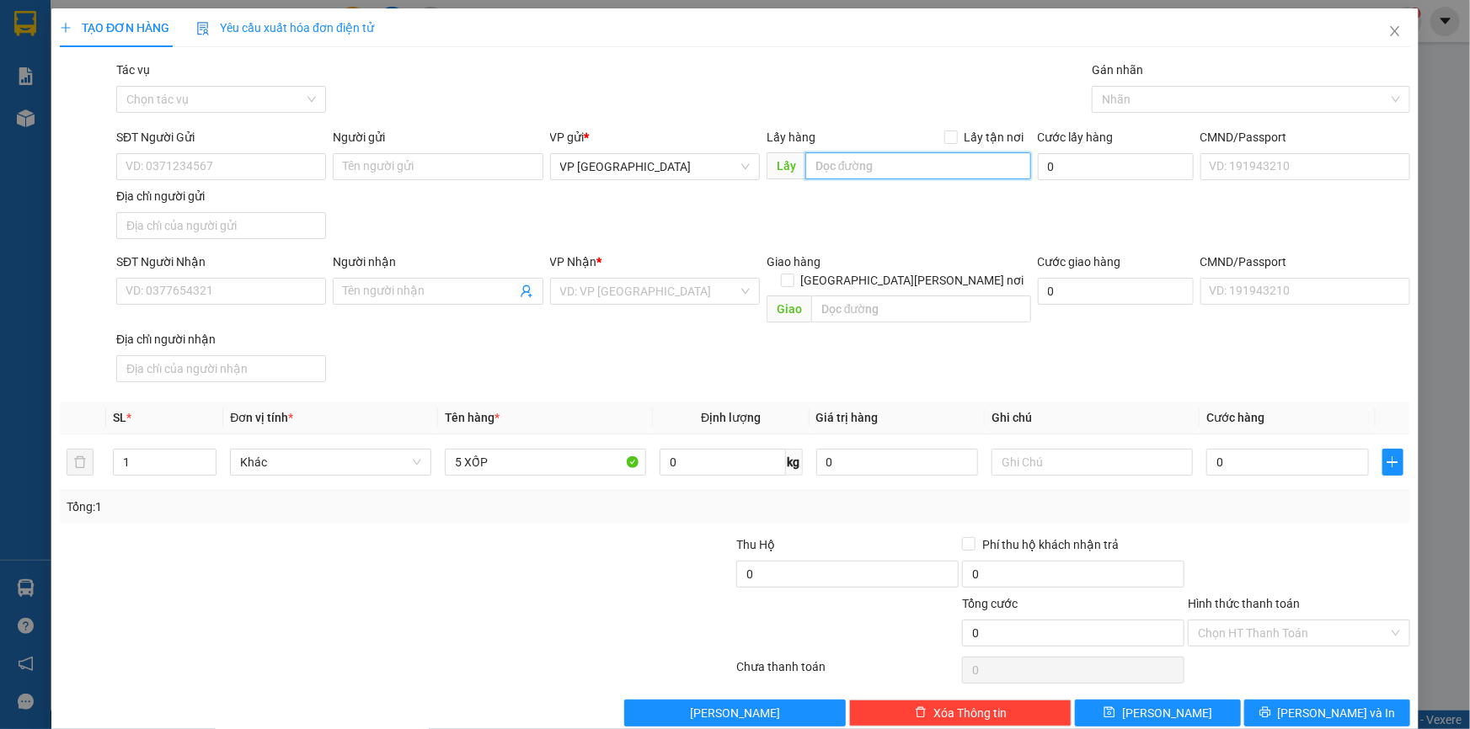
click at [861, 163] on input "text" at bounding box center [918, 165] width 226 height 27
type input "T"
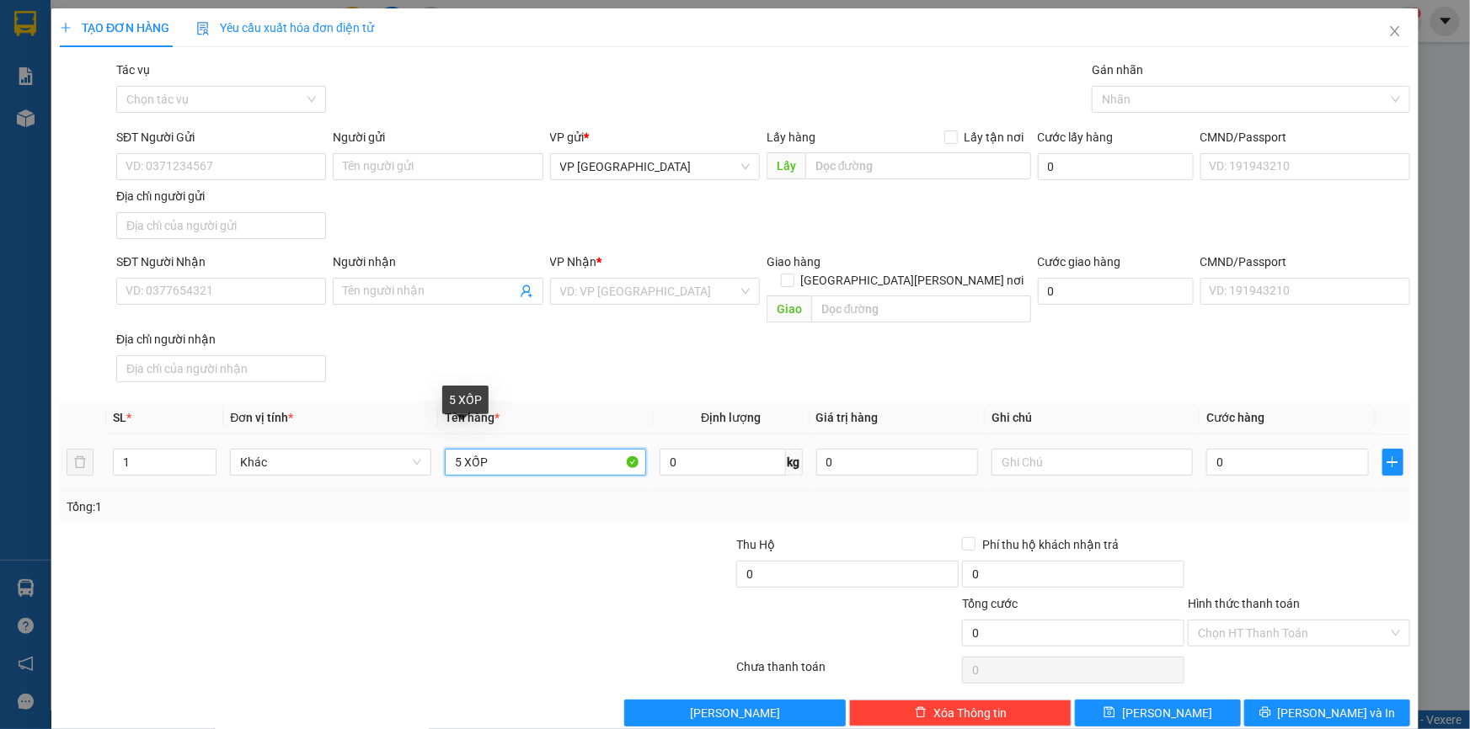
click at [546, 449] on input "5 XỐP" at bounding box center [545, 462] width 201 height 27
click at [1390, 27] on icon "close" at bounding box center [1394, 30] width 13 height 13
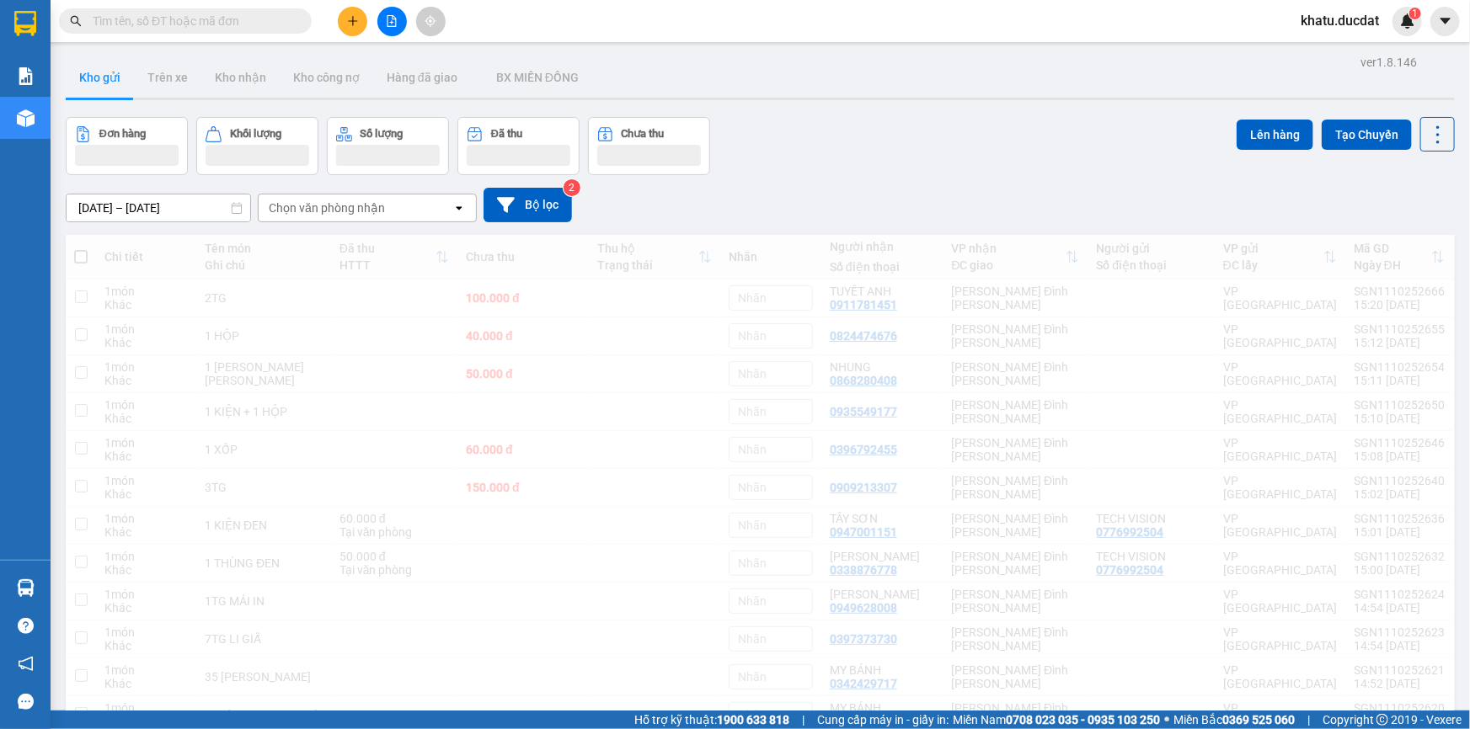
click at [1382, 33] on div "khatu.ducdat 1" at bounding box center [1354, 21] width 135 height 29
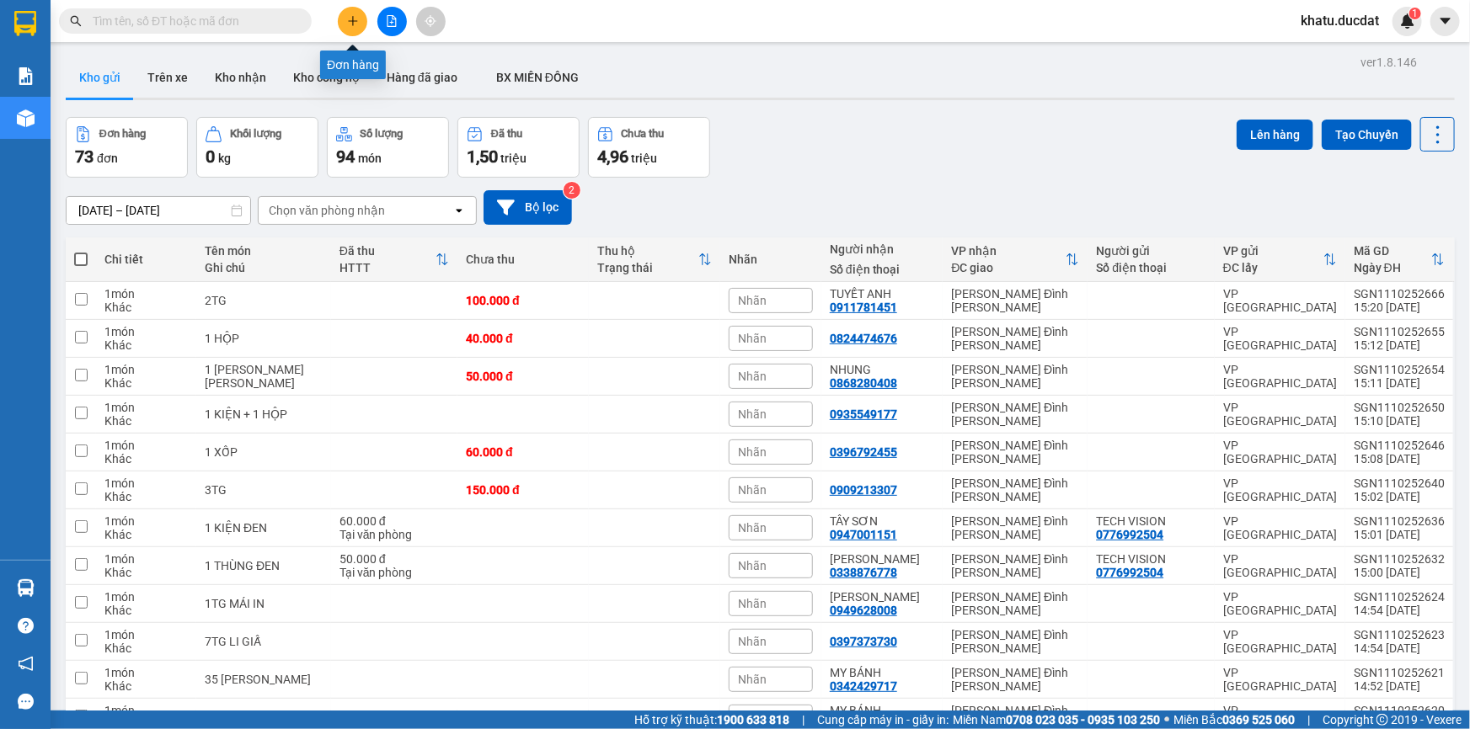
click at [350, 13] on button at bounding box center [352, 21] width 29 height 29
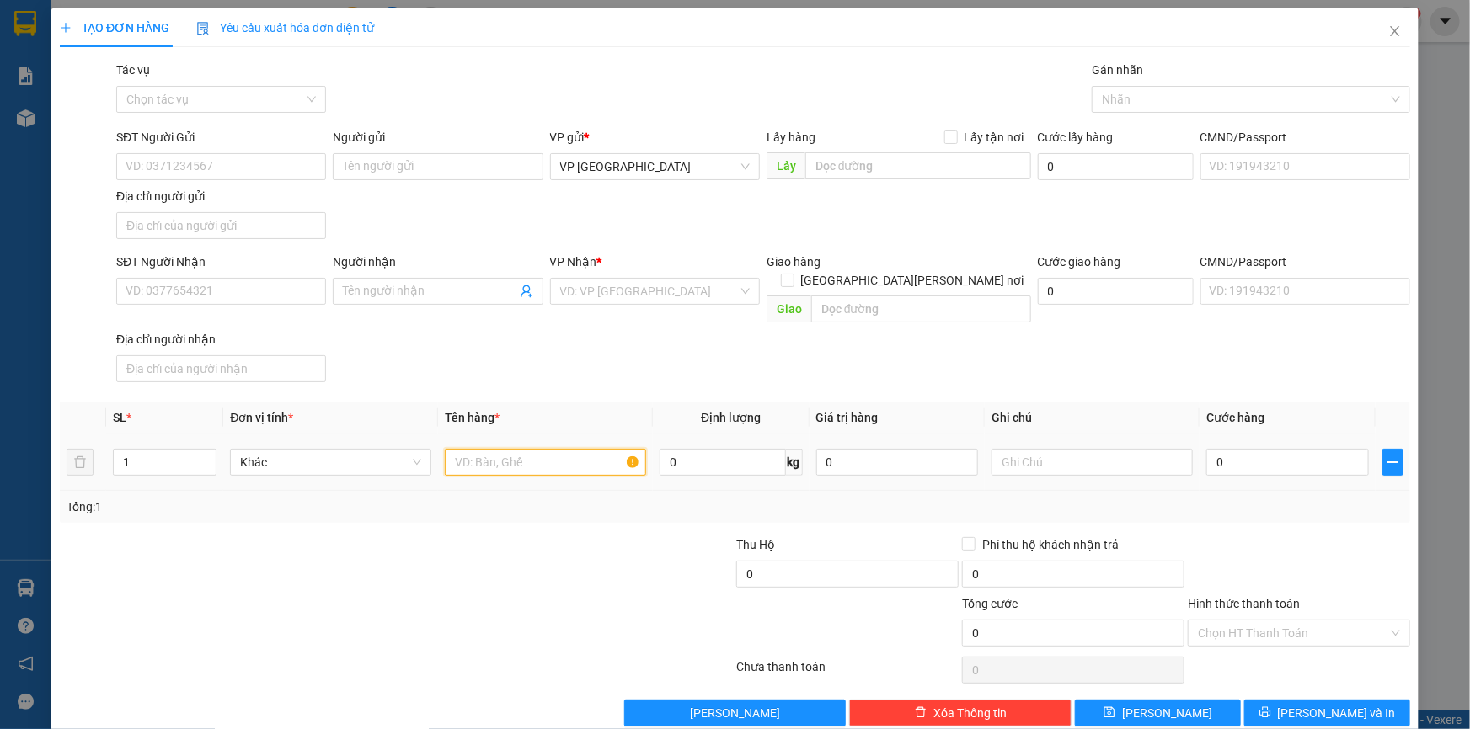
click at [517, 455] on input "text" at bounding box center [545, 462] width 201 height 27
type input "1 KIỆN G"
click at [210, 289] on input "SĐT Người Nhận" at bounding box center [221, 291] width 210 height 27
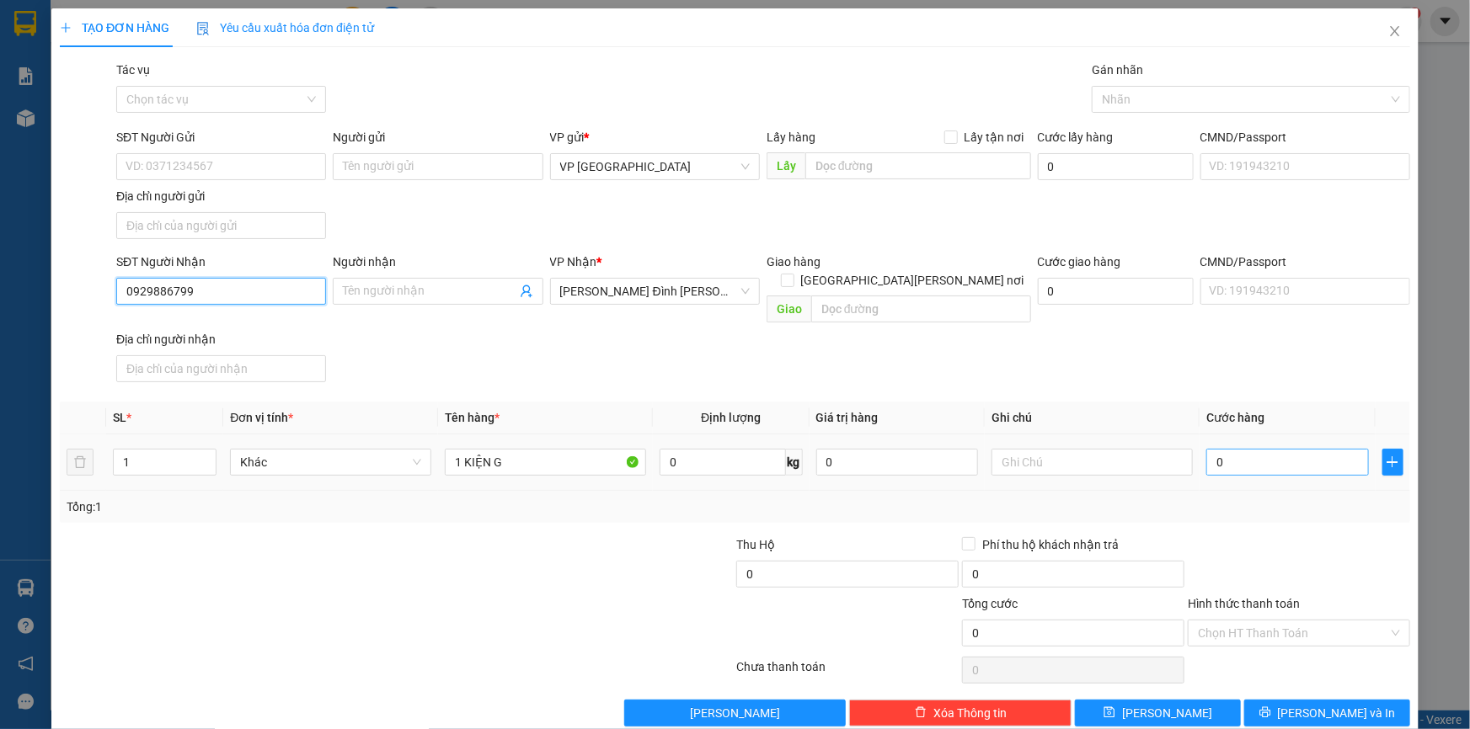
type input "0929886799"
click at [1280, 449] on input "0" at bounding box center [1287, 462] width 163 height 27
type input "5"
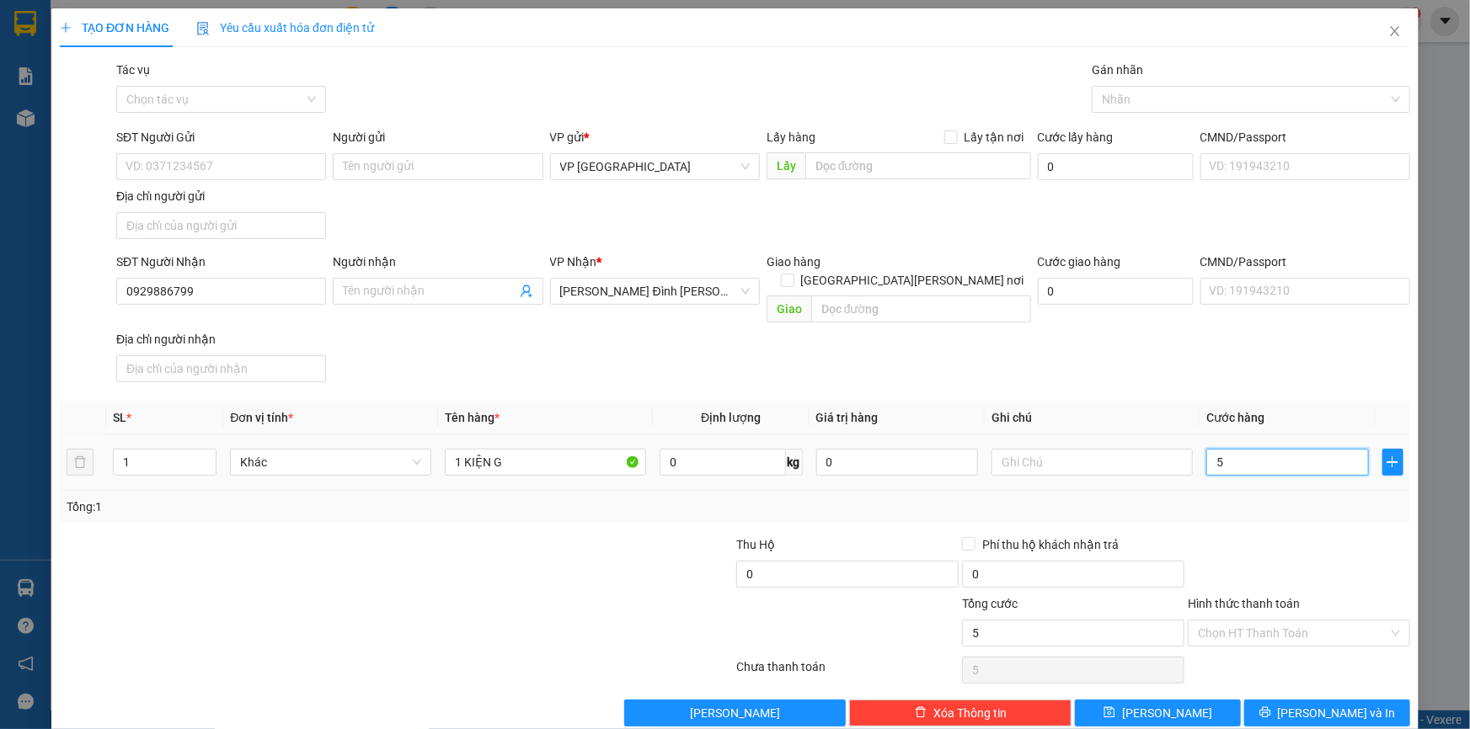
type input "50"
type input "50.000"
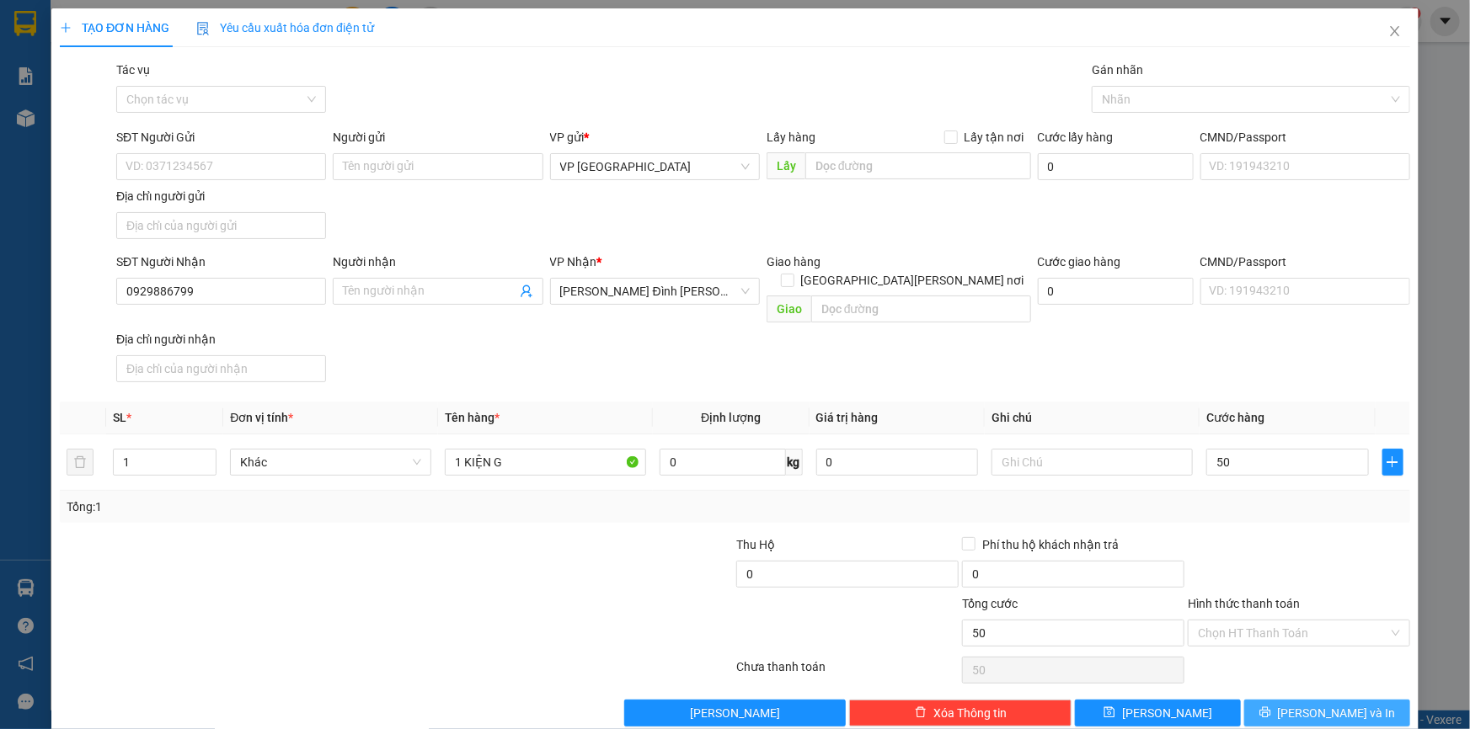
type input "50.000"
click at [1294, 700] on button "[PERSON_NAME] và In" at bounding box center [1327, 713] width 166 height 27
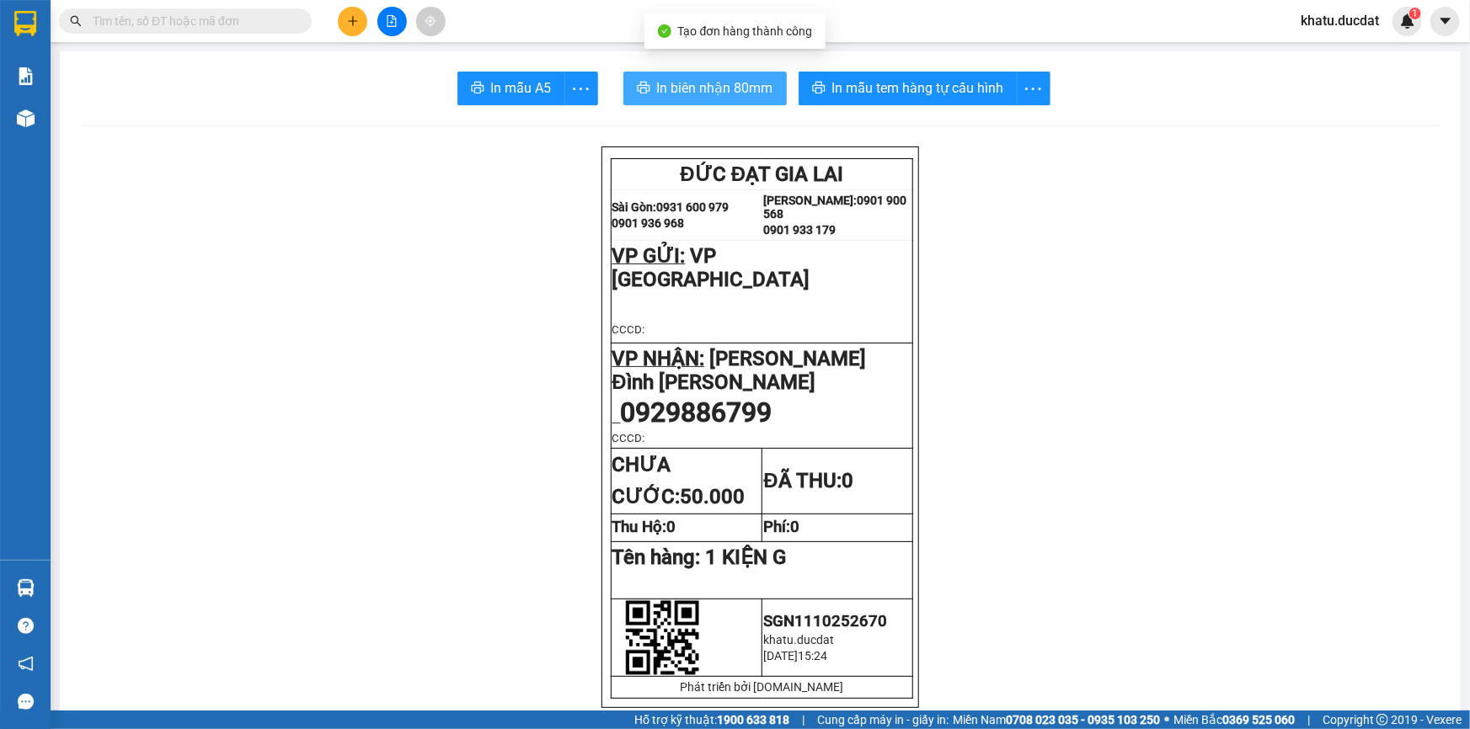
click at [741, 76] on button "In biên nhận 80mm" at bounding box center [704, 89] width 163 height 34
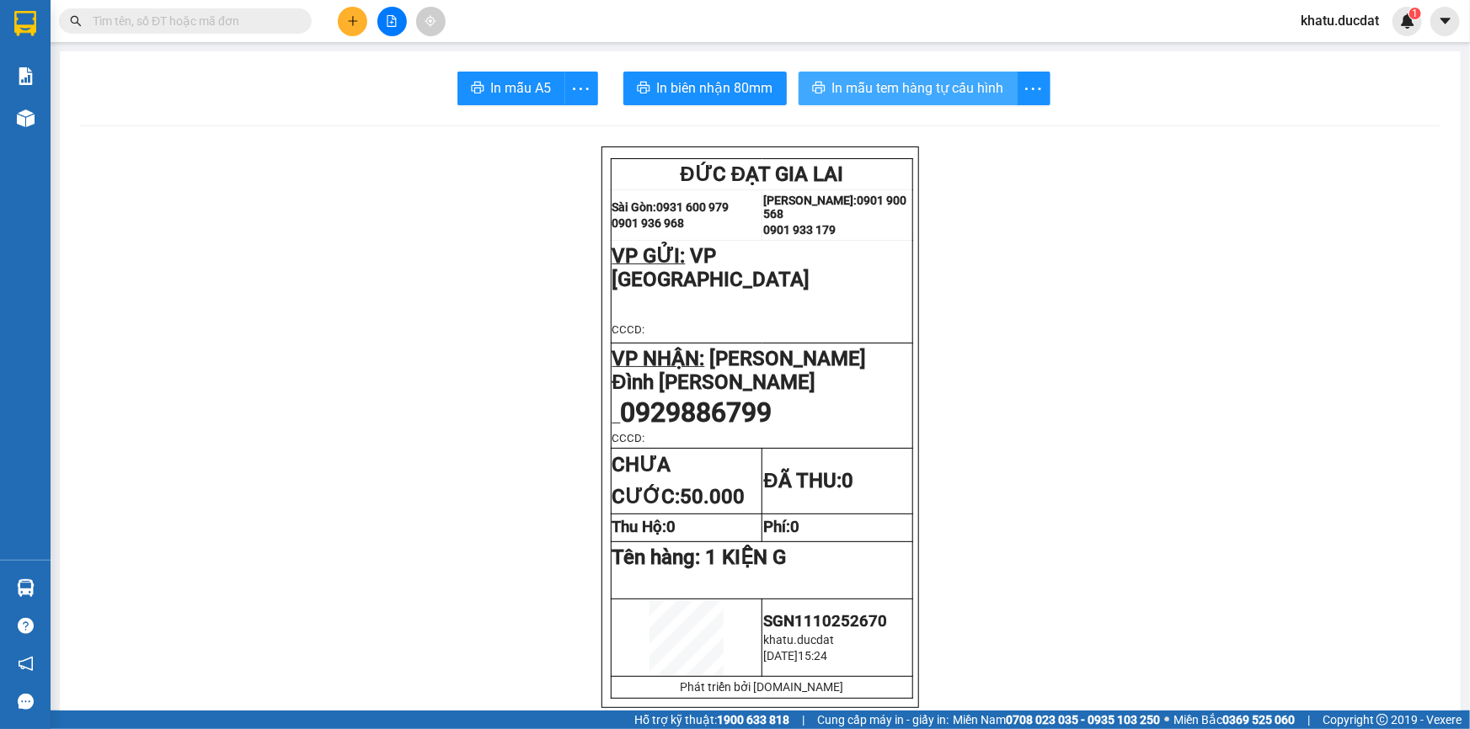
click at [910, 103] on button "In mẫu tem hàng tự cấu hình" at bounding box center [908, 89] width 219 height 34
